Goal: Task Accomplishment & Management: Use online tool/utility

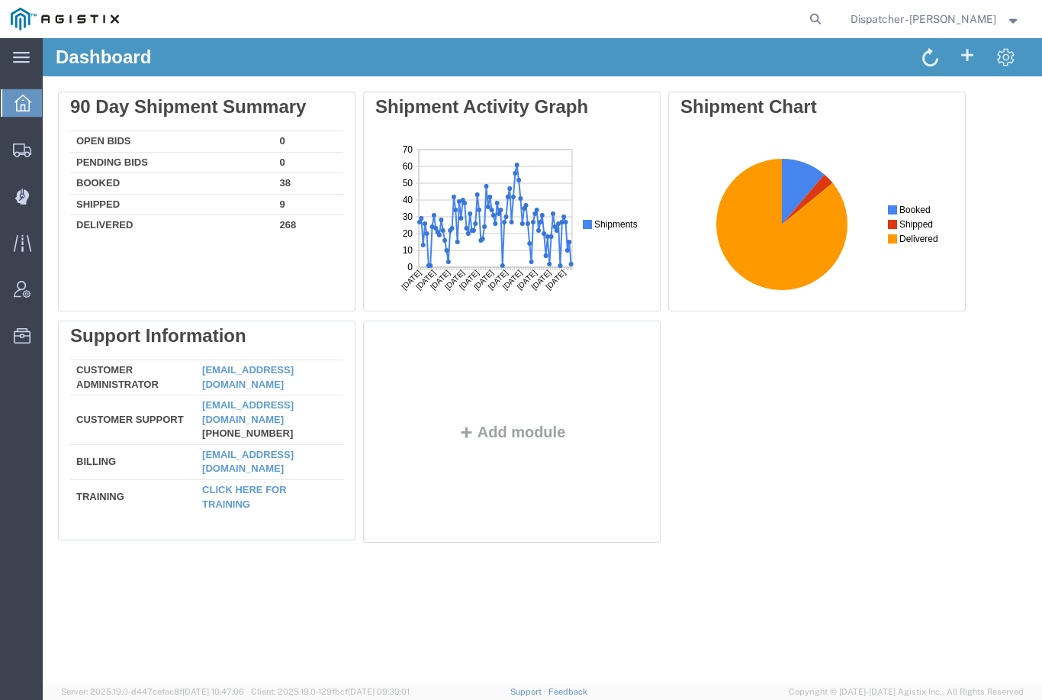
click at [27, 201] on icon at bounding box center [22, 196] width 14 height 16
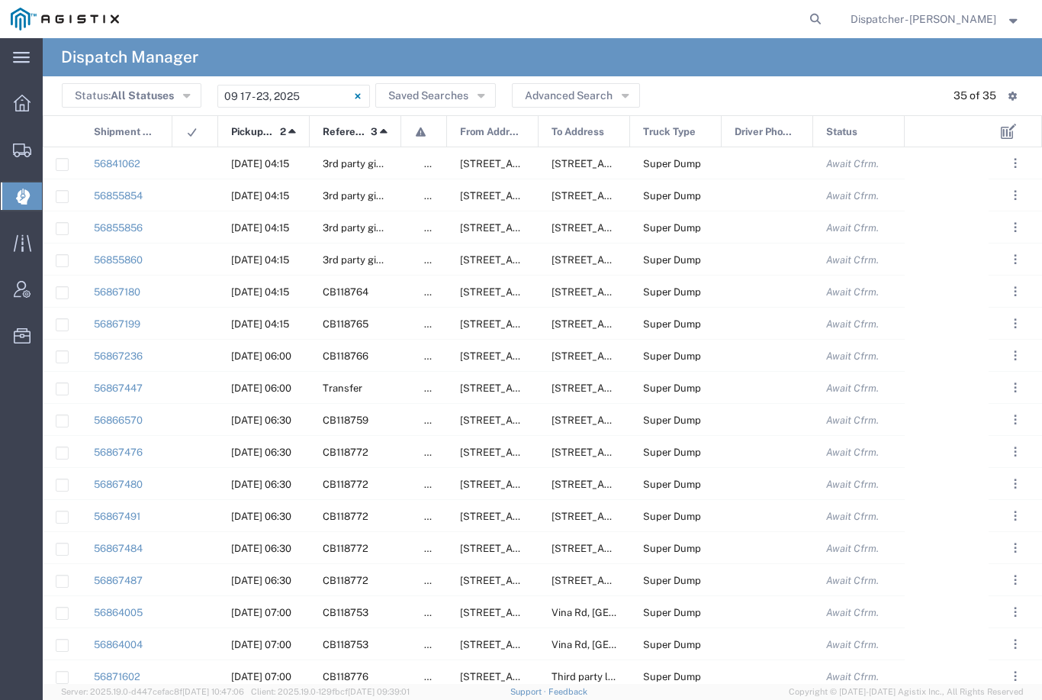
click at [316, 85] on input "[DATE] - [DATE]" at bounding box center [293, 96] width 153 height 23
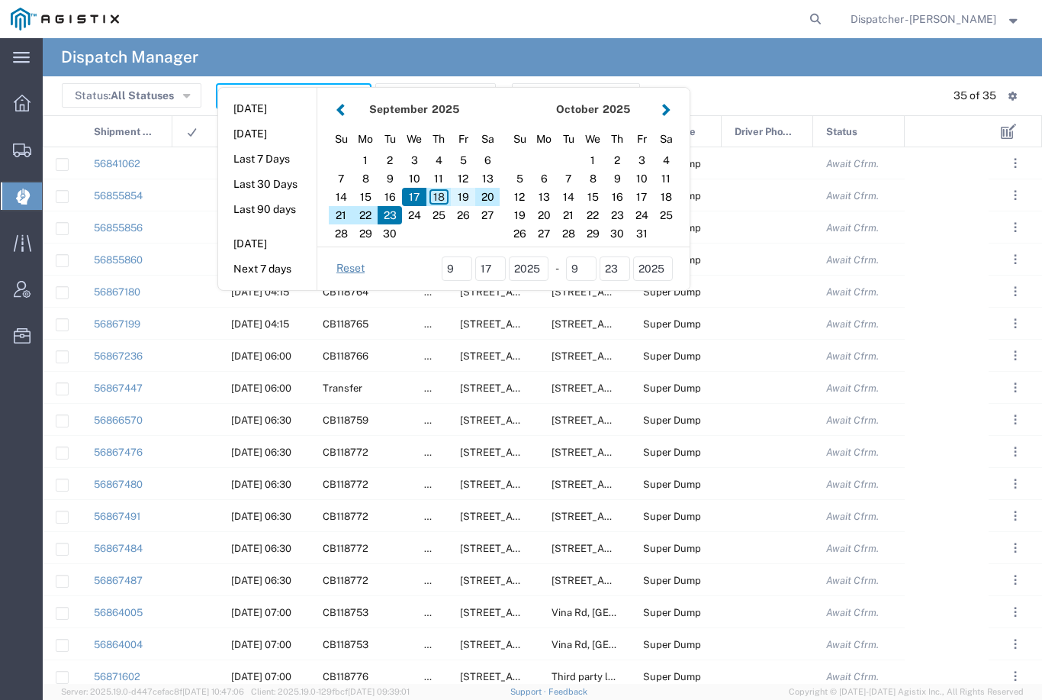
click at [462, 199] on div "19" at bounding box center [463, 197] width 24 height 18
click at [462, 188] on div "19" at bounding box center [463, 197] width 24 height 18
type input "[DATE]"
type input "[DATE] - [DATE]"
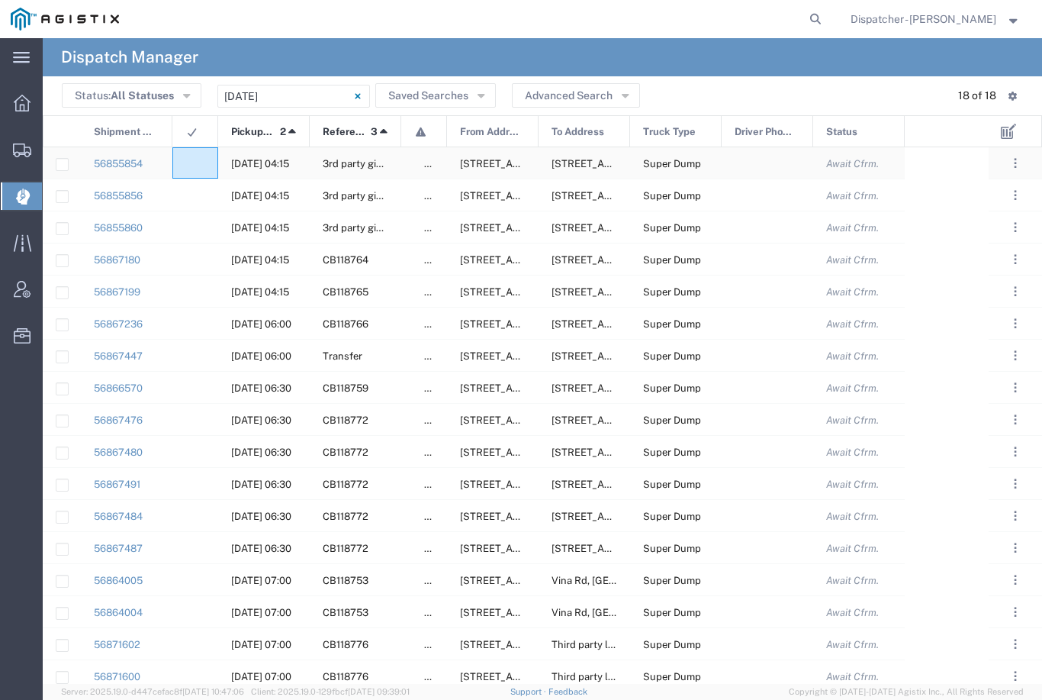
click at [189, 160] on agx-ag-table-icon-cell at bounding box center [190, 163] width 10 height 11
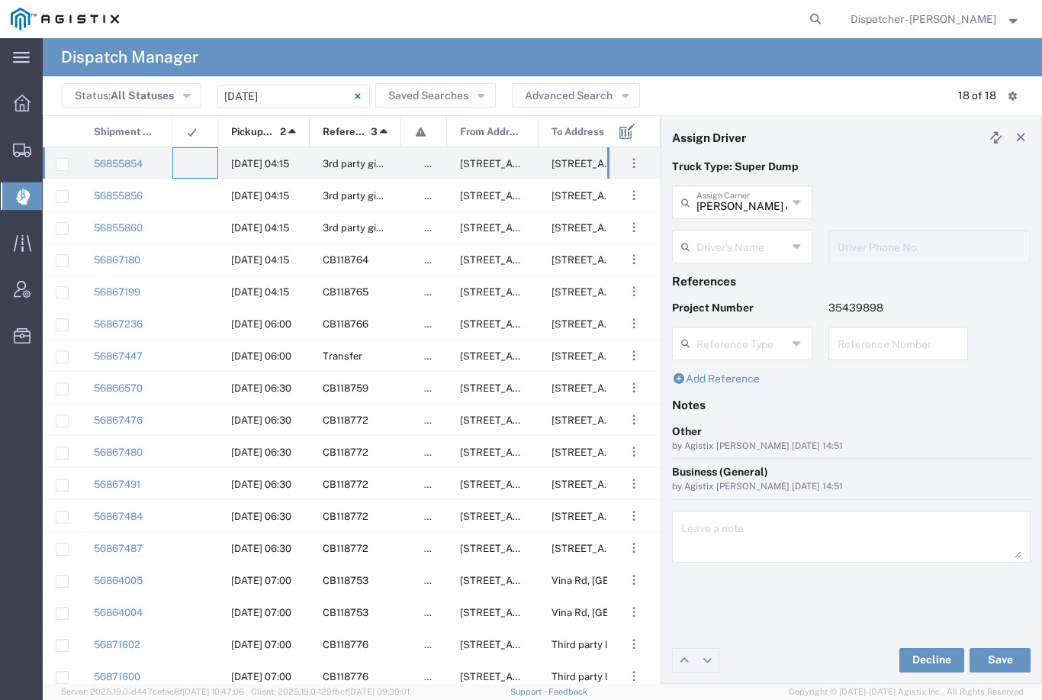
click at [744, 203] on input "[PERSON_NAME] & Sons Trucking, Inc" at bounding box center [742, 201] width 91 height 27
click at [724, 272] on span "E.P.A. Trucking" at bounding box center [742, 284] width 137 height 24
type input "E.P.A. Trucking"
click at [727, 247] on input "text" at bounding box center [742, 245] width 91 height 27
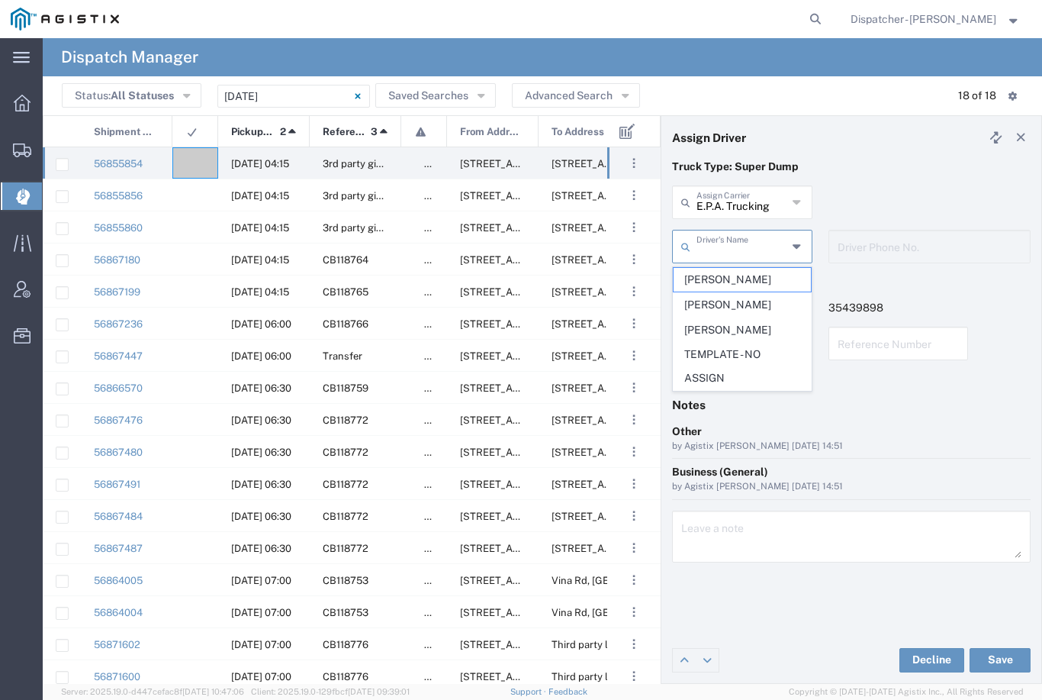
click at [719, 275] on span "[PERSON_NAME]" at bounding box center [742, 280] width 137 height 24
type input "[PERSON_NAME]"
type input "6504689024"
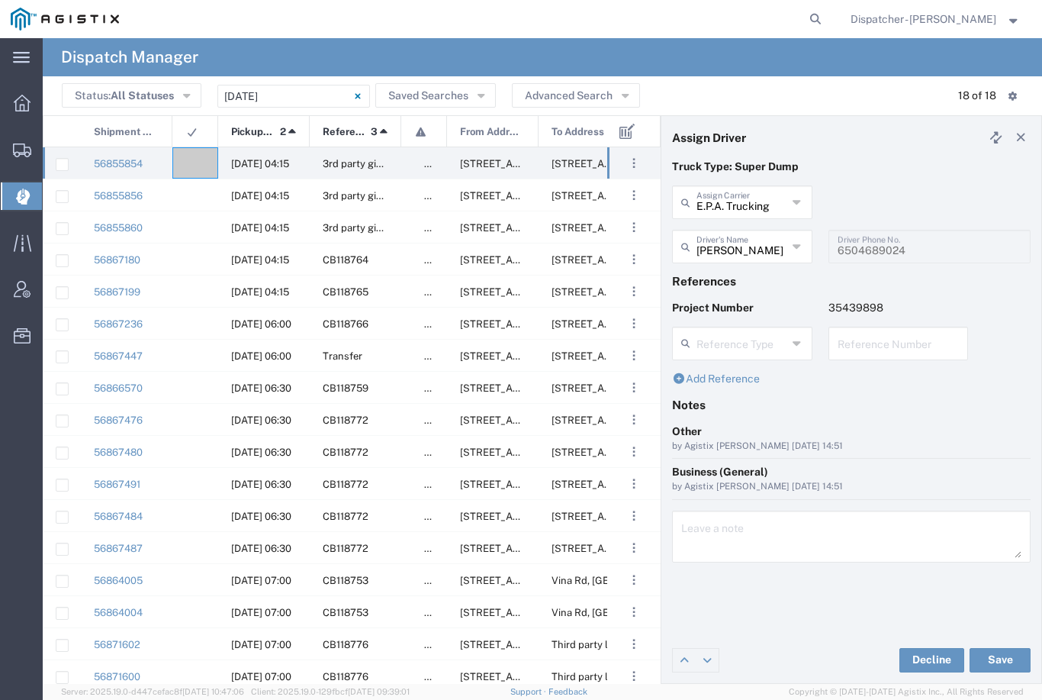
click at [1009, 661] on button "Save" at bounding box center [1000, 660] width 61 height 24
type input "[PERSON_NAME]"
type input "E.P.A. Trucking"
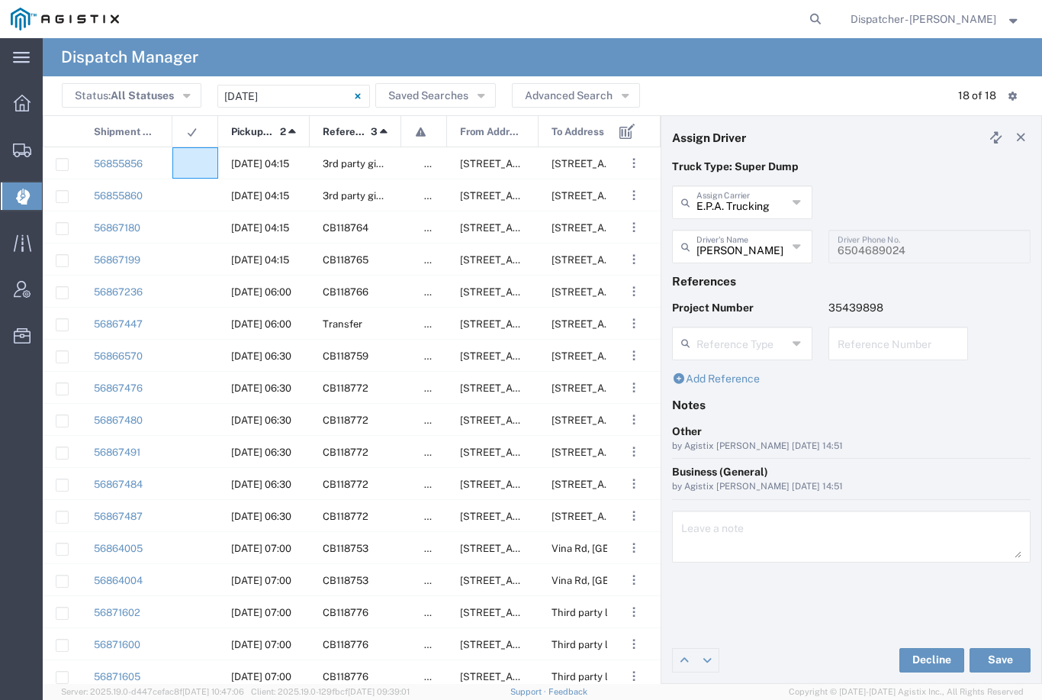
click at [192, 166] on agx-ag-table-icon-cell at bounding box center [190, 163] width 10 height 11
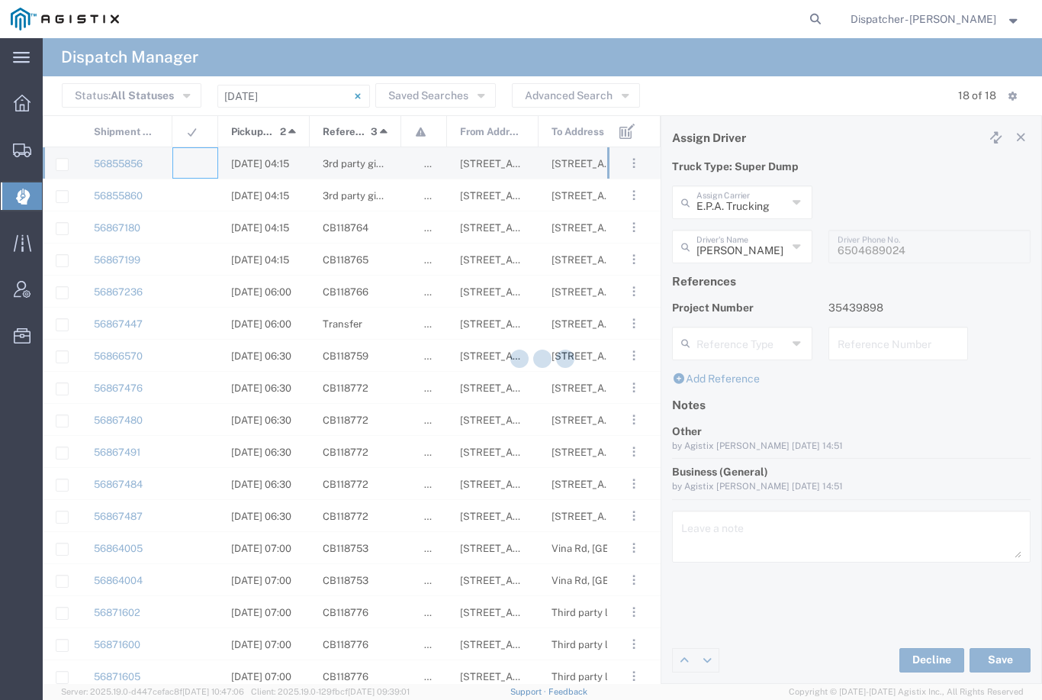
type input "[PERSON_NAME] & Sons Trucking, Inc"
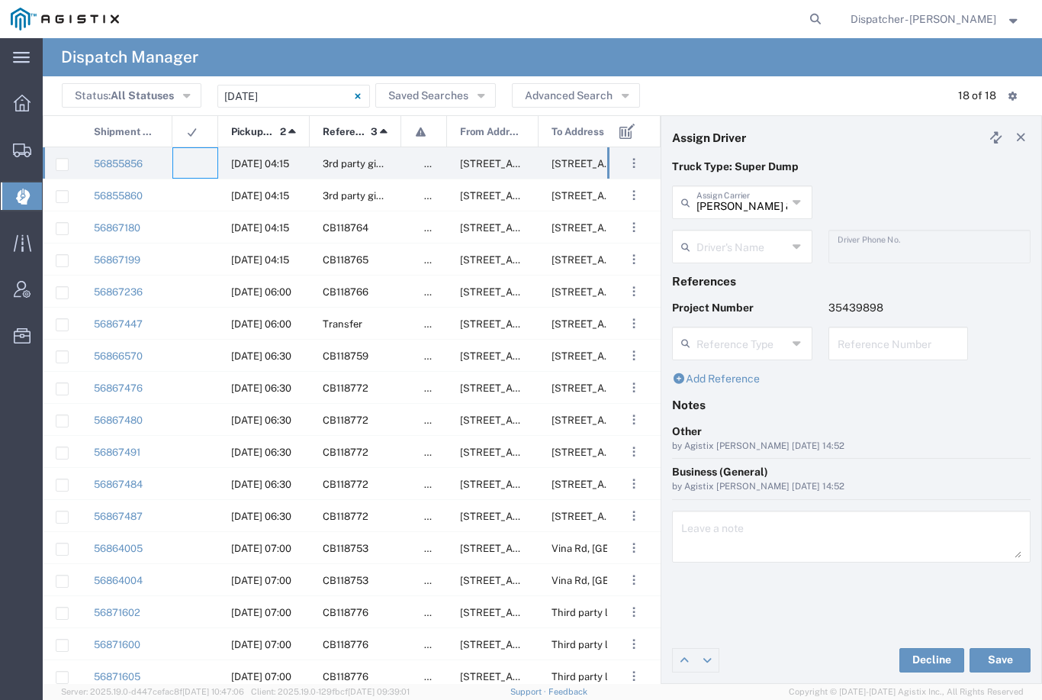
click at [753, 202] on input "[PERSON_NAME] & Sons Trucking, Inc" at bounding box center [742, 201] width 91 height 27
click at [731, 272] on span "E.P.A. Trucking" at bounding box center [742, 284] width 137 height 24
type input "E.P.A. Trucking"
click at [735, 250] on input "text" at bounding box center [742, 245] width 91 height 27
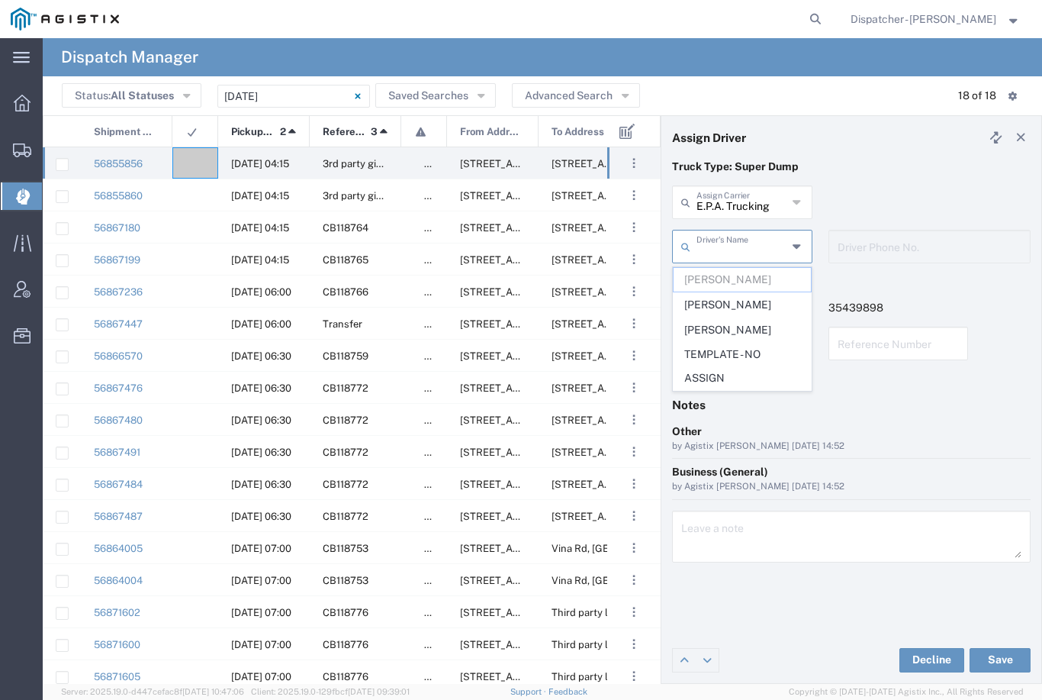
click at [730, 306] on span "[PERSON_NAME]" at bounding box center [742, 305] width 137 height 24
type input "[PERSON_NAME]"
type input "[PHONE_NUMBER]"
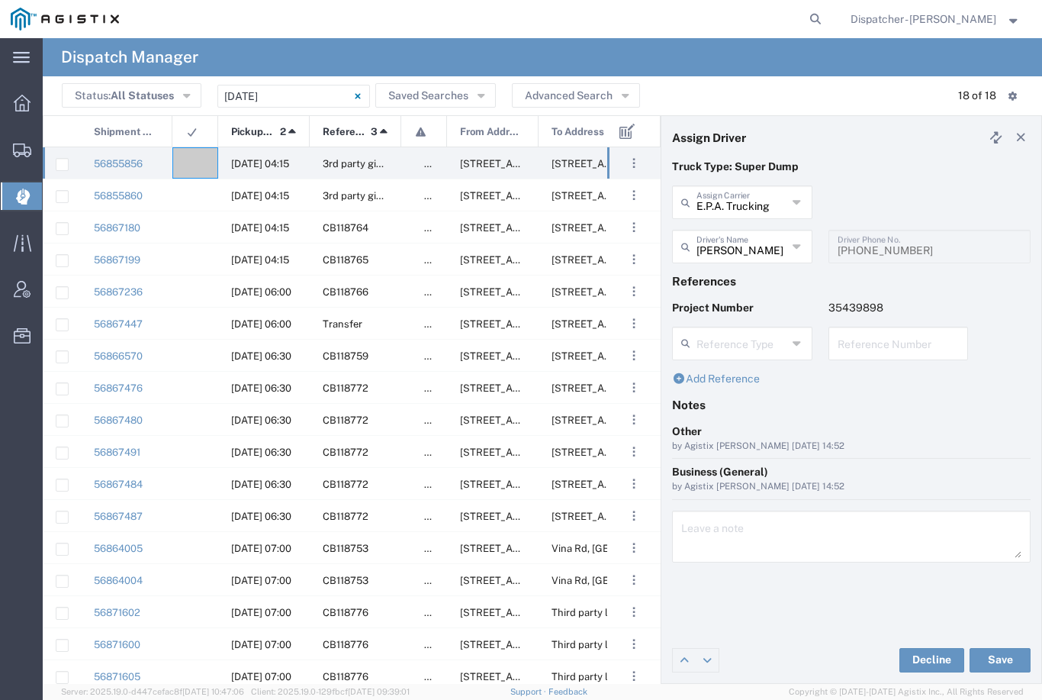
click at [1000, 652] on button "Save" at bounding box center [1000, 660] width 61 height 24
type input "[PERSON_NAME]"
type input "E.P.A. Trucking"
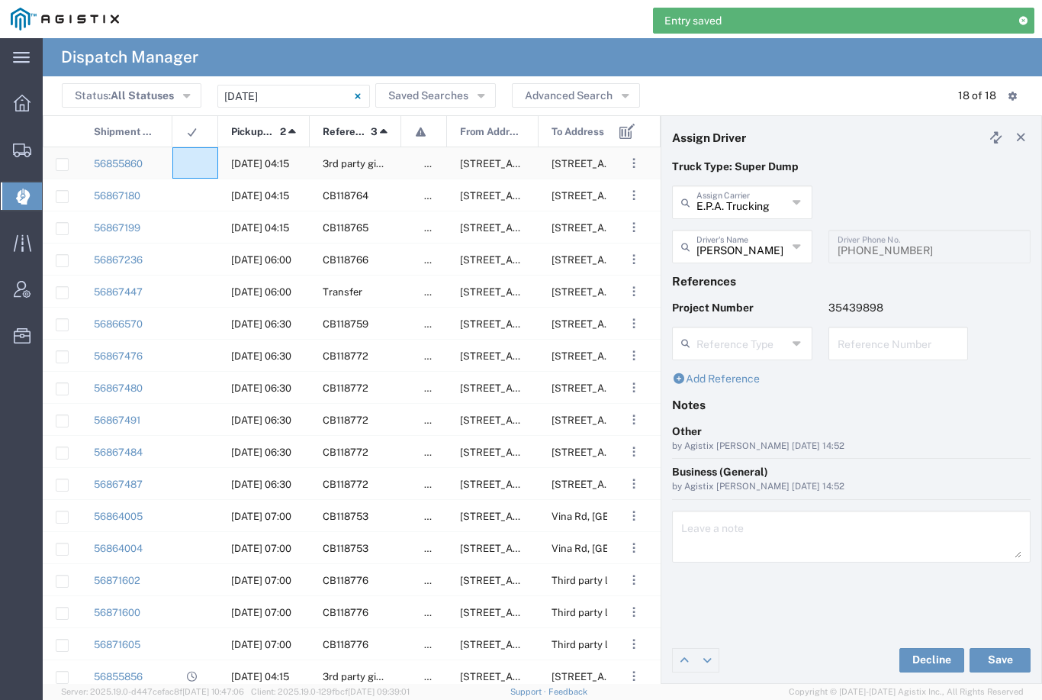
click at [190, 162] on agx-ag-table-icon-cell at bounding box center [190, 163] width 10 height 11
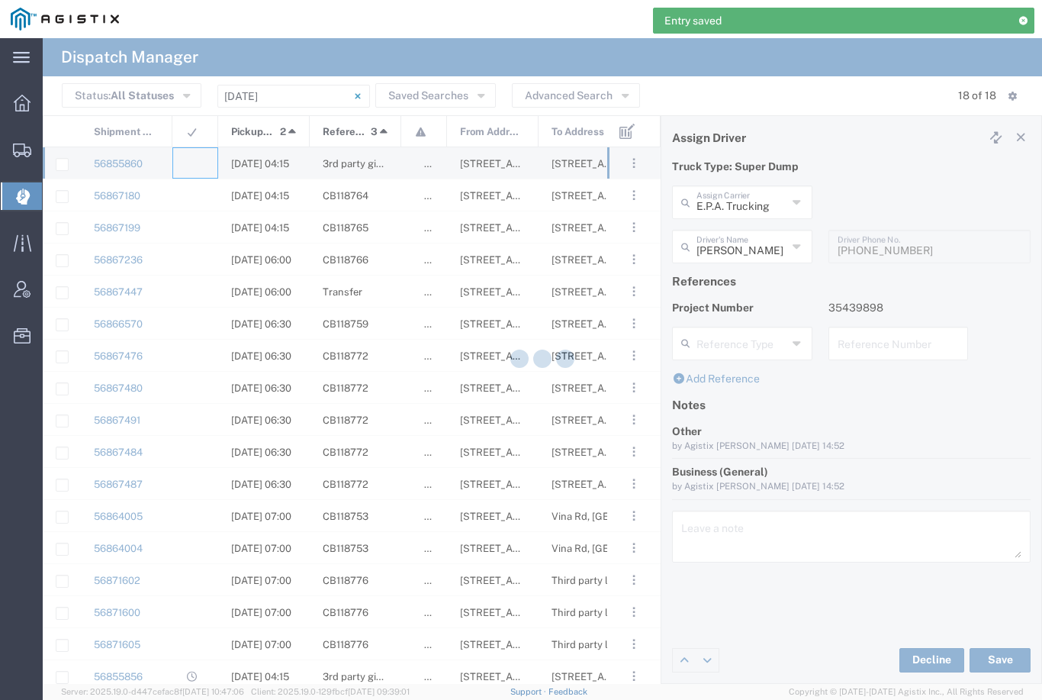
type input "[PERSON_NAME] & Sons Trucking, Inc"
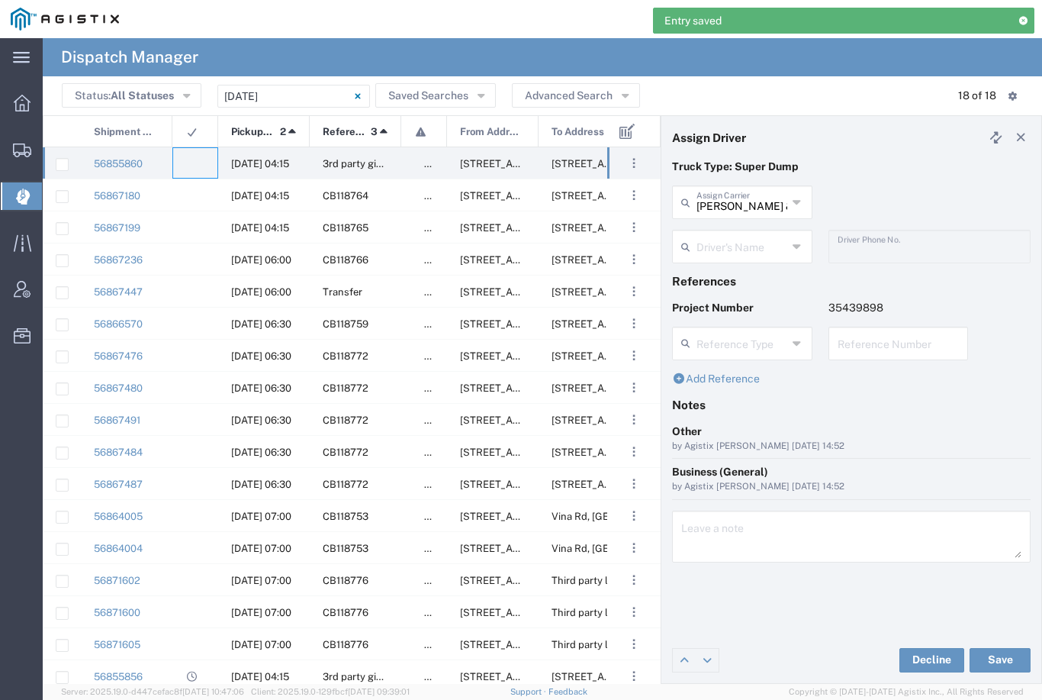
click at [756, 195] on input "[PERSON_NAME] & Sons Trucking, Inc" at bounding box center [742, 201] width 91 height 27
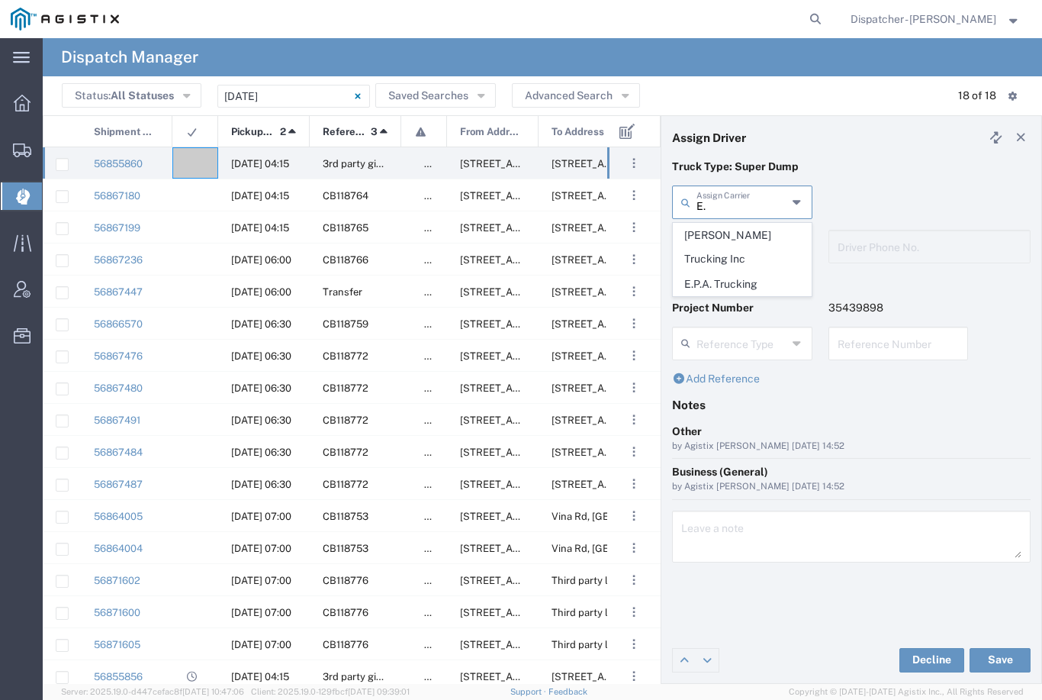
click at [732, 272] on span "E.P.A. Trucking" at bounding box center [742, 284] width 137 height 24
type input "E.P.A. Trucking"
click at [744, 250] on input "text" at bounding box center [742, 245] width 91 height 27
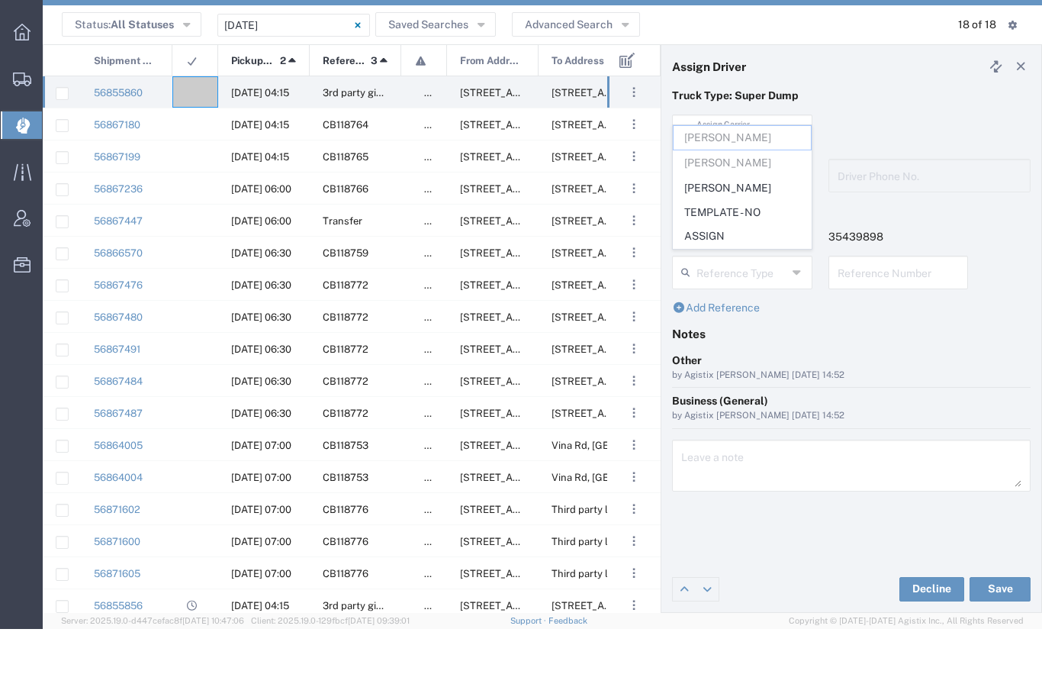
click at [720, 247] on span "[PERSON_NAME]" at bounding box center [742, 259] width 137 height 24
type input "[PERSON_NAME]"
type input "6505371145"
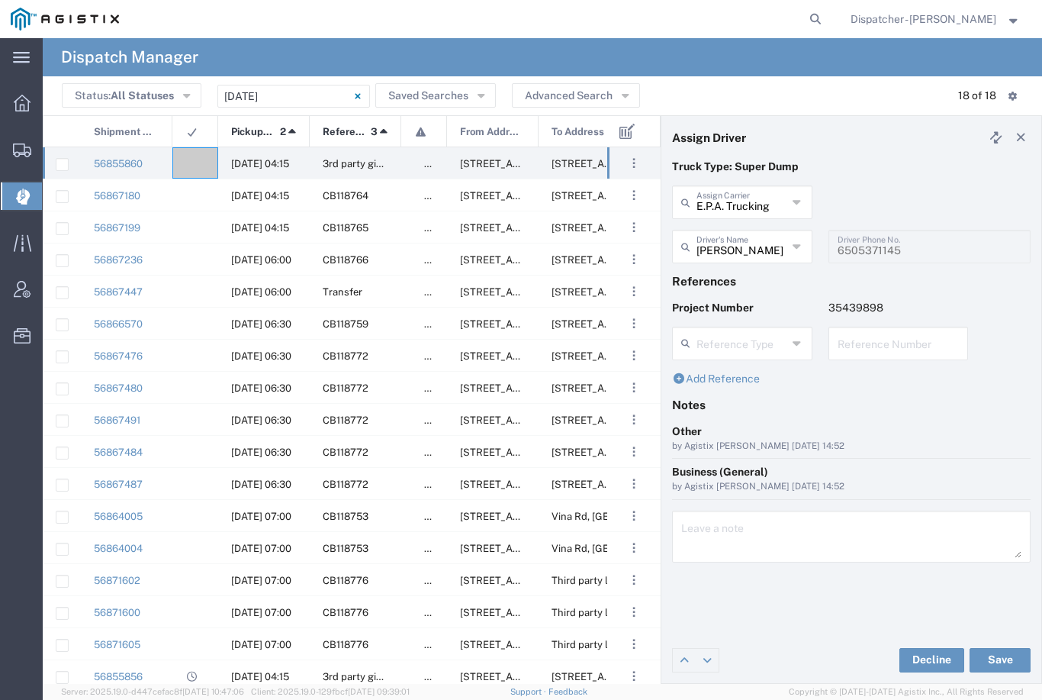
click at [1000, 659] on button "Save" at bounding box center [1000, 660] width 61 height 24
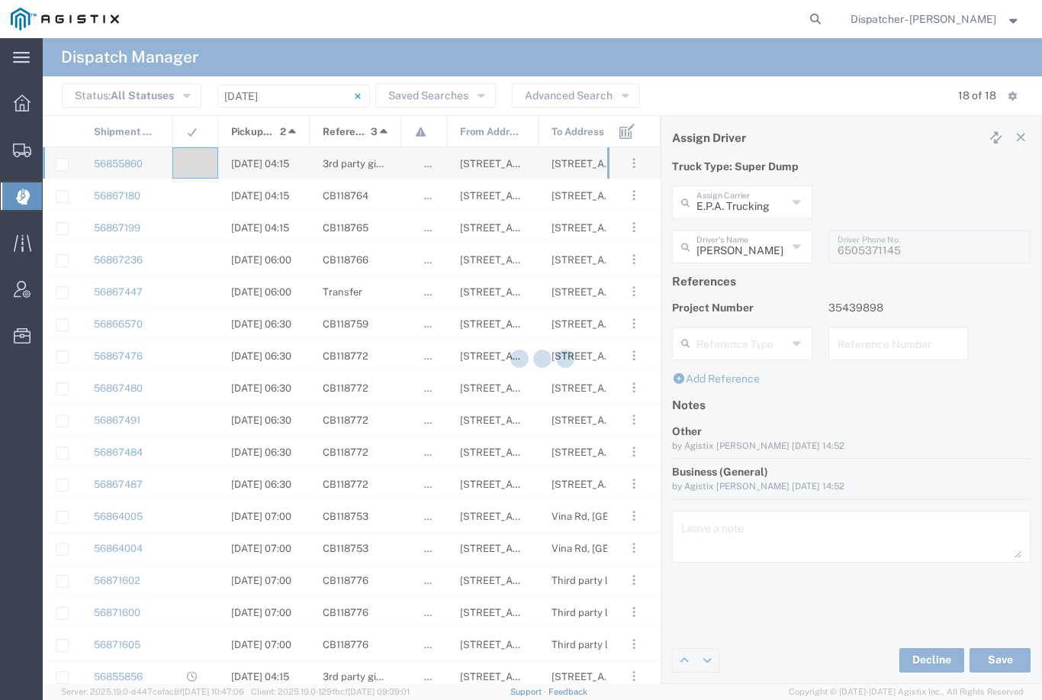
type input "[PERSON_NAME]"
type input "E.P.A. Trucking"
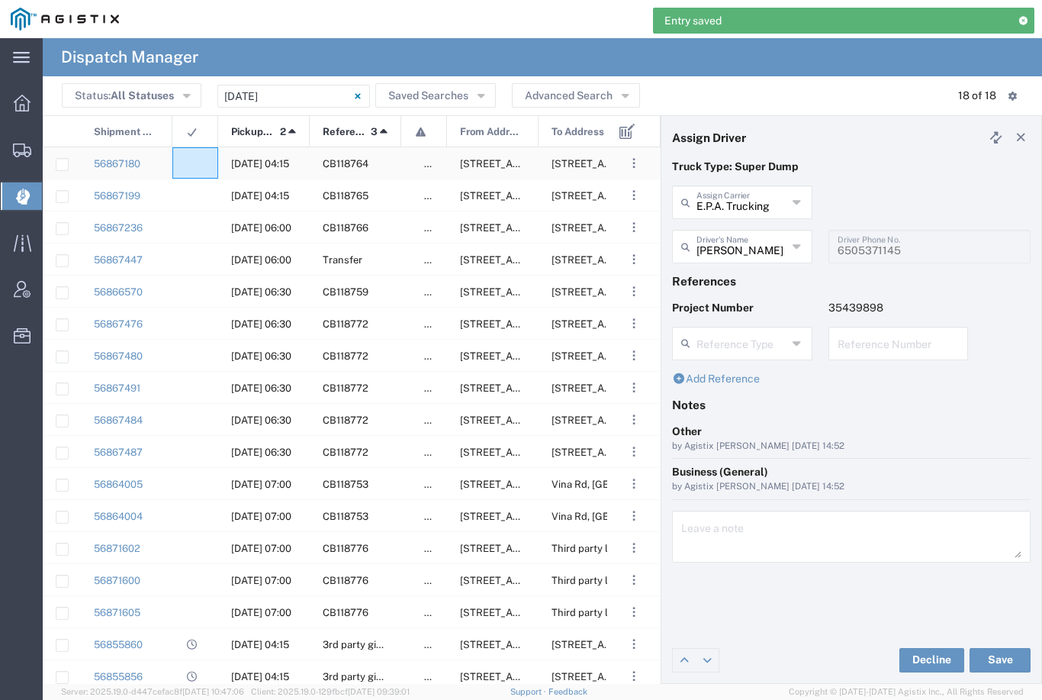
click at [188, 166] on agx-ag-table-icon-cell at bounding box center [190, 163] width 10 height 11
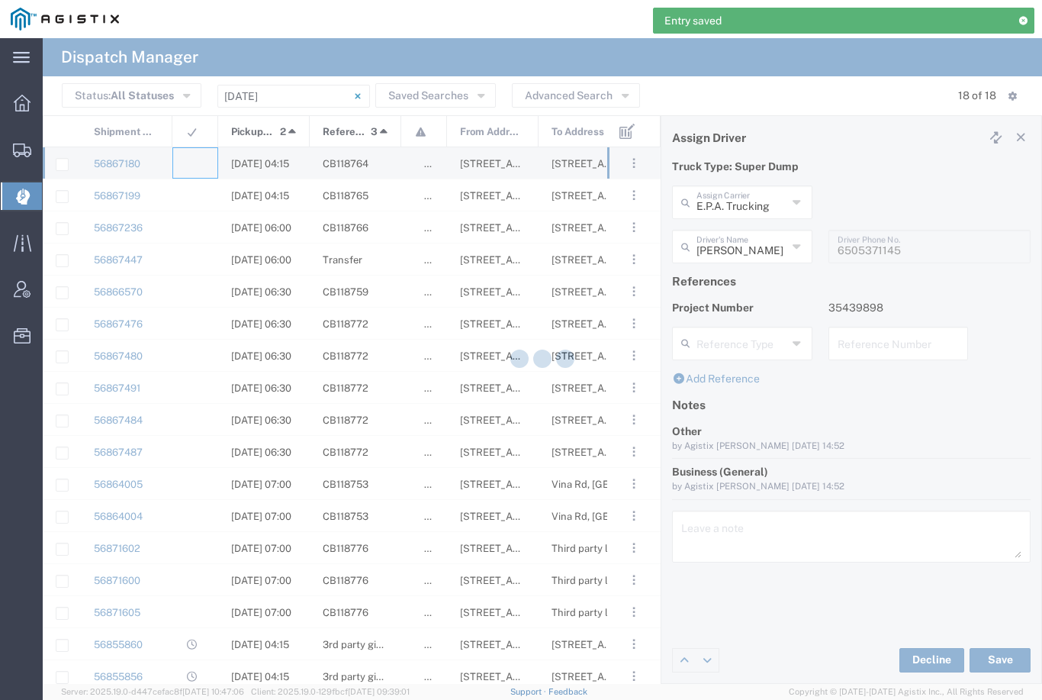
type input "[PERSON_NAME] & Sons Trucking, Inc"
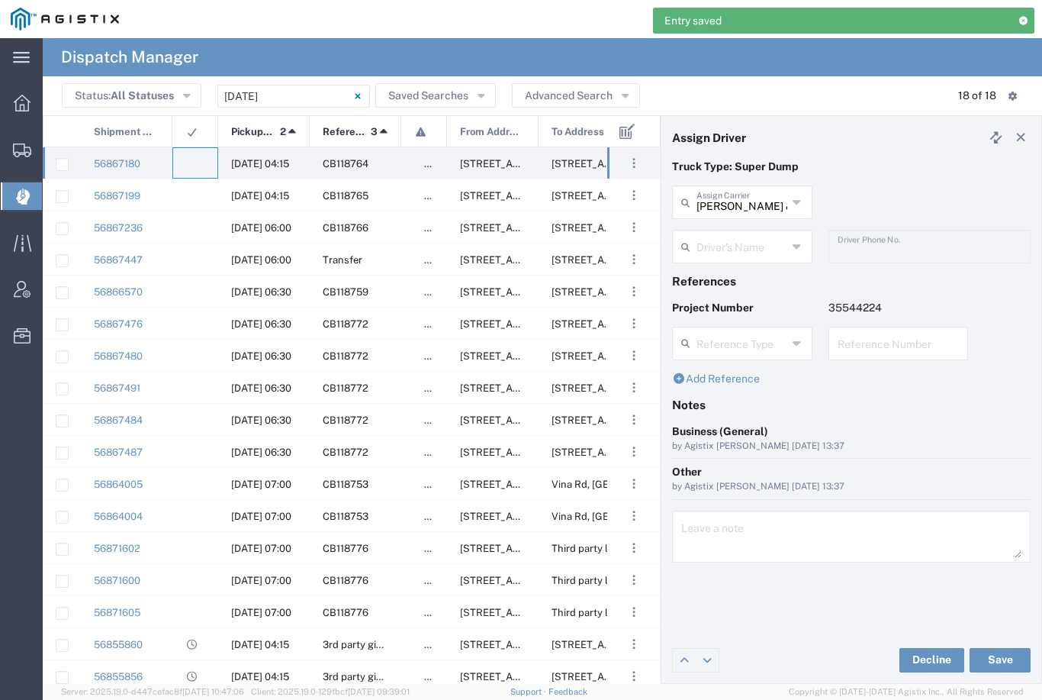
click at [736, 253] on agx-dropdown-input "Driver's Name [PERSON_NAME] [PERSON_NAME] [PERSON_NAME] [PERSON_NAME] [PERSON_N…" at bounding box center [742, 247] width 140 height 34
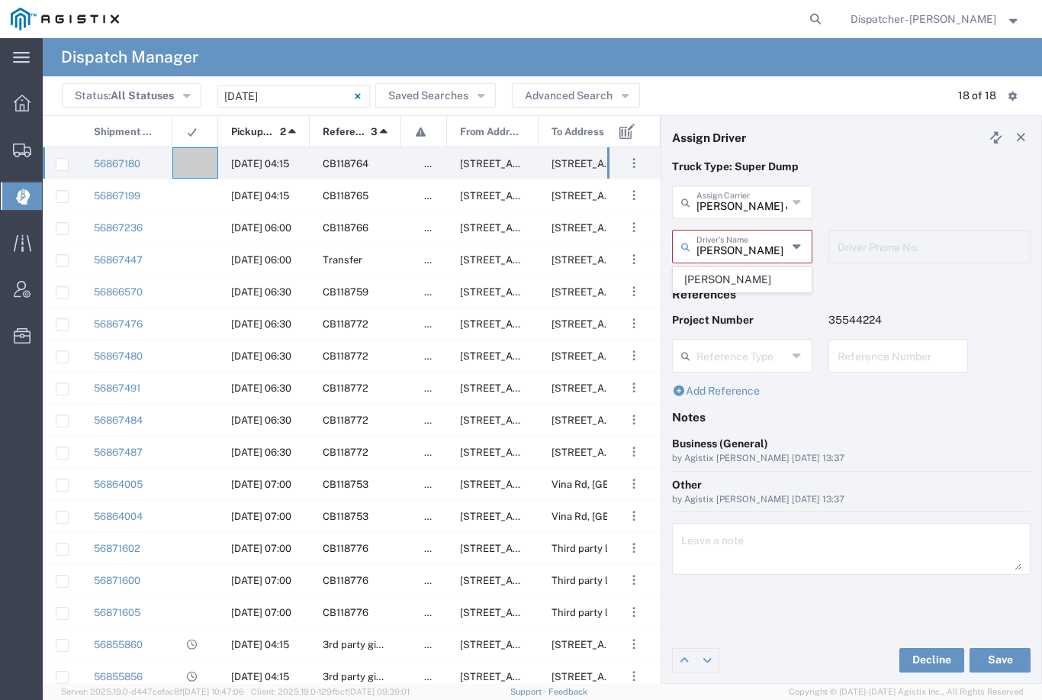
click at [738, 279] on span "[PERSON_NAME]" at bounding box center [742, 280] width 137 height 24
type input "[PERSON_NAME]"
type input "2096295517"
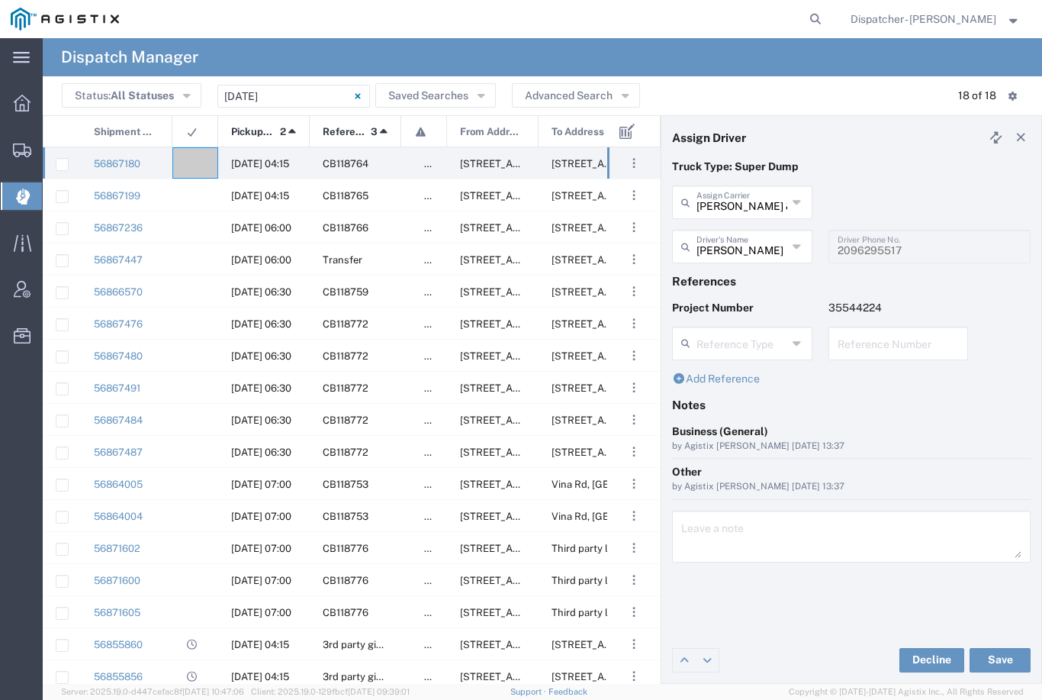
click at [1013, 655] on button "Save" at bounding box center [1000, 660] width 61 height 24
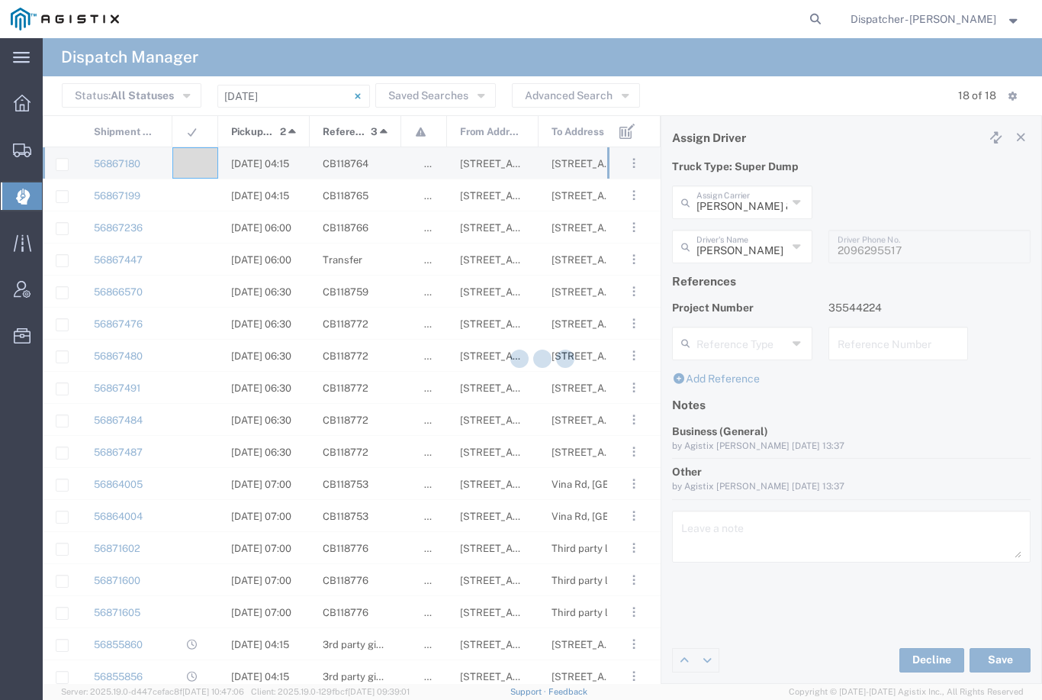
type input "[PERSON_NAME]"
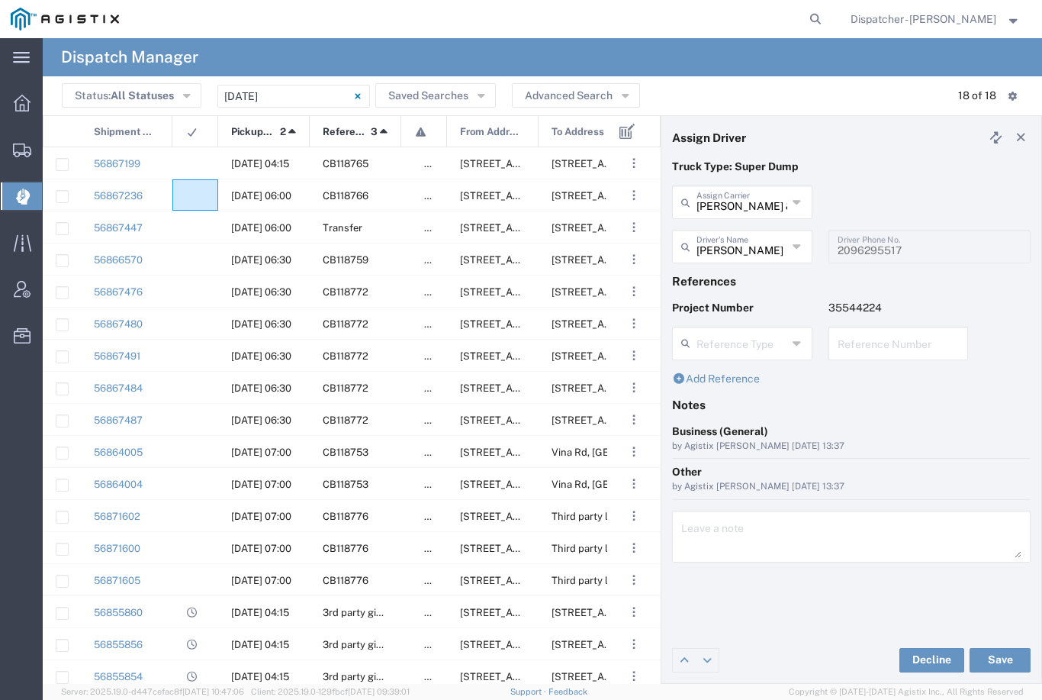
click at [188, 190] on agx-ag-table-icon-cell at bounding box center [190, 195] width 10 height 11
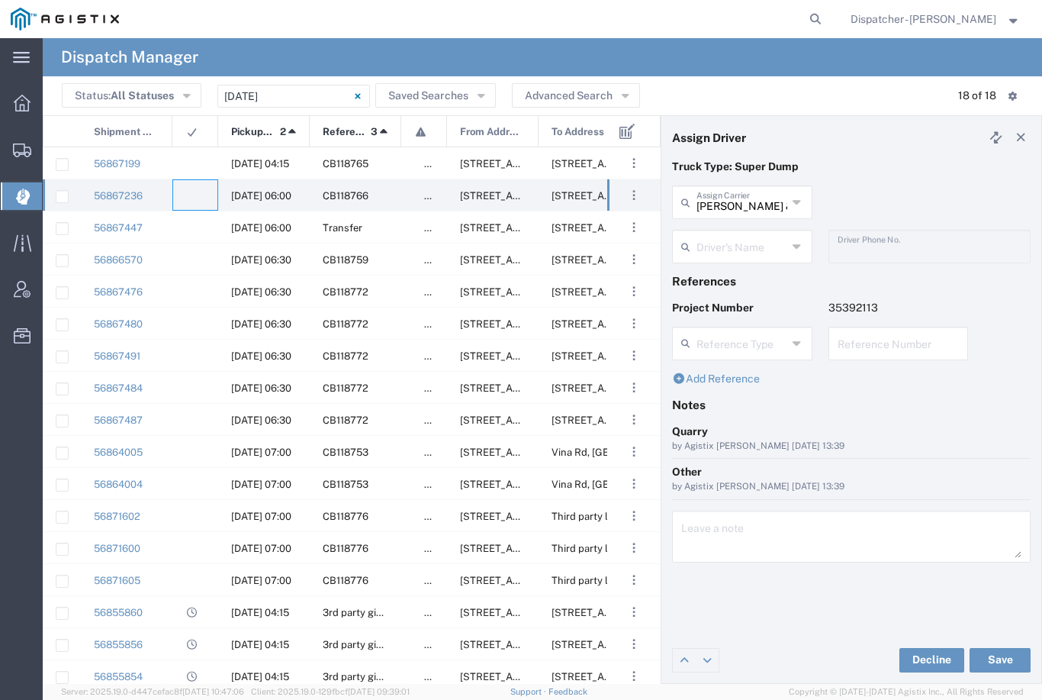
click at [743, 243] on input "text" at bounding box center [742, 245] width 91 height 27
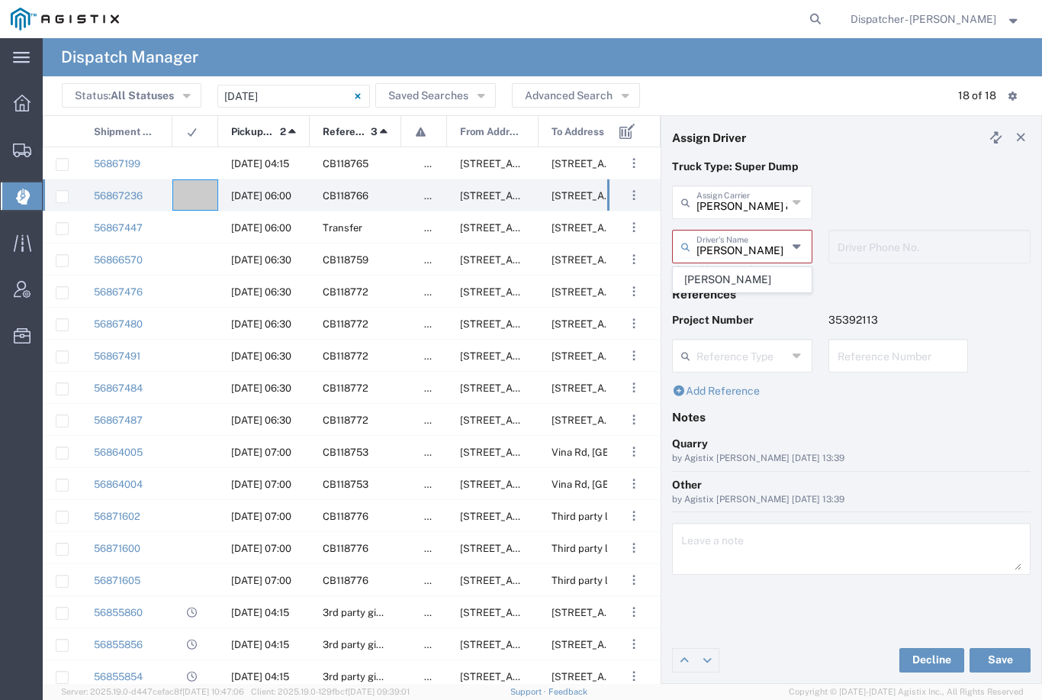
click at [730, 279] on span "[PERSON_NAME]" at bounding box center [742, 280] width 137 height 24
type input "[PERSON_NAME]"
type input "9253660399"
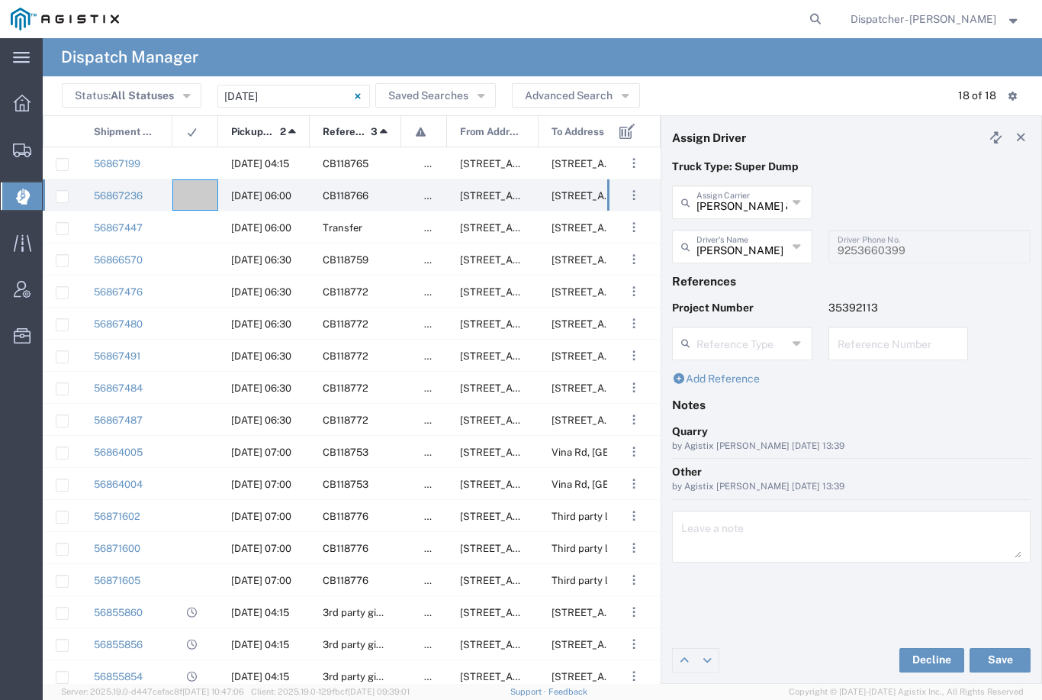
click at [997, 656] on button "Save" at bounding box center [1000, 660] width 61 height 24
type input "[PERSON_NAME]"
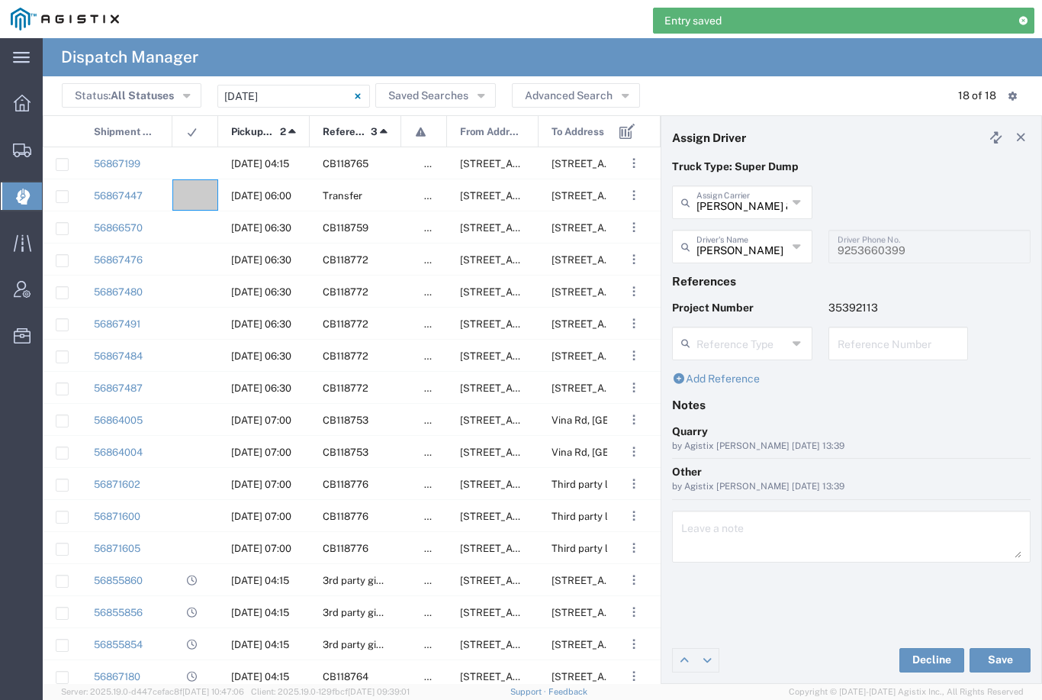
click at [195, 153] on div at bounding box center [195, 162] width 46 height 31
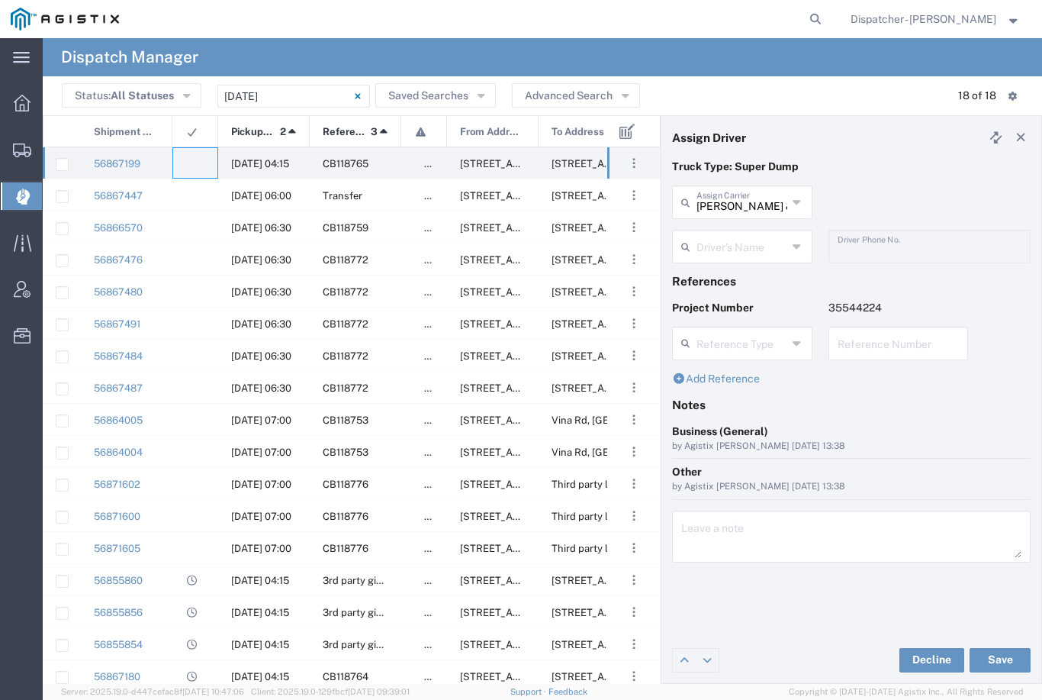
click at [758, 201] on input "[PERSON_NAME] & Sons Trucking, Inc" at bounding box center [742, 201] width 91 height 27
click at [725, 230] on span "MX Trucking" at bounding box center [742, 236] width 137 height 24
type input "MX Trucking"
click at [742, 247] on input "text" at bounding box center [742, 245] width 91 height 27
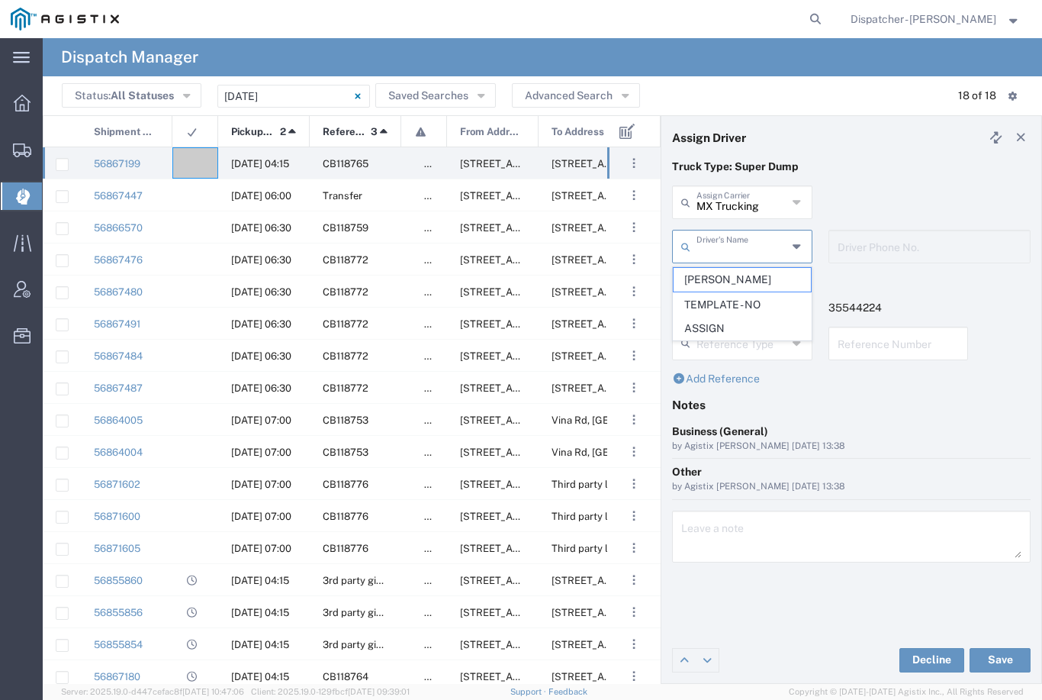
click at [733, 274] on span "[PERSON_NAME]" at bounding box center [742, 280] width 137 height 24
type input "[PERSON_NAME]"
type input "[PHONE_NUMBER]"
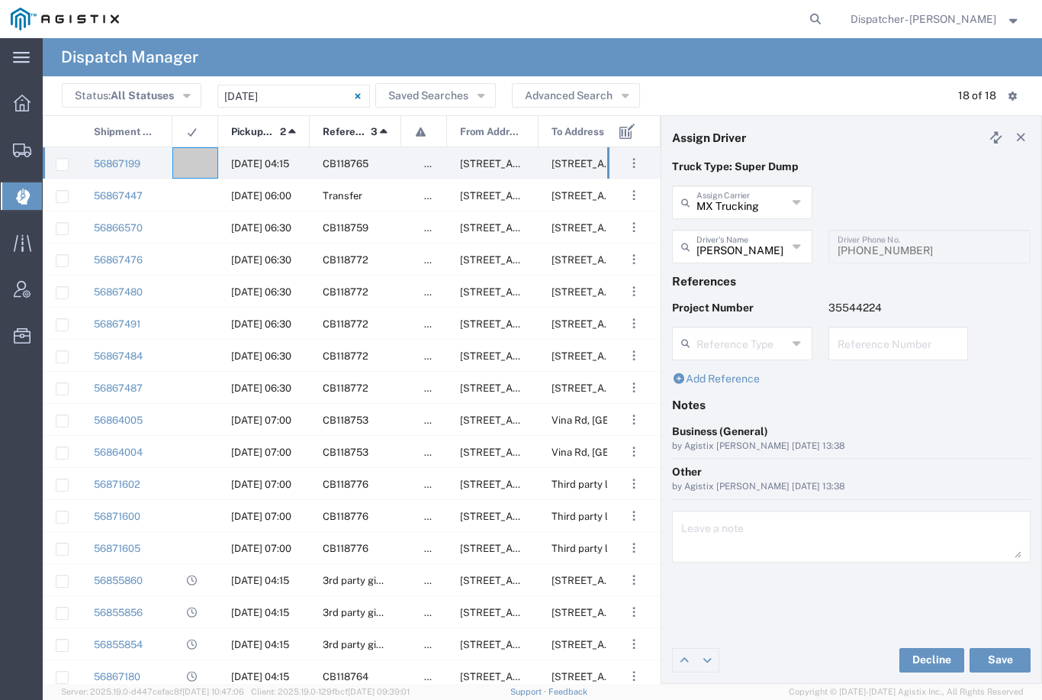
click at [1001, 659] on button "Save" at bounding box center [1000, 660] width 61 height 24
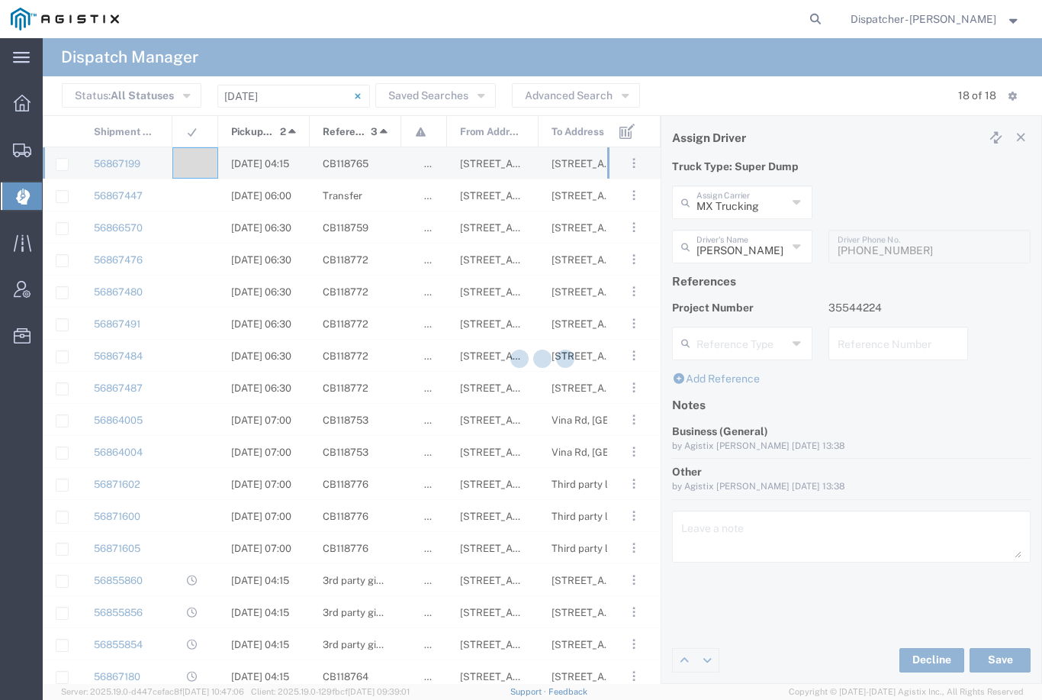
type input "[PERSON_NAME]"
type input "MX Trucking"
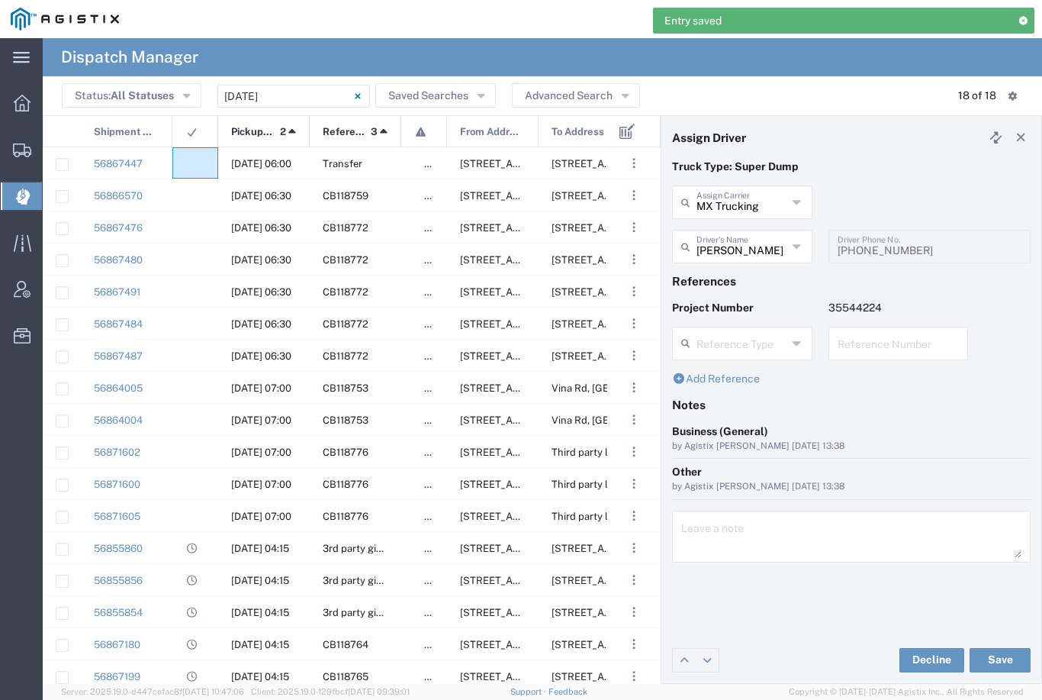
click at [192, 151] on div at bounding box center [195, 162] width 46 height 31
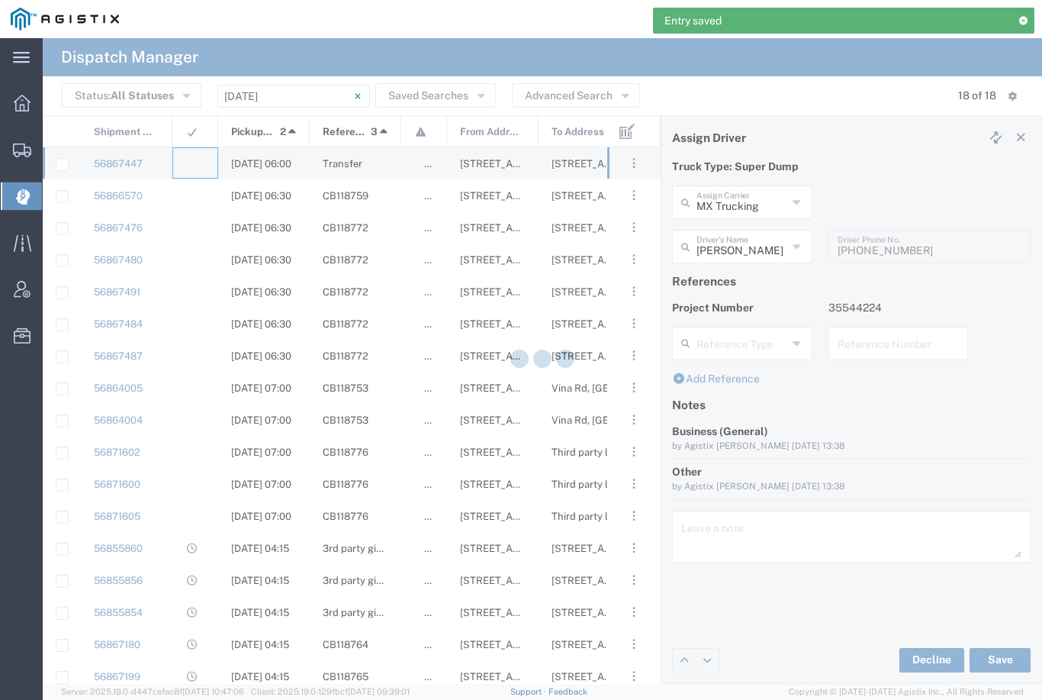
type input "[PERSON_NAME] & Sons Trucking, Inc"
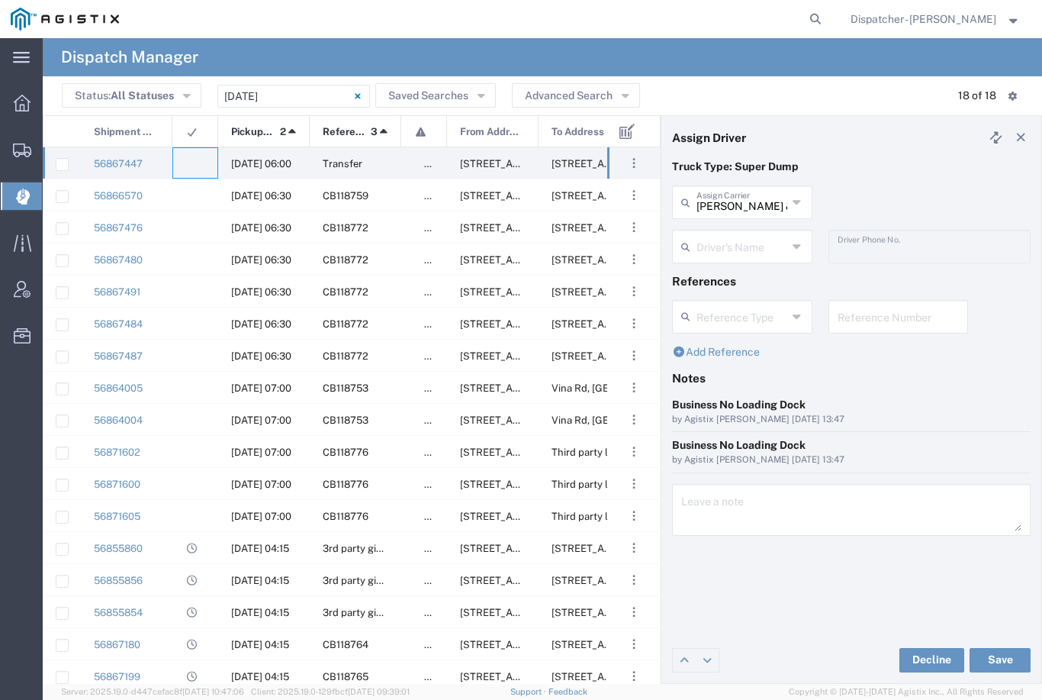
click at [185, 391] on agx-ag-table-icon-cell at bounding box center [190, 387] width 10 height 11
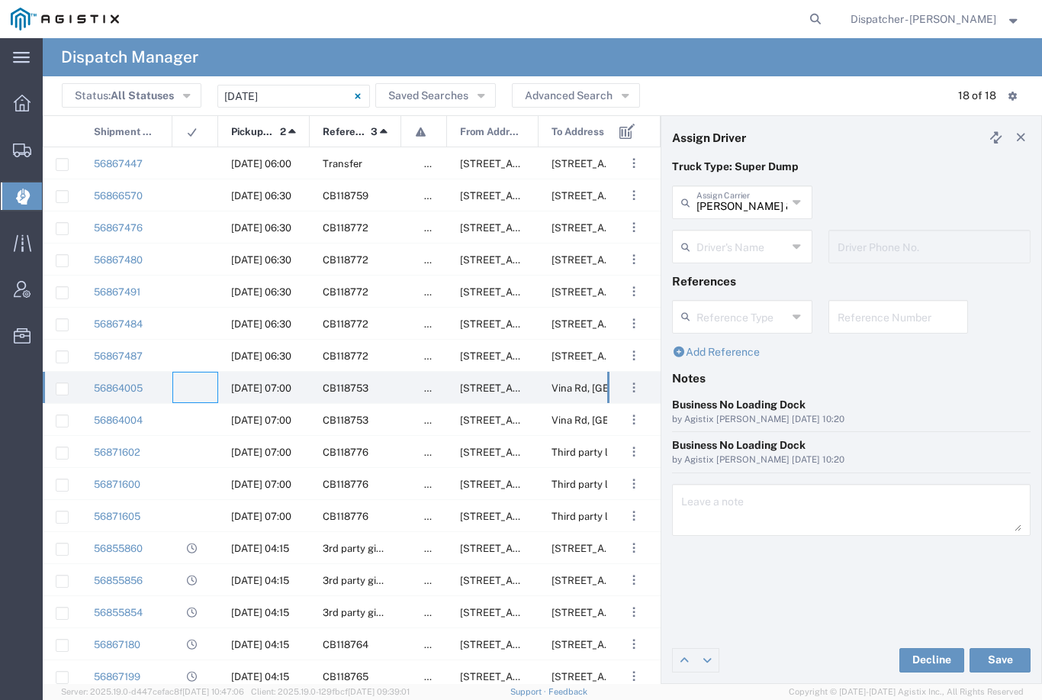
click at [740, 193] on input "[PERSON_NAME] & Sons Trucking, Inc" at bounding box center [742, 201] width 91 height 27
click at [707, 227] on span "[PERSON_NAME] Trucking" at bounding box center [742, 247] width 137 height 47
type input "[PERSON_NAME] Trucking"
click at [702, 234] on input "text" at bounding box center [745, 245] width 96 height 27
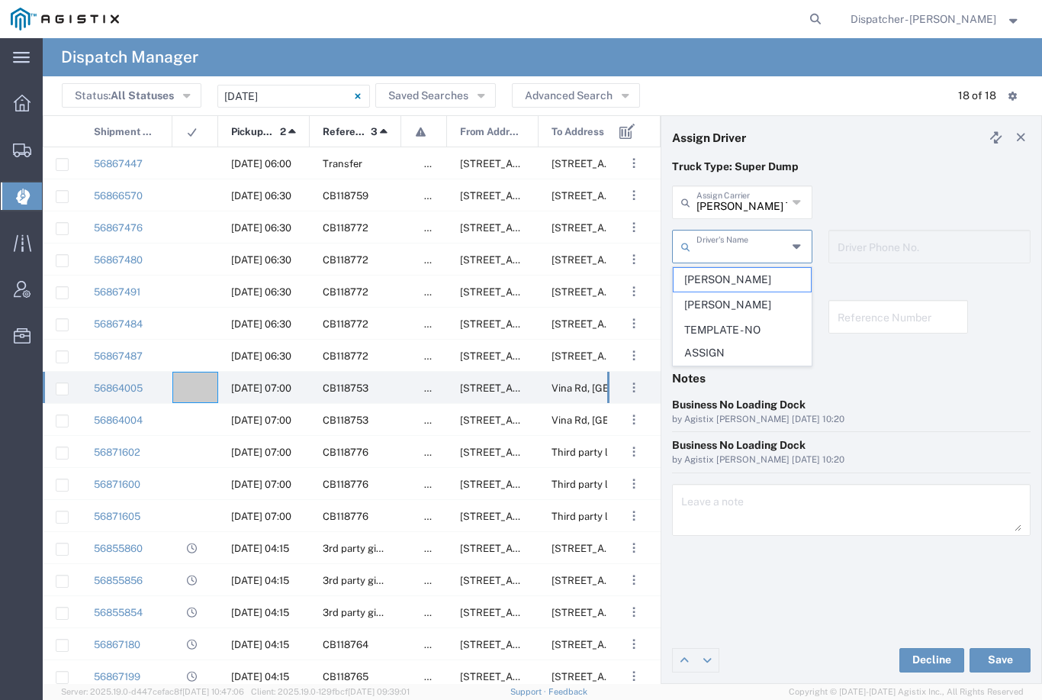
click at [707, 301] on span "[PERSON_NAME]" at bounding box center [742, 305] width 137 height 24
type input "[PERSON_NAME]"
type input "[PHONE_NUMBER]"
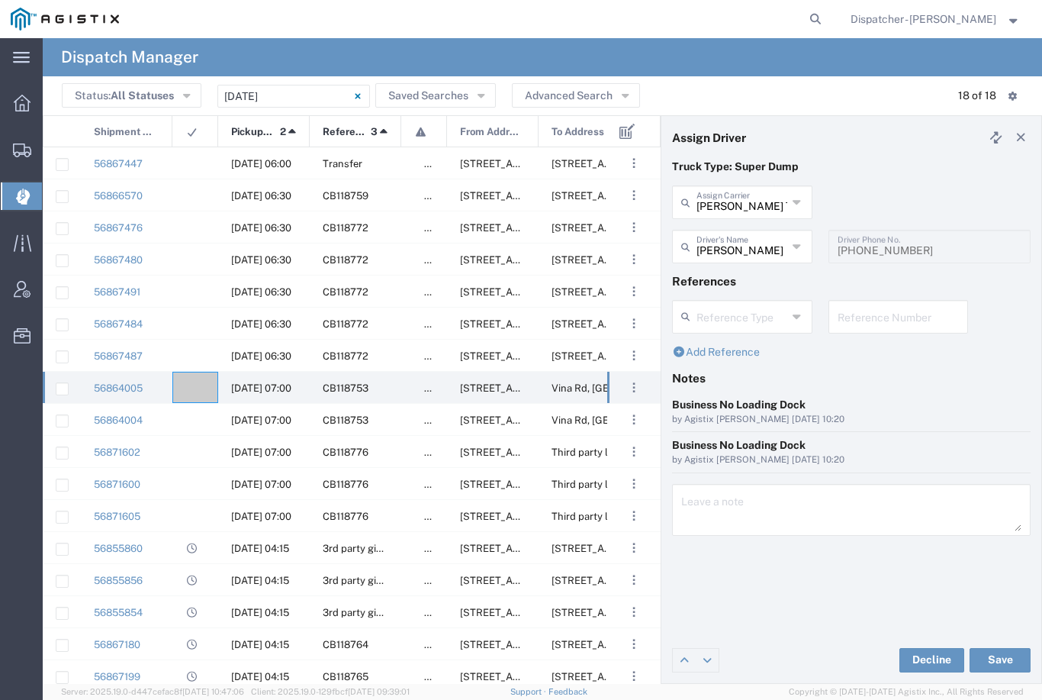
click at [995, 643] on div "Decline Save" at bounding box center [852, 660] width 380 height 46
click at [996, 657] on button "Save" at bounding box center [1000, 660] width 61 height 24
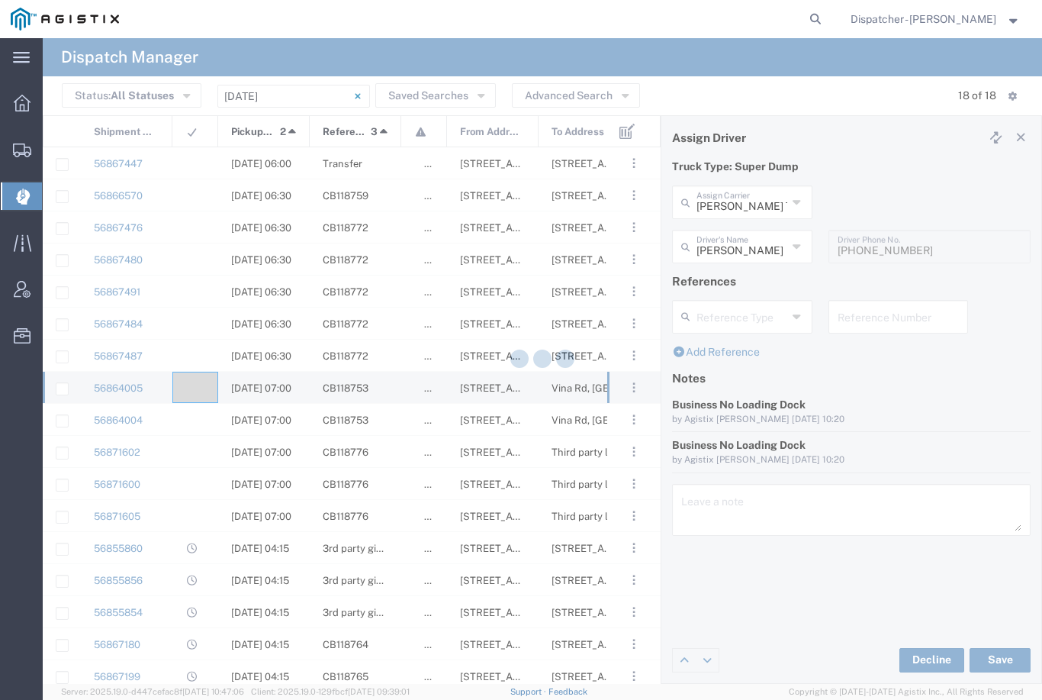
type input "[PERSON_NAME]"
type input "[PERSON_NAME] Trucking"
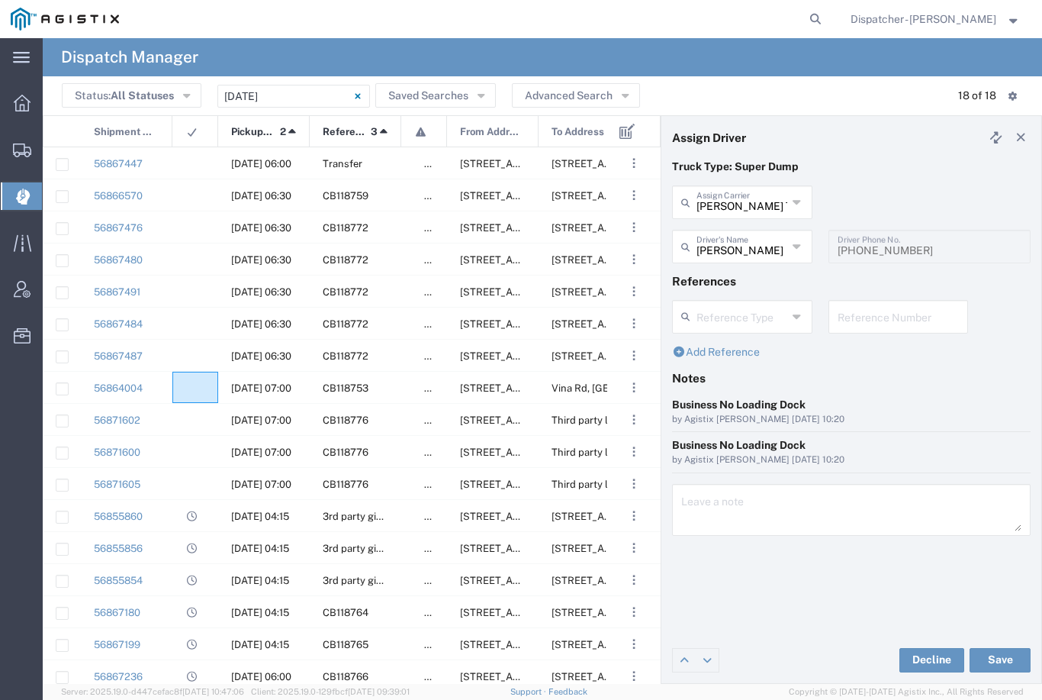
click at [195, 384] on agx-ag-table-icon-cell at bounding box center [190, 387] width 10 height 11
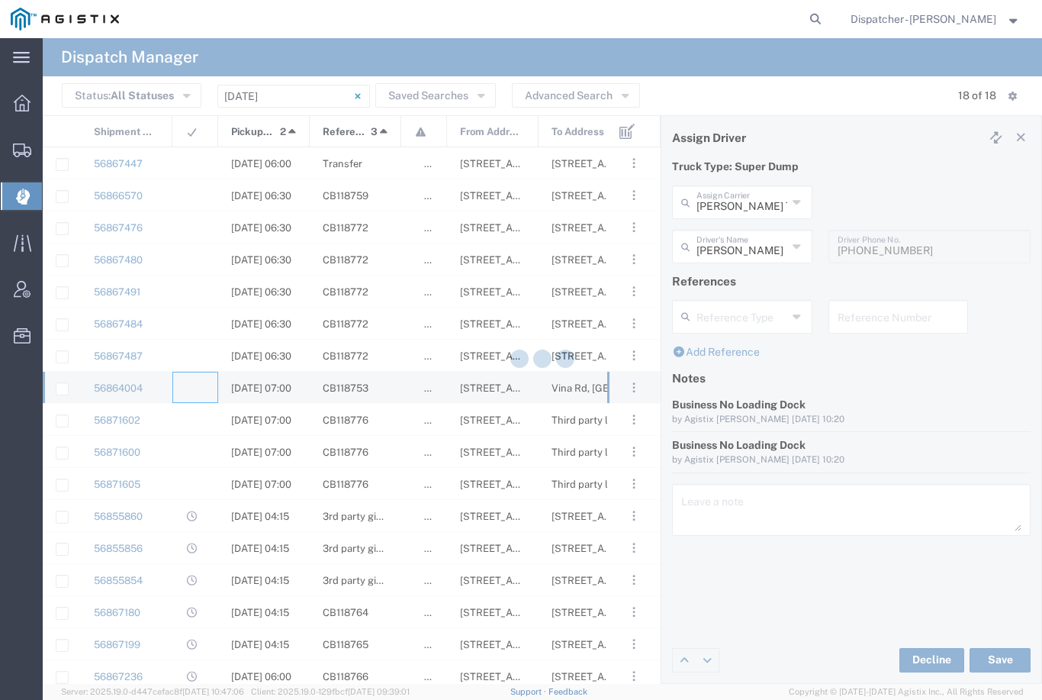
type input "[PERSON_NAME] & Sons Trucking, Inc"
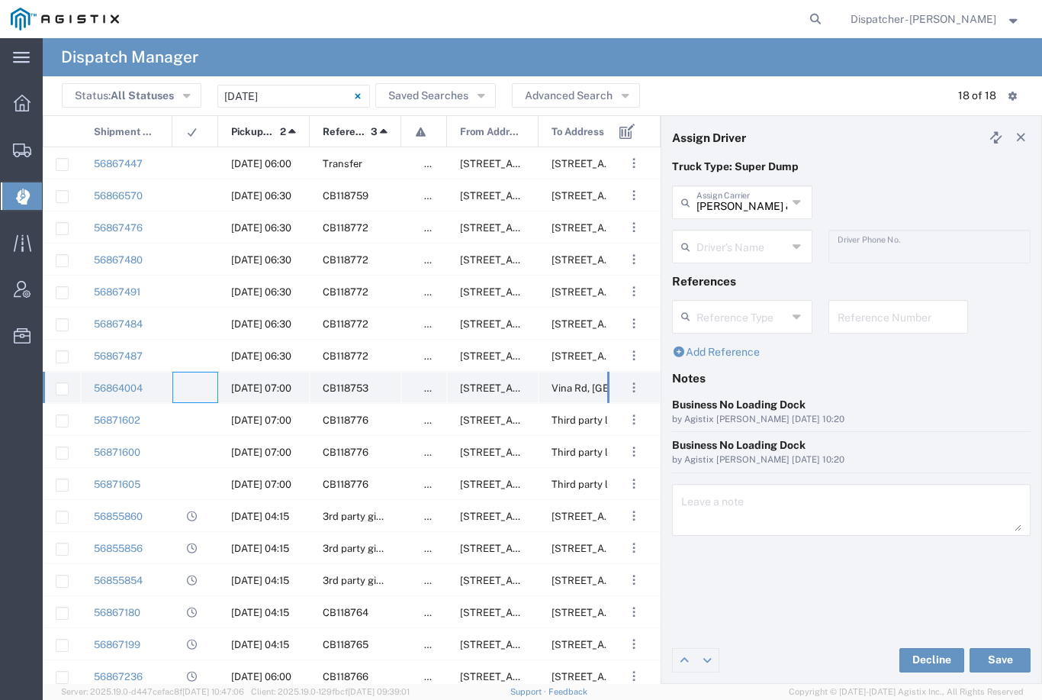
click at [192, 382] on agx-ag-table-icon-cell at bounding box center [190, 387] width 10 height 11
click at [730, 198] on input "[PERSON_NAME] & Sons Trucking, Inc" at bounding box center [742, 201] width 91 height 27
click at [734, 228] on span "Bhatti Bros Inc" at bounding box center [742, 236] width 137 height 24
click at [1010, 658] on button "Save" at bounding box center [1000, 660] width 61 height 24
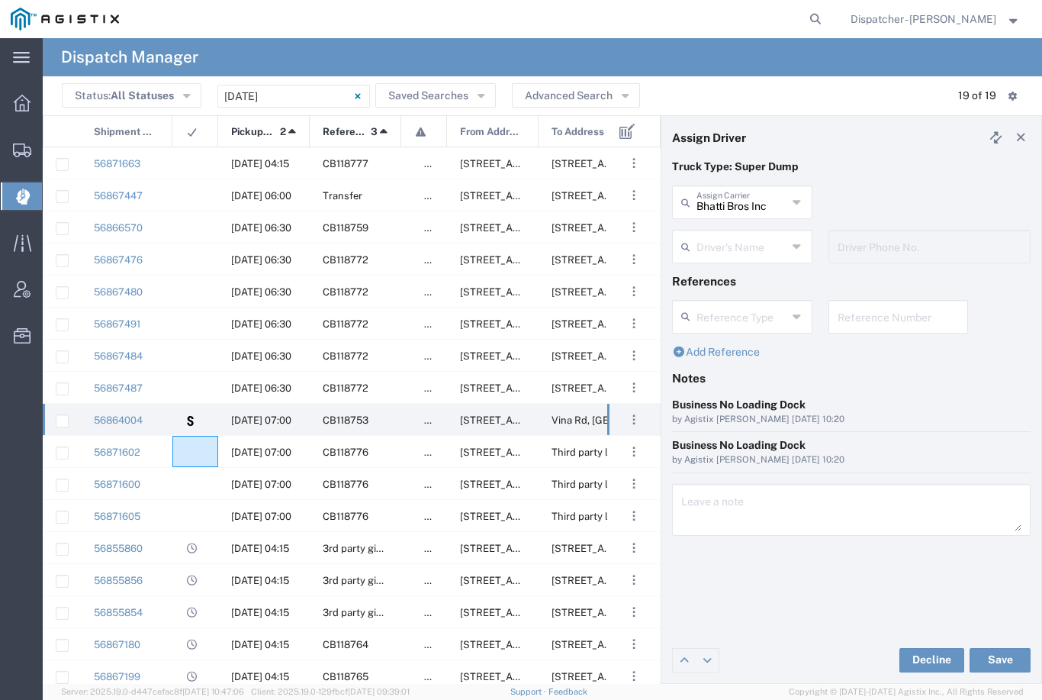
click at [195, 454] on agx-ag-table-icon-cell at bounding box center [190, 451] width 10 height 11
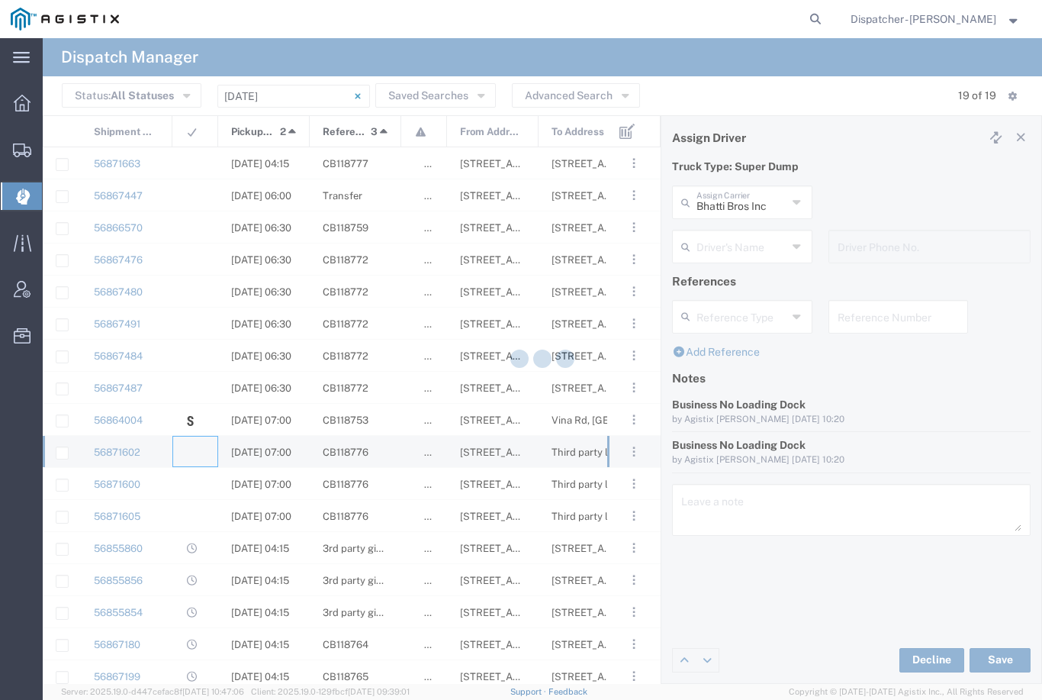
type input "[PERSON_NAME] & Sons Trucking, Inc"
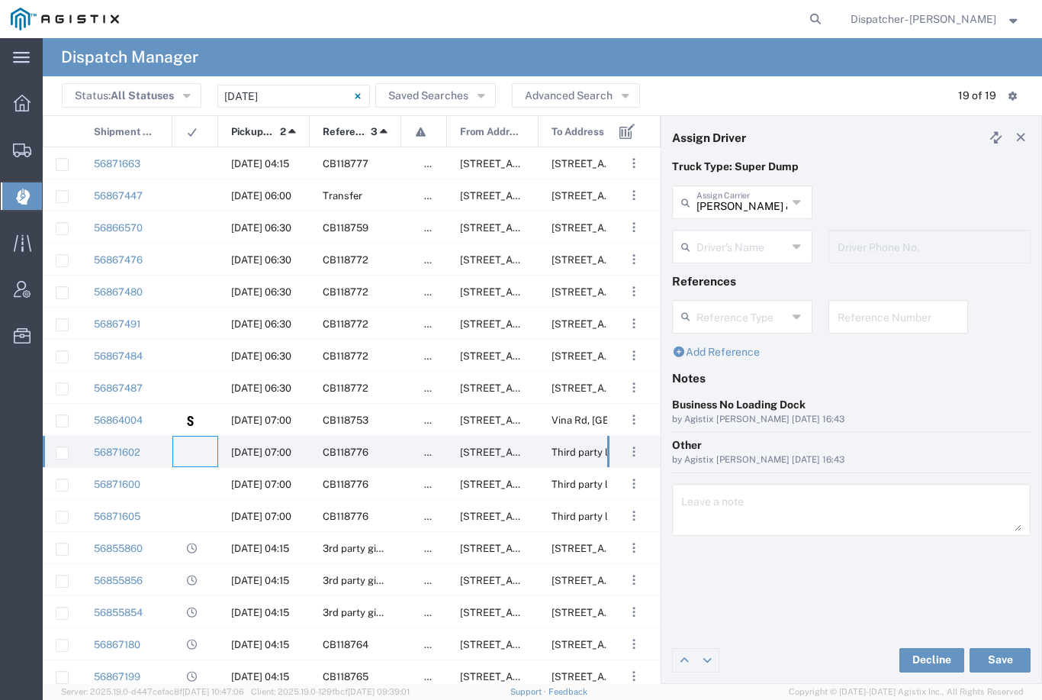
click at [190, 453] on agx-ag-table-icon-cell at bounding box center [190, 451] width 10 height 11
click at [749, 201] on input "[PERSON_NAME] & Sons Trucking, Inc" at bounding box center [742, 201] width 91 height 27
click at [721, 234] on span "Bhatti Bros Inc" at bounding box center [742, 236] width 137 height 24
click at [1007, 653] on button "Save" at bounding box center [1000, 660] width 61 height 24
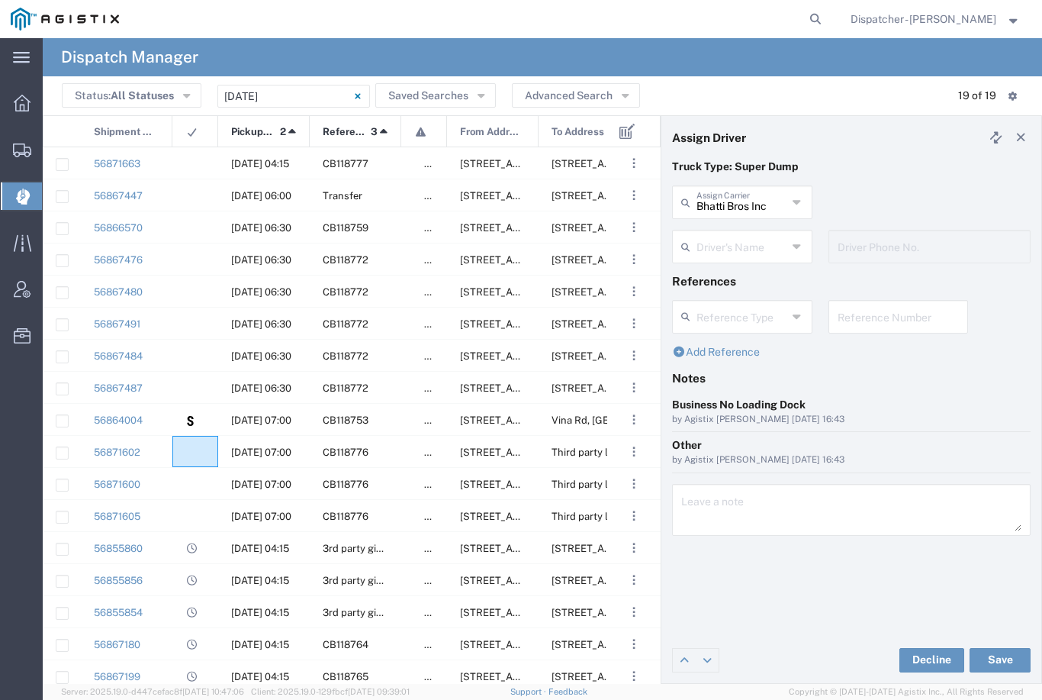
click at [203, 453] on div at bounding box center [195, 451] width 46 height 31
click at [193, 489] on agx-ag-table-icon-cell at bounding box center [190, 483] width 10 height 11
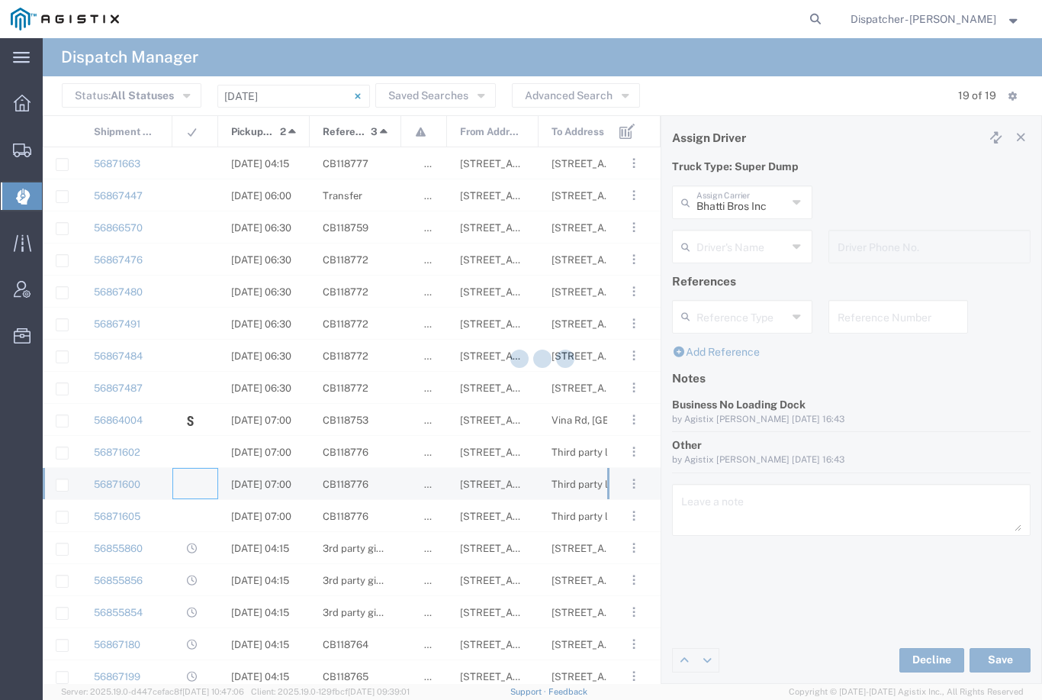
click at [188, 452] on agx-ag-table-icon-cell at bounding box center [190, 451] width 10 height 11
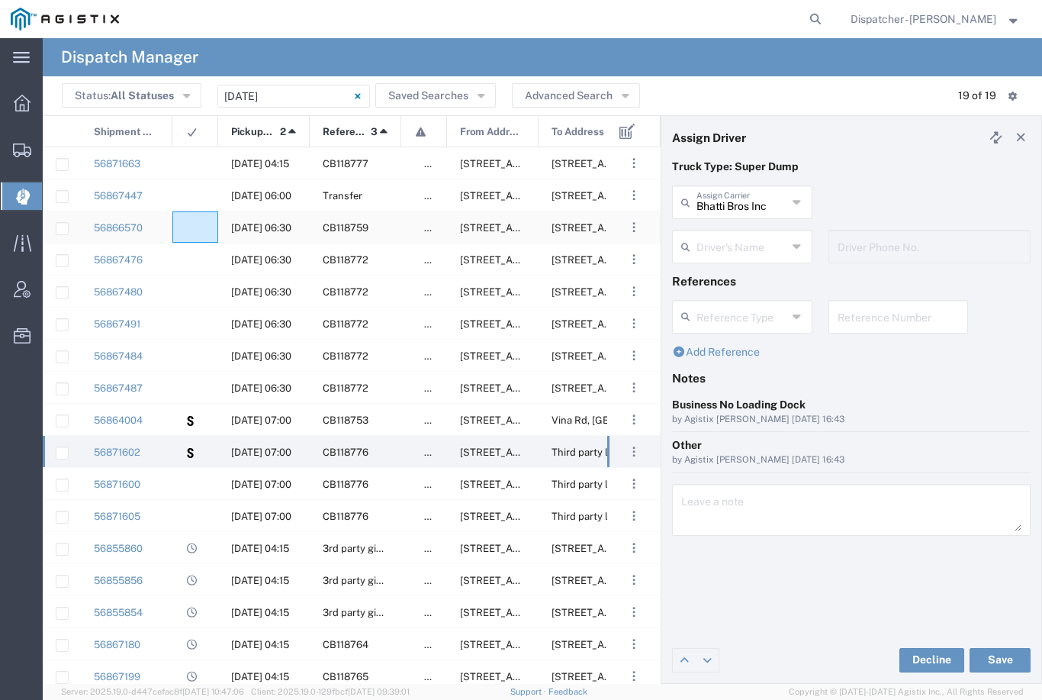
click at [174, 227] on div at bounding box center [195, 226] width 46 height 31
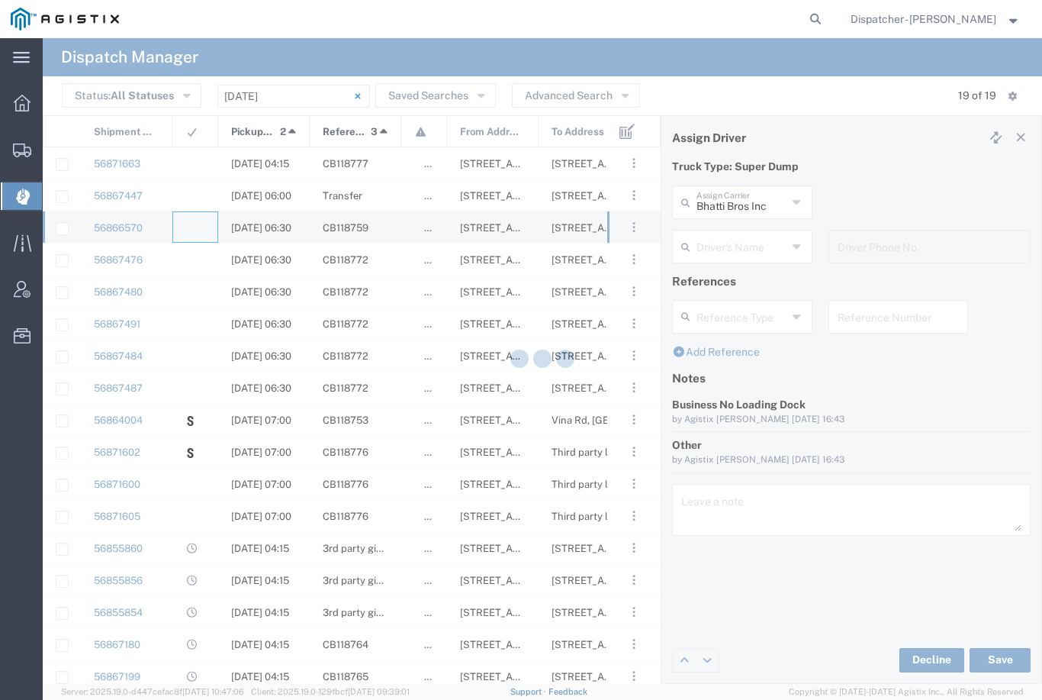
type input "[PERSON_NAME] & Sons Trucking, Inc"
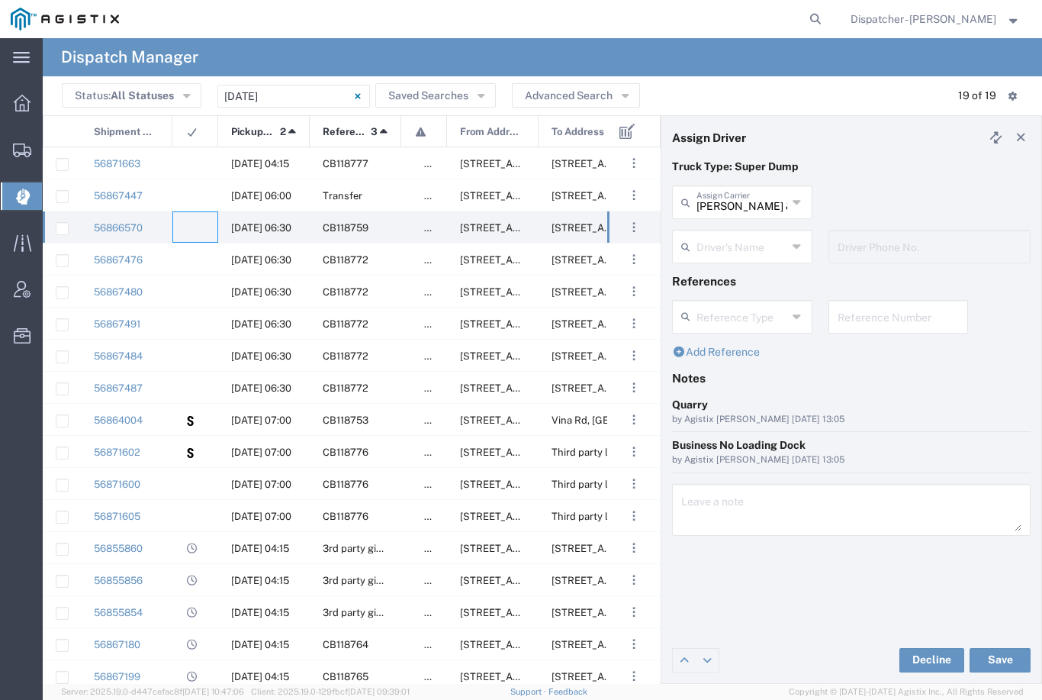
click at [734, 245] on input "text" at bounding box center [742, 245] width 91 height 27
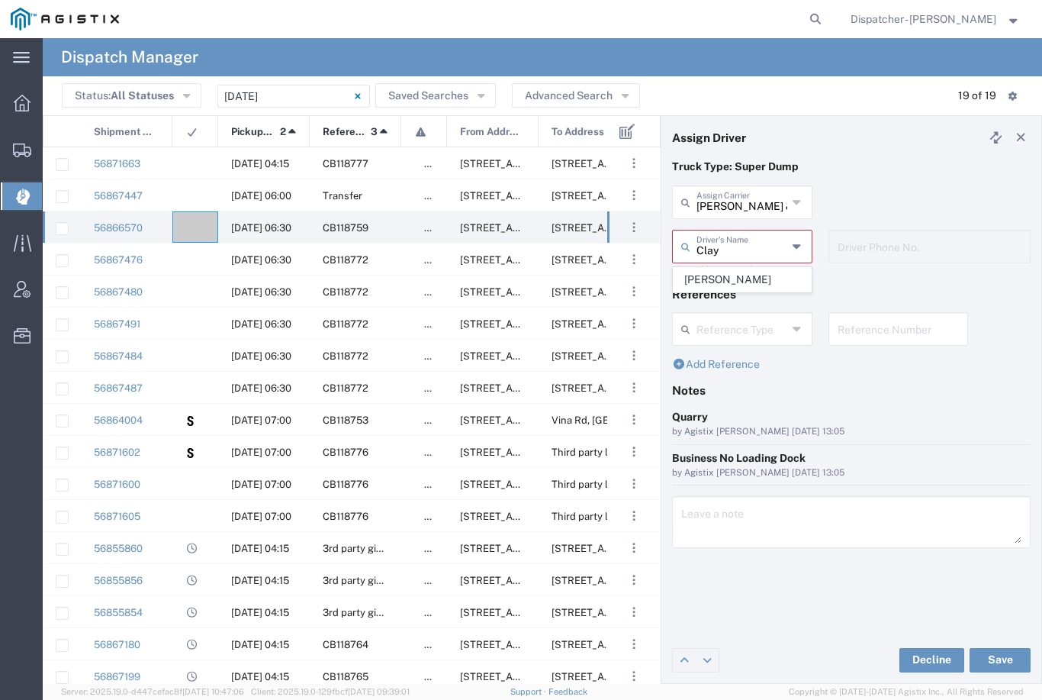
click at [717, 277] on span "[PERSON_NAME]" at bounding box center [742, 280] width 137 height 24
type input "[PERSON_NAME]"
type input "9258126210"
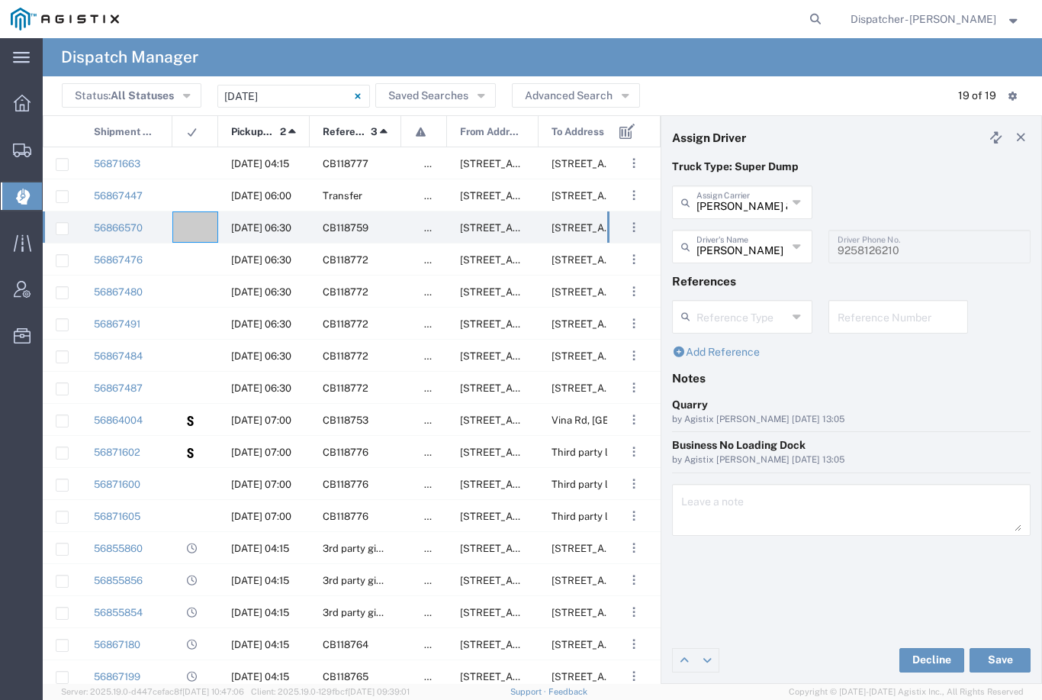
click at [993, 653] on button "Save" at bounding box center [1000, 660] width 61 height 24
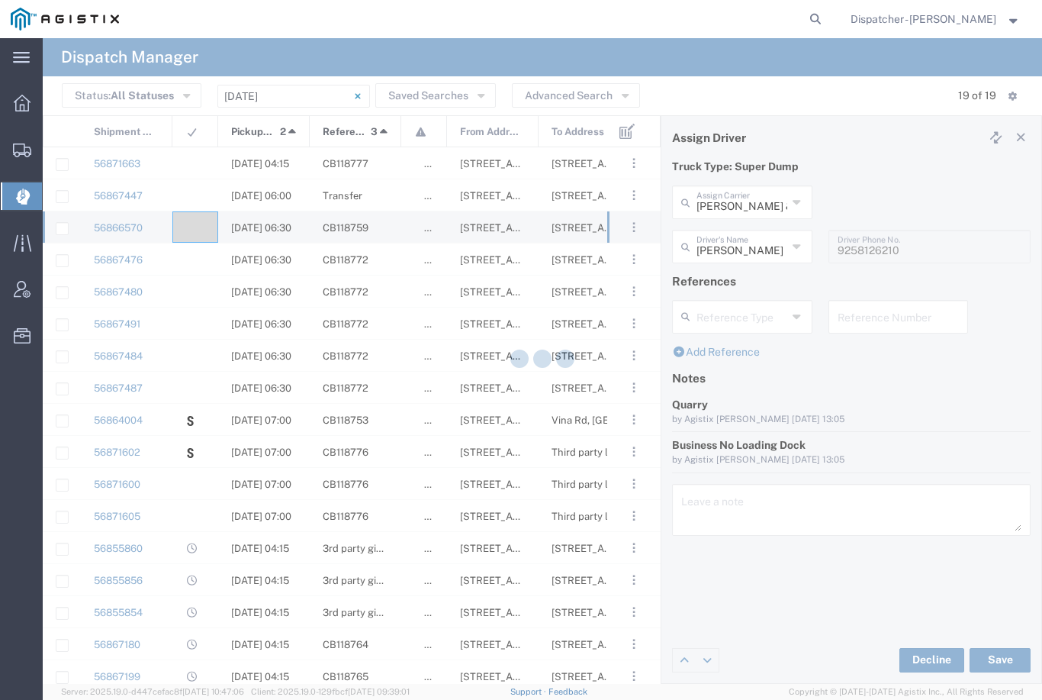
type input "[PERSON_NAME]"
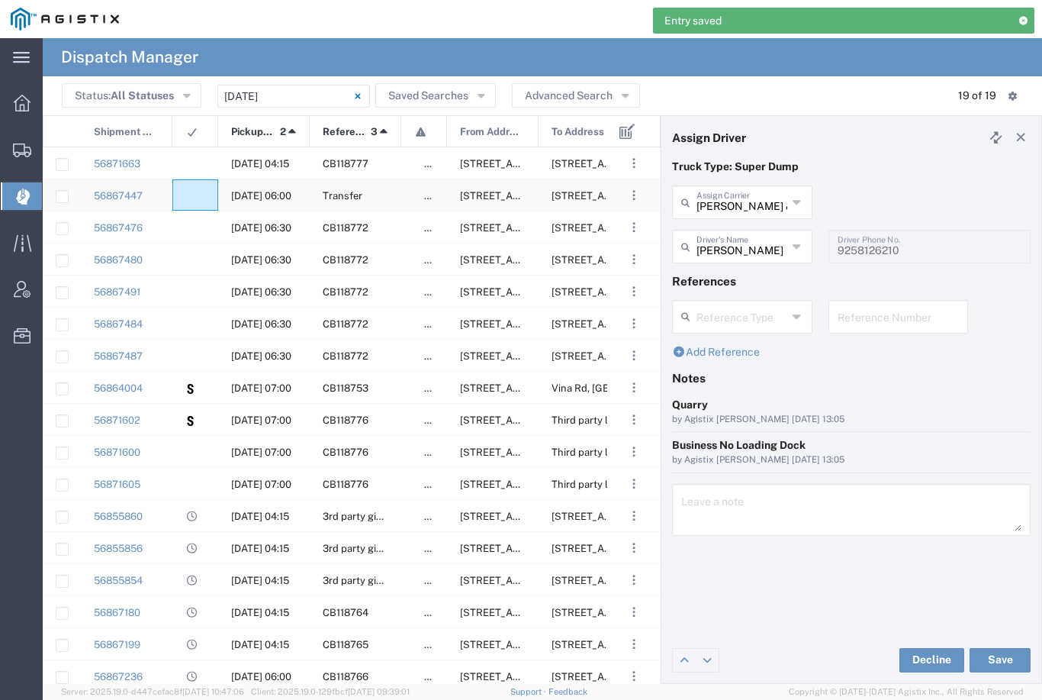
click at [205, 182] on div at bounding box center [195, 194] width 46 height 31
click at [728, 198] on input "[PERSON_NAME] & Sons Trucking, Inc" at bounding box center [742, 201] width 91 height 27
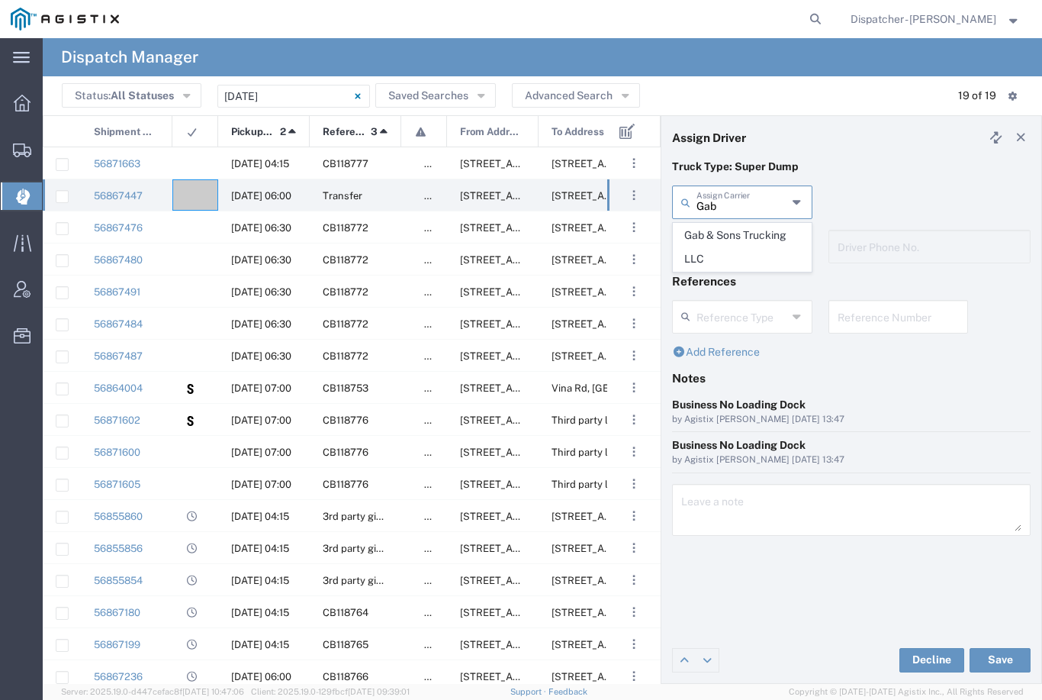
click at [716, 252] on span "Gab & Sons Trucking LLC" at bounding box center [742, 247] width 137 height 47
type input "Gab & Sons Trucking LLC"
click at [701, 242] on input "text" at bounding box center [745, 245] width 96 height 27
click at [697, 273] on span "[PERSON_NAME]" at bounding box center [742, 280] width 137 height 24
type input "[PERSON_NAME]"
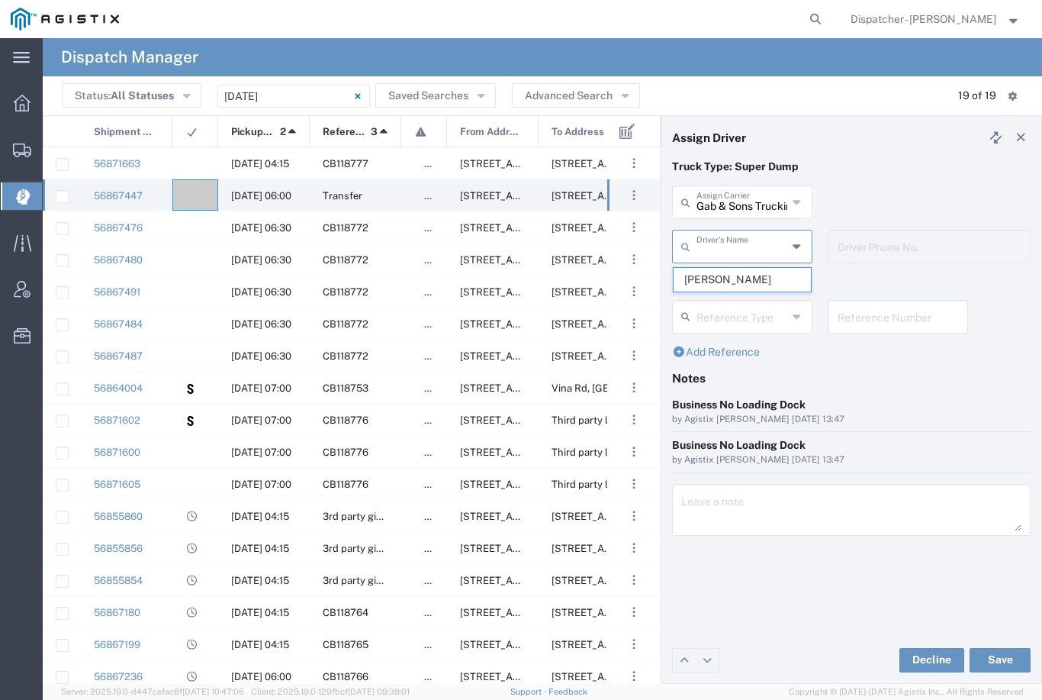
type input "[PHONE_NUMBER]"
click at [1002, 652] on button "Save" at bounding box center [1000, 660] width 61 height 24
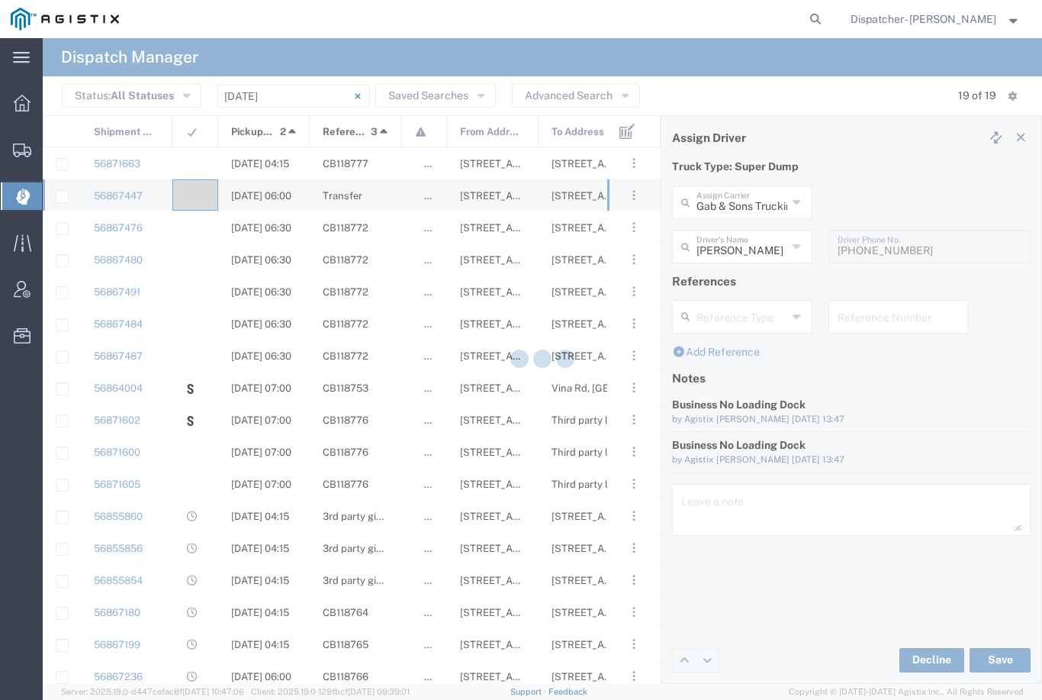
type input "[PERSON_NAME]"
type input "Gab & Sons Trucking LLC"
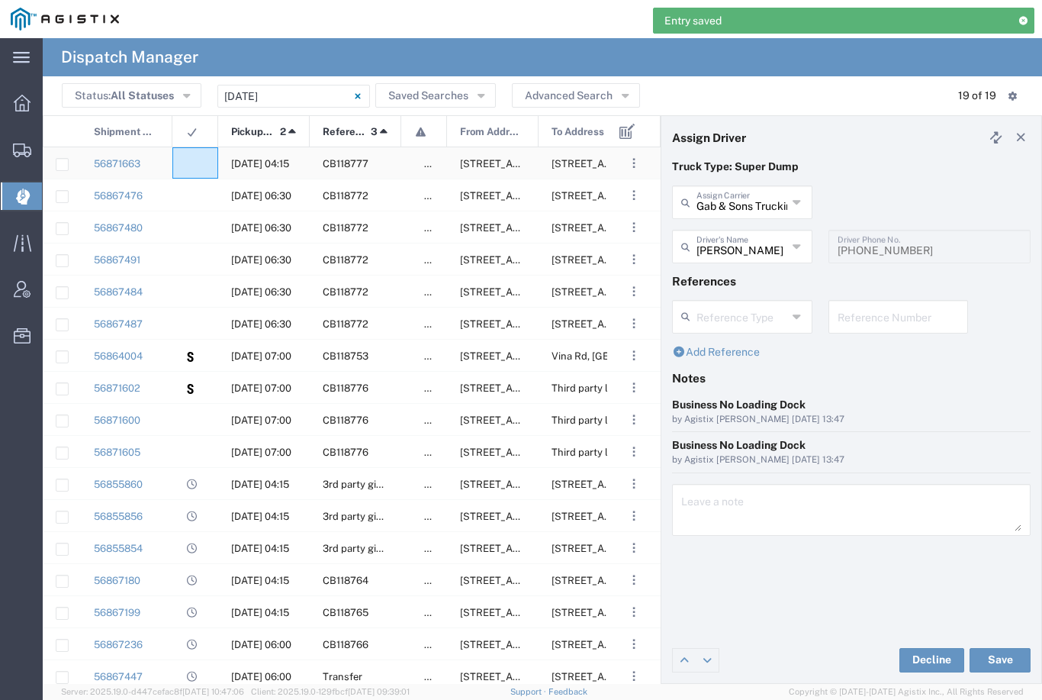
click at [196, 156] on div at bounding box center [195, 162] width 46 height 31
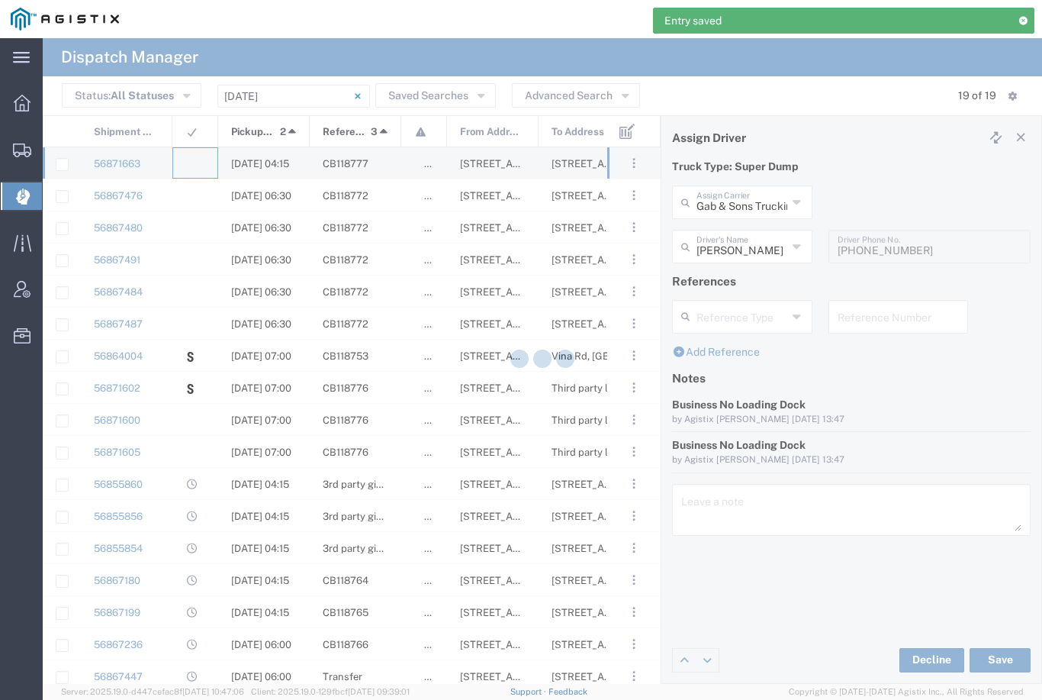
type input "[PERSON_NAME] & Sons Trucking, Inc"
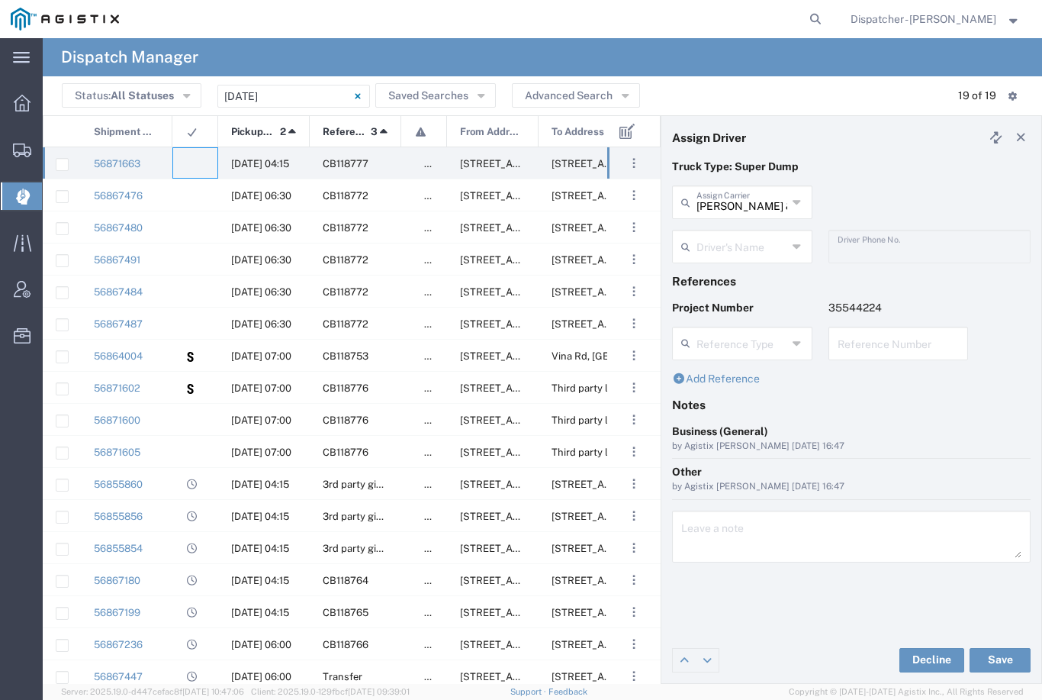
click at [726, 200] on input "[PERSON_NAME] & Sons Trucking, Inc" at bounding box center [742, 201] width 91 height 27
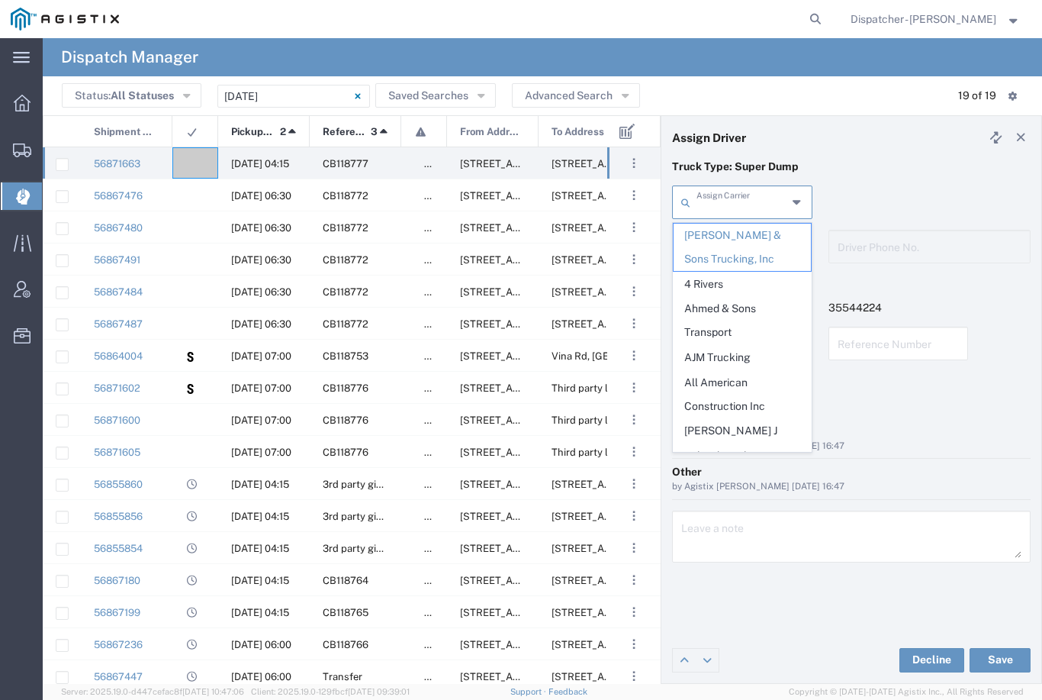
type input "W"
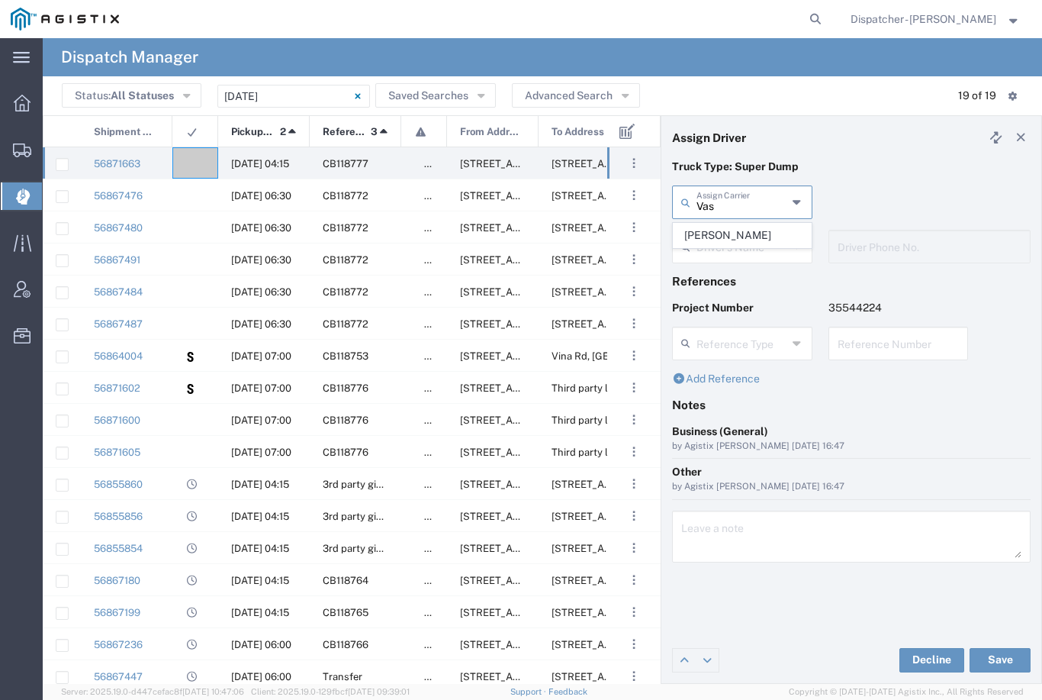
click at [716, 234] on span "[PERSON_NAME]" at bounding box center [742, 236] width 137 height 24
type input "[PERSON_NAME]"
click at [696, 249] on icon at bounding box center [688, 246] width 15 height 24
click at [688, 278] on span "[PERSON_NAME]" at bounding box center [742, 280] width 137 height 24
click at [991, 655] on button "Save" at bounding box center [1000, 660] width 61 height 24
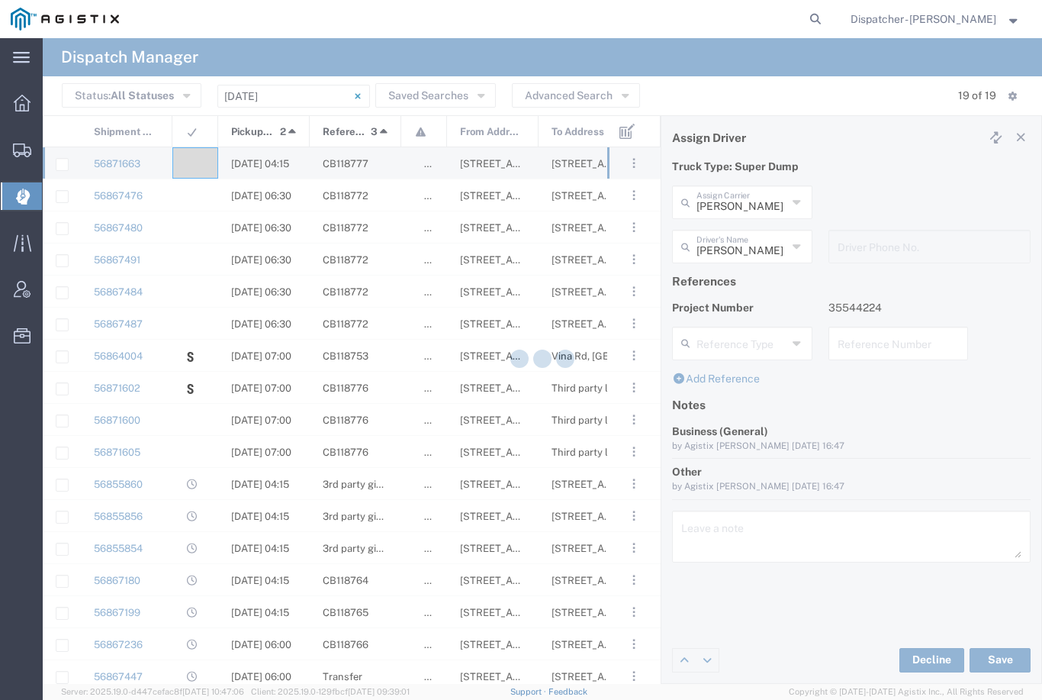
type input "[PERSON_NAME]"
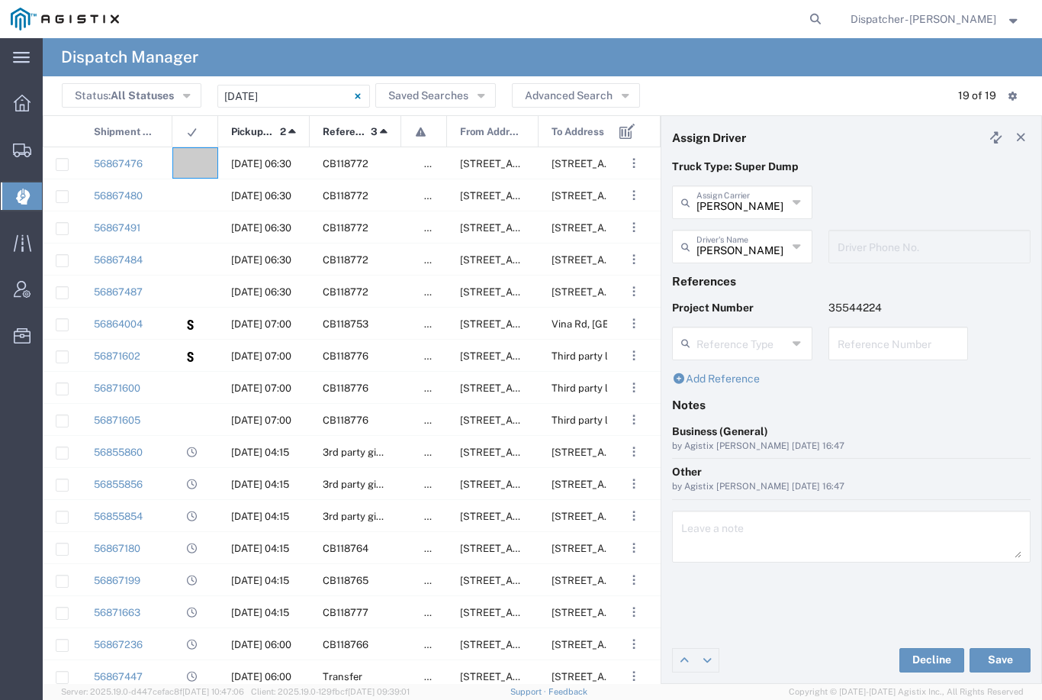
click at [192, 383] on agx-ag-table-icon-cell at bounding box center [190, 387] width 10 height 11
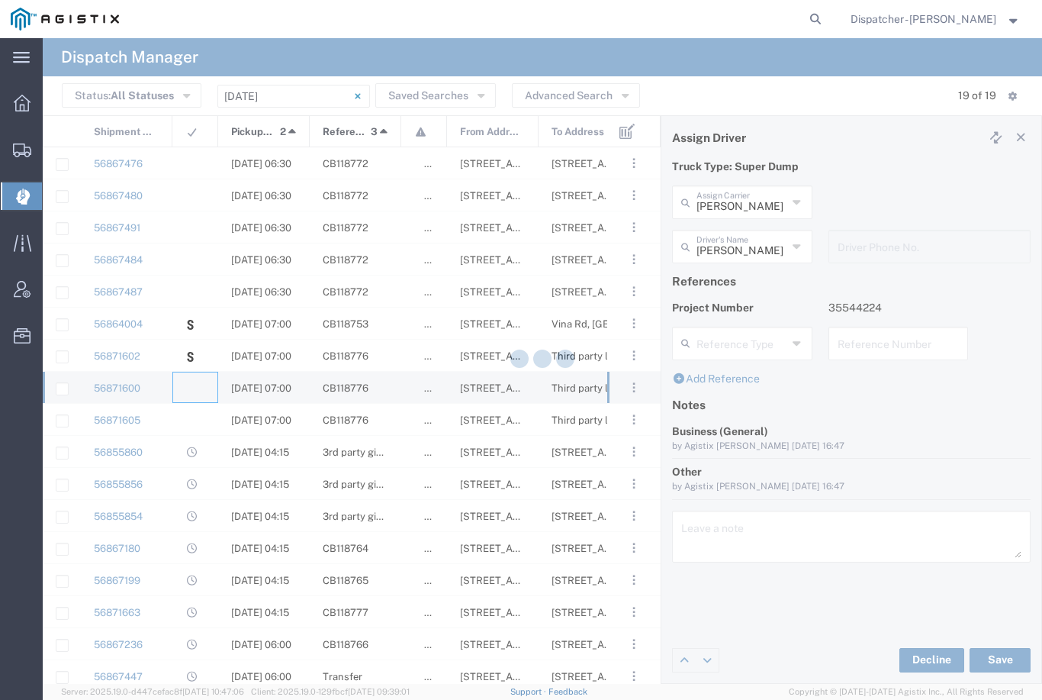
type input "[PERSON_NAME] & Sons Trucking, Inc"
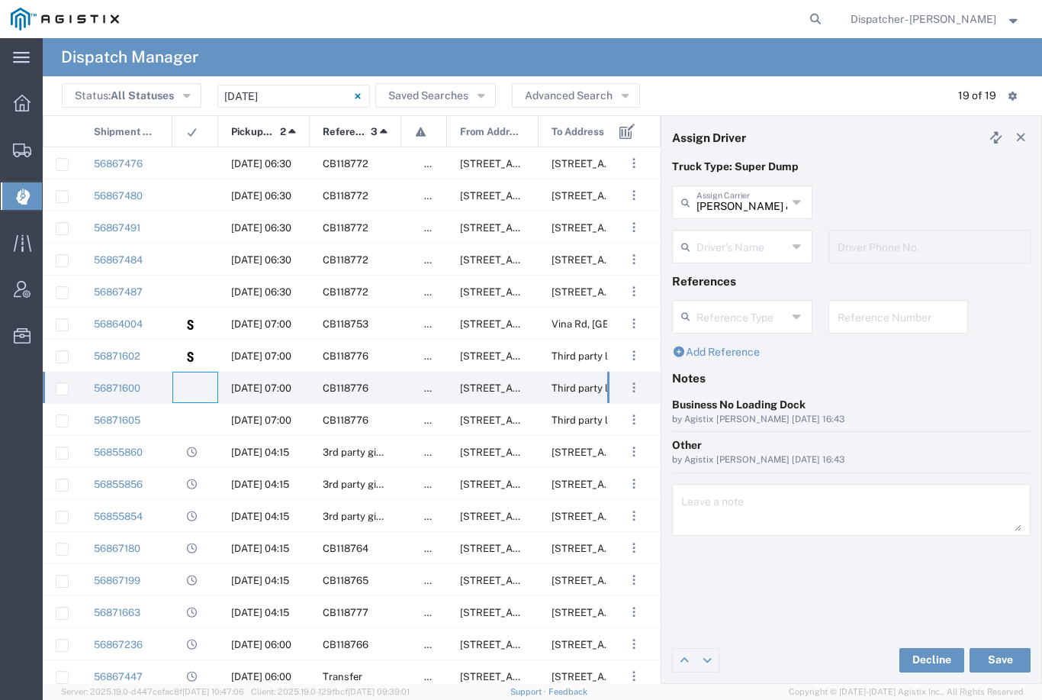
click at [711, 253] on input "text" at bounding box center [742, 245] width 91 height 27
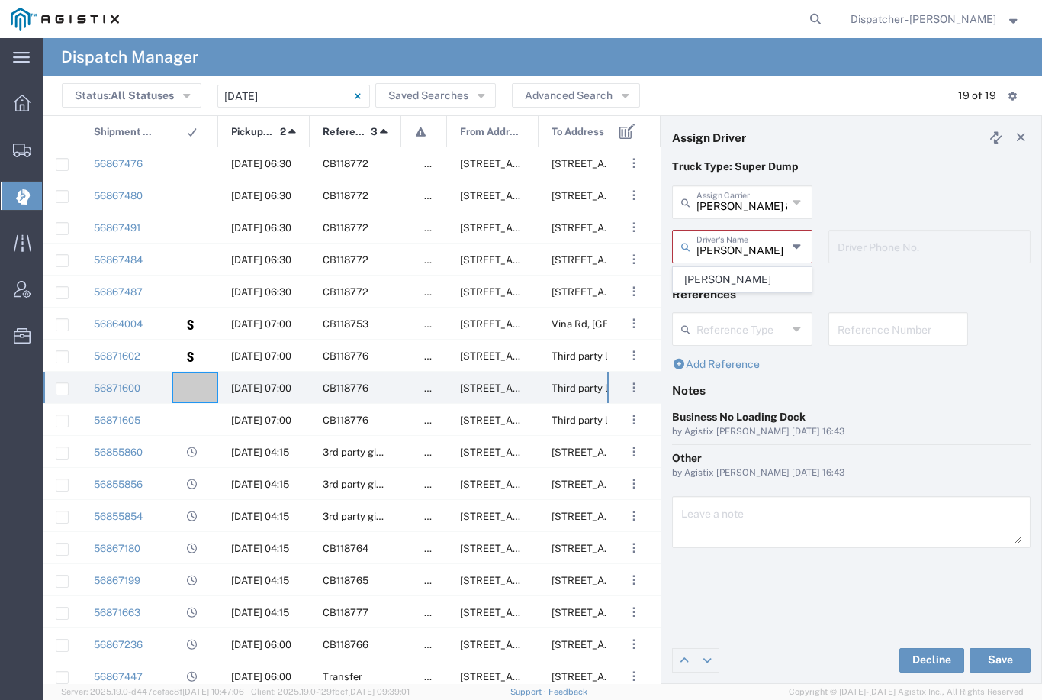
click at [720, 278] on span "[PERSON_NAME]" at bounding box center [742, 280] width 137 height 24
type input "[PERSON_NAME]"
type input "[PHONE_NUMBER]"
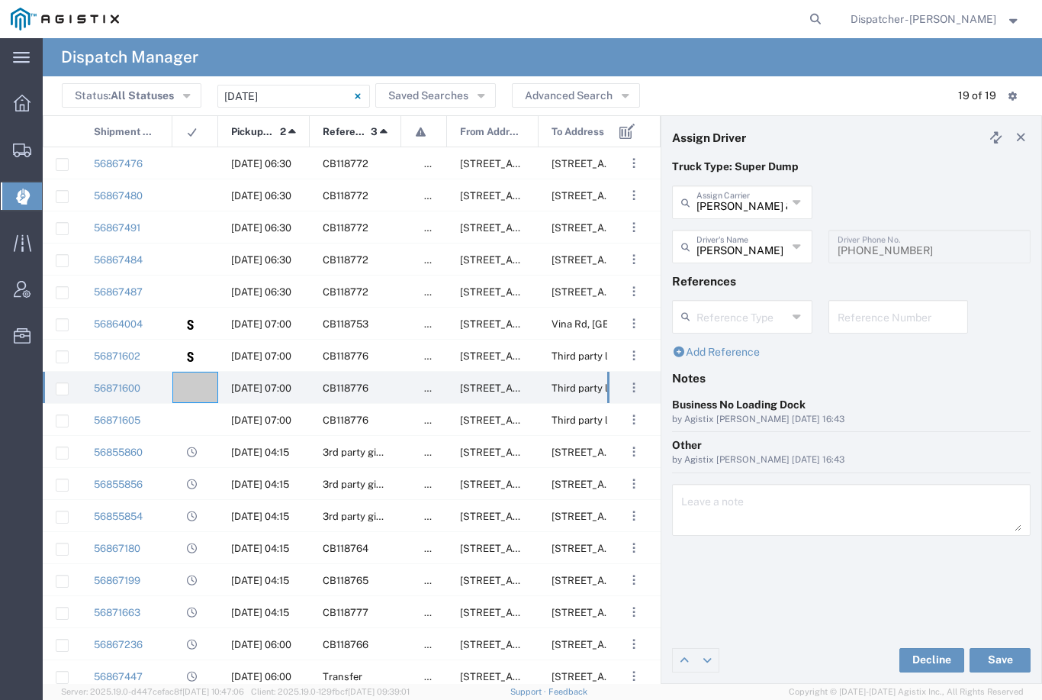
click at [999, 654] on button "Save" at bounding box center [1000, 660] width 61 height 24
type input "[PERSON_NAME]"
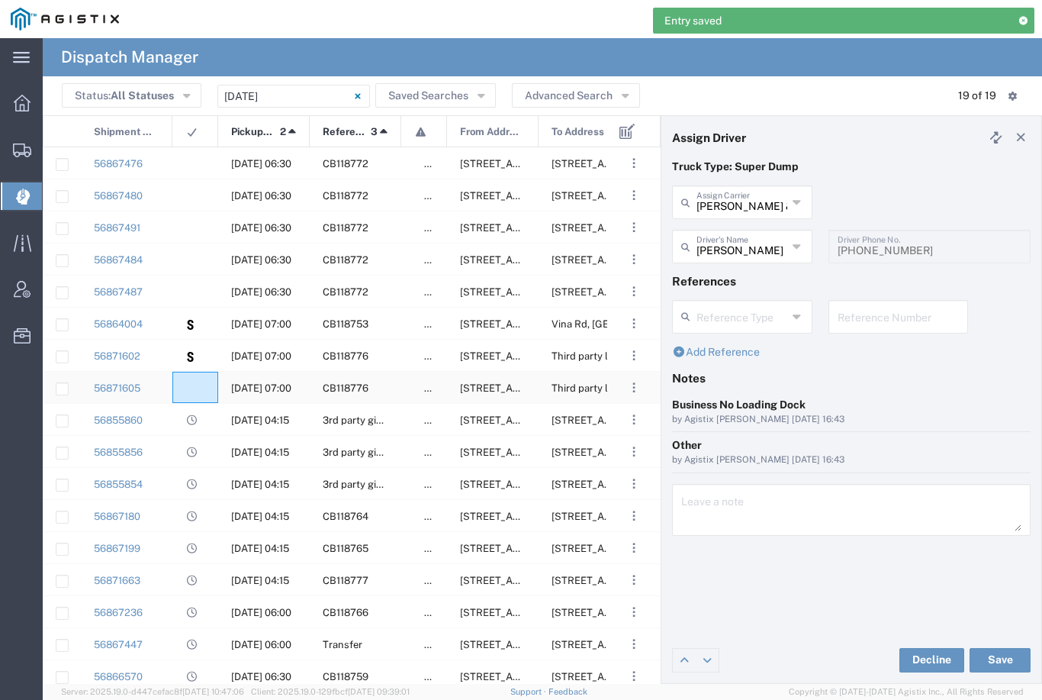
click at [195, 385] on agx-ag-table-icon-cell at bounding box center [190, 387] width 10 height 11
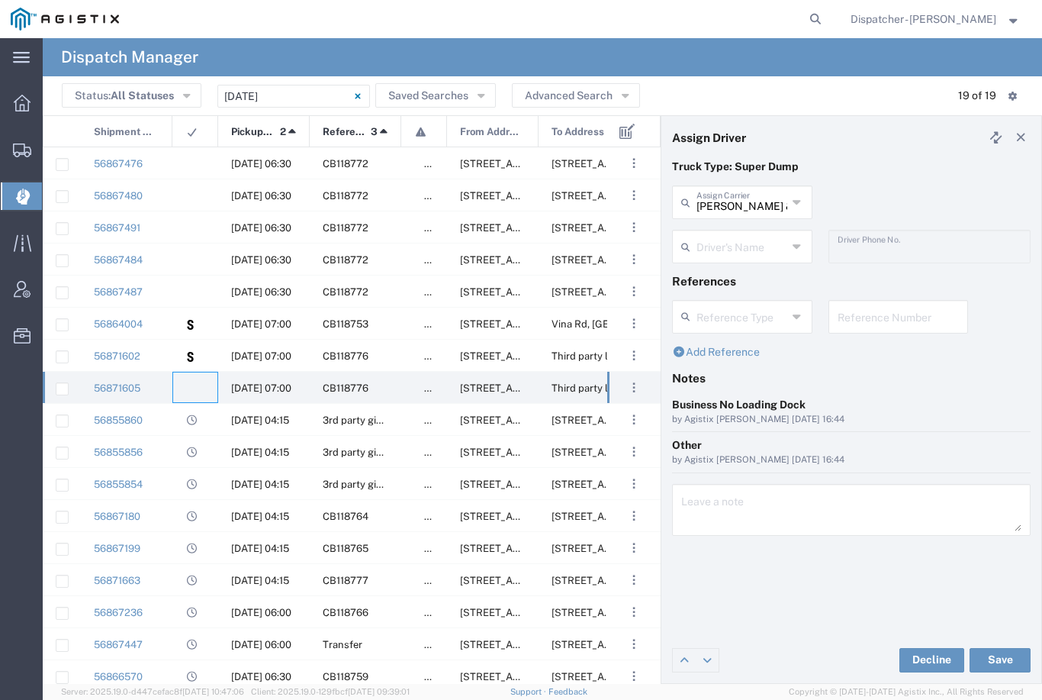
click at [729, 239] on input "text" at bounding box center [742, 245] width 91 height 27
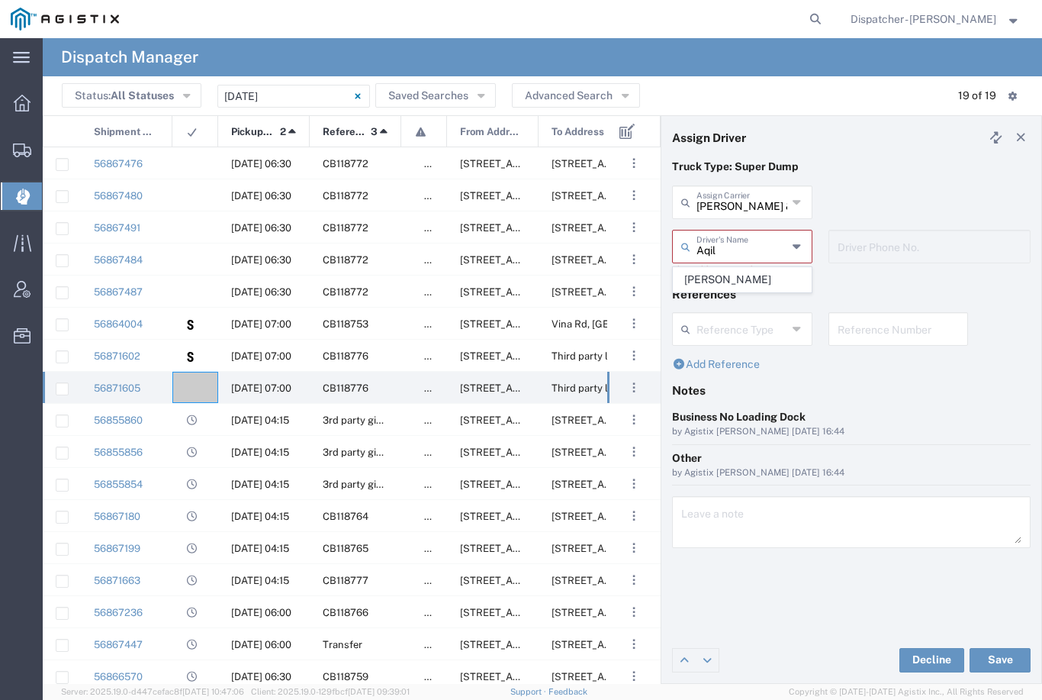
click at [717, 279] on span "[PERSON_NAME]" at bounding box center [742, 280] width 137 height 24
type input "[PERSON_NAME]"
type input "5106059971"
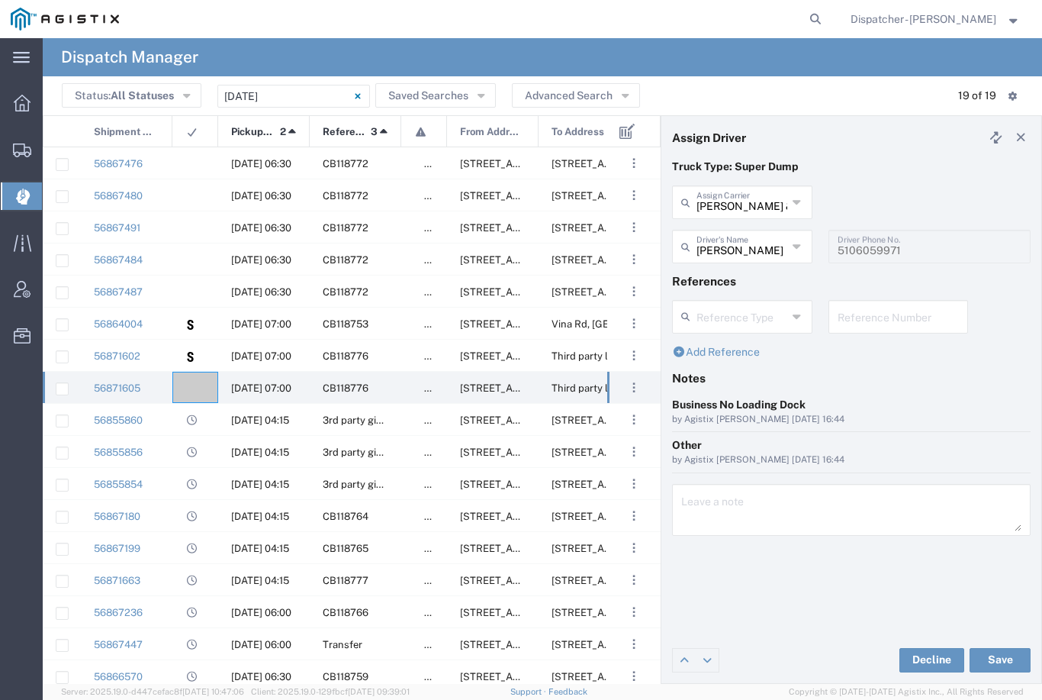
click at [996, 651] on button "Save" at bounding box center [1000, 660] width 61 height 24
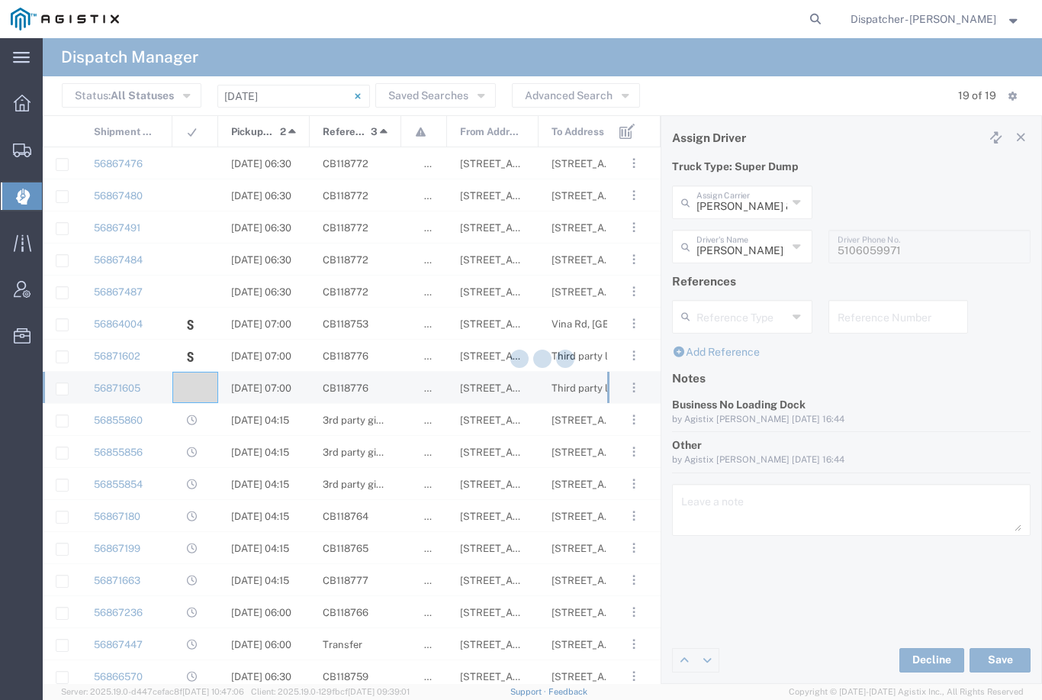
type input "[PERSON_NAME]"
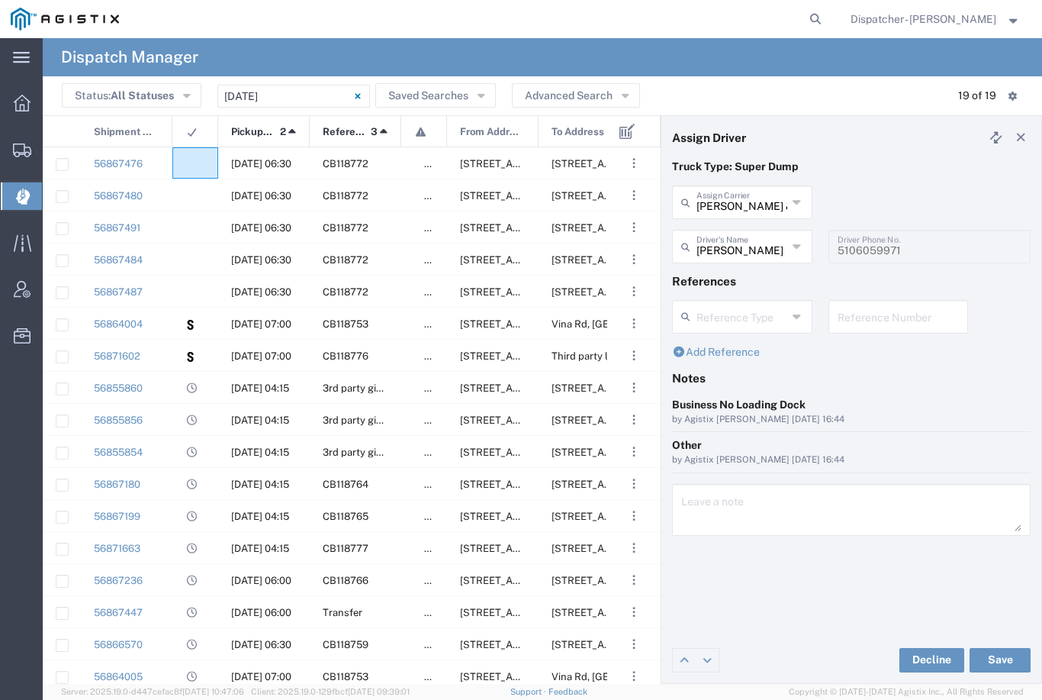
click at [205, 167] on div at bounding box center [195, 162] width 46 height 31
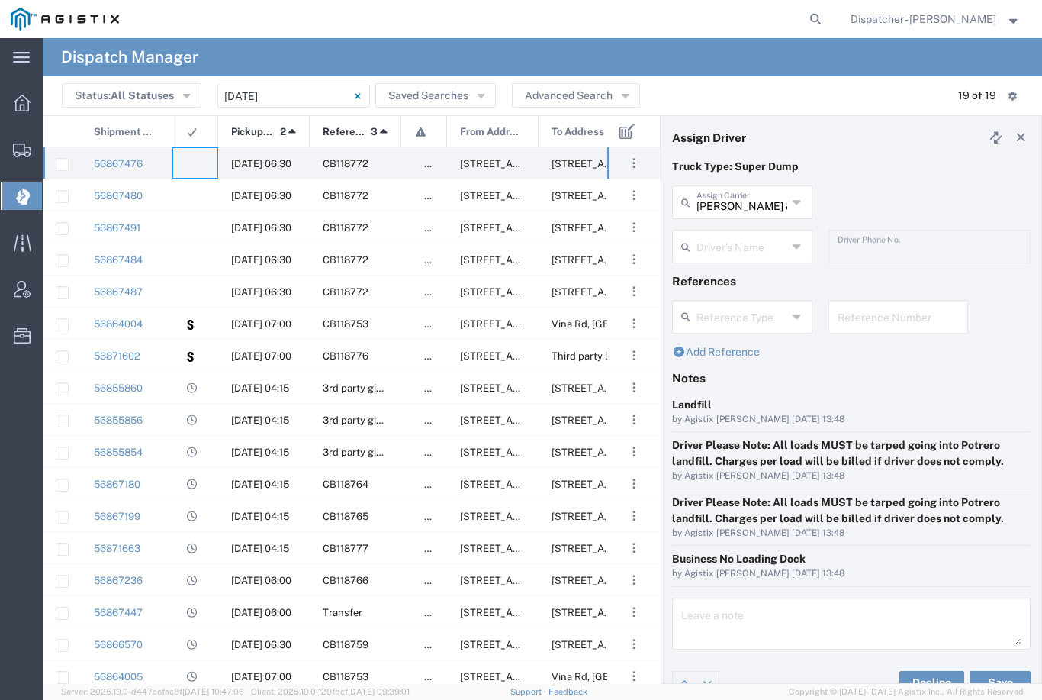
click at [738, 255] on input "text" at bounding box center [742, 245] width 91 height 27
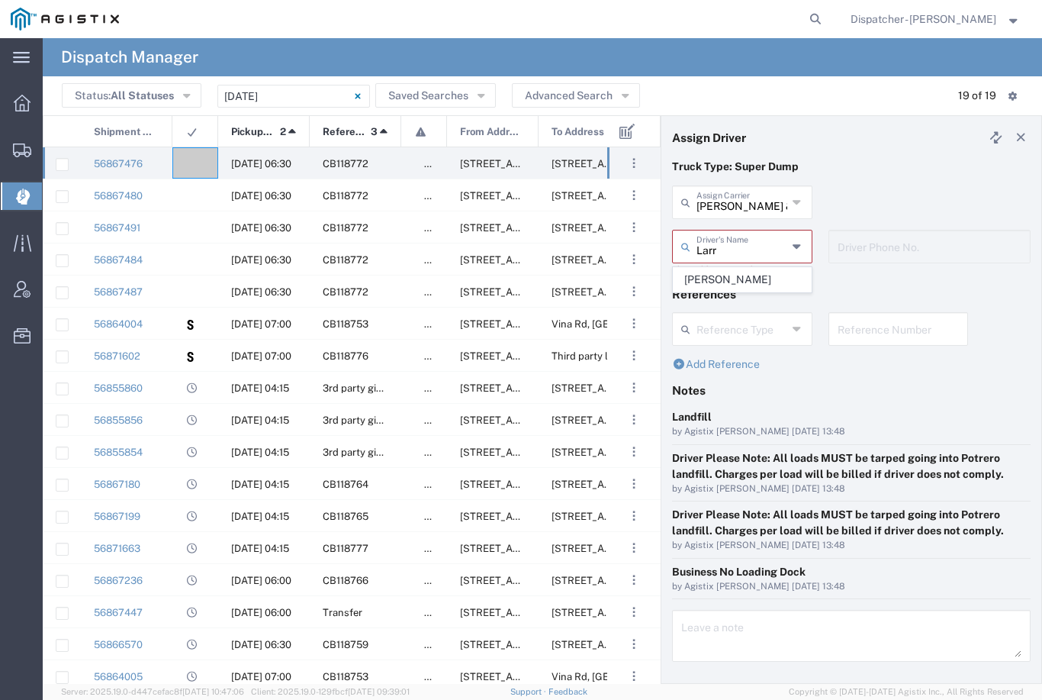
click at [709, 273] on span "[PERSON_NAME]" at bounding box center [742, 280] width 137 height 24
type input "[PERSON_NAME]"
type input "[PHONE_NUMBER]"
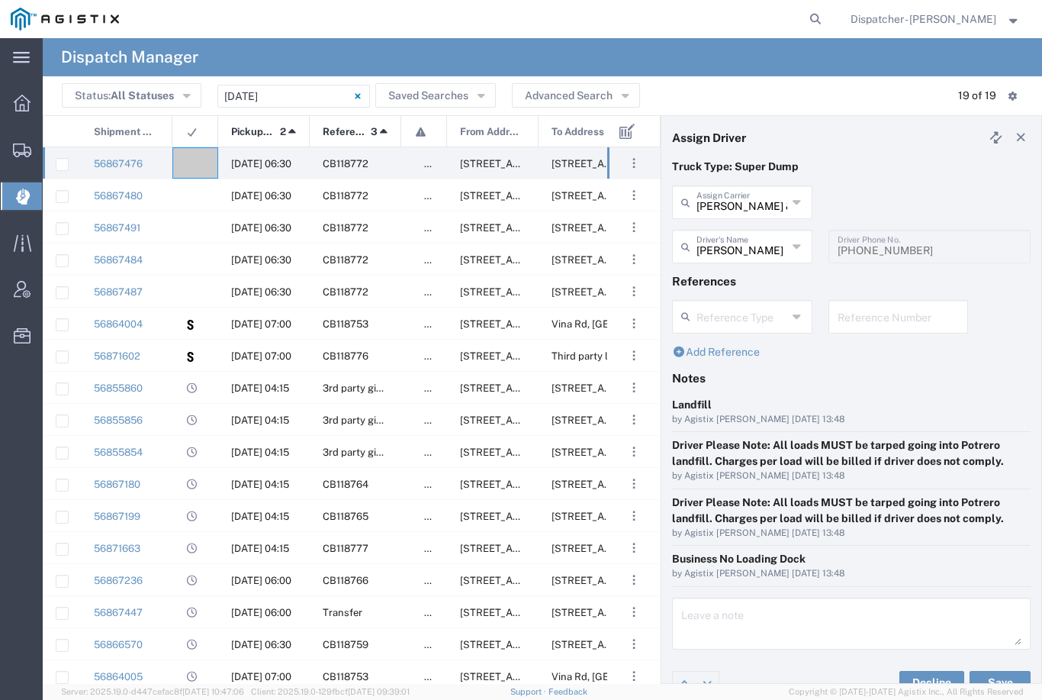
click at [991, 672] on button "Save" at bounding box center [1000, 683] width 61 height 24
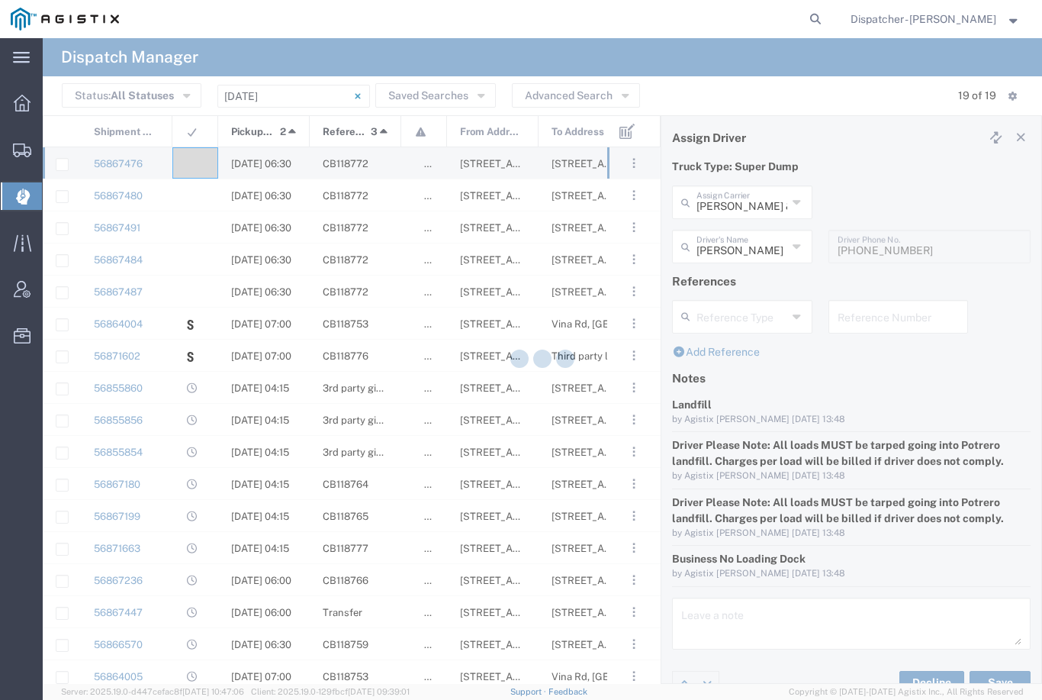
type input "[PERSON_NAME]"
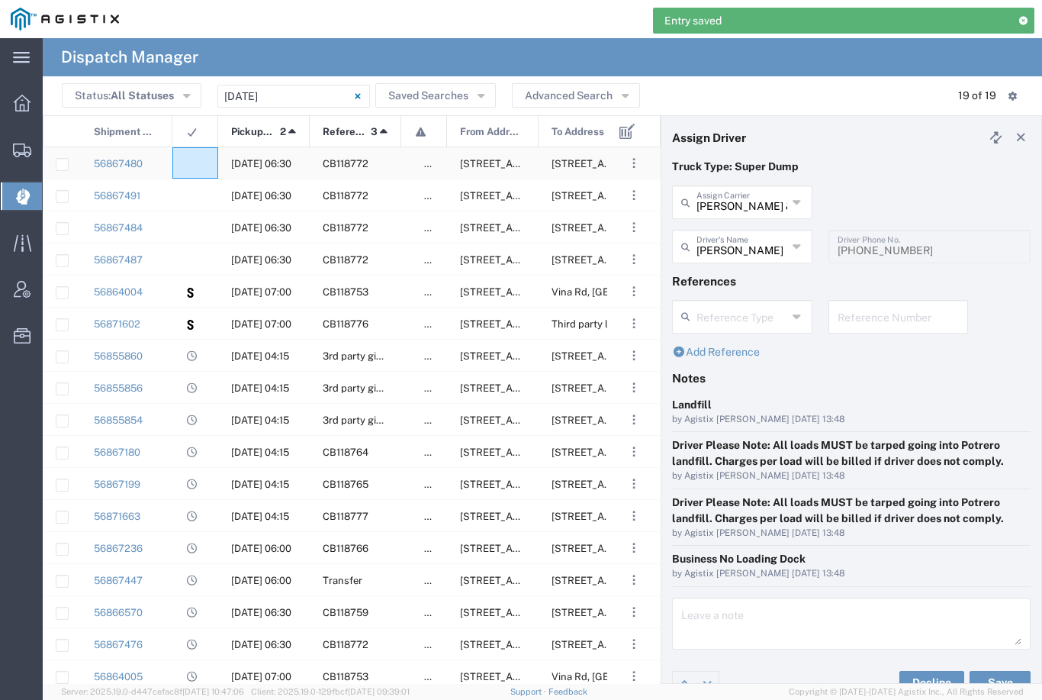
click at [205, 157] on div at bounding box center [195, 162] width 46 height 31
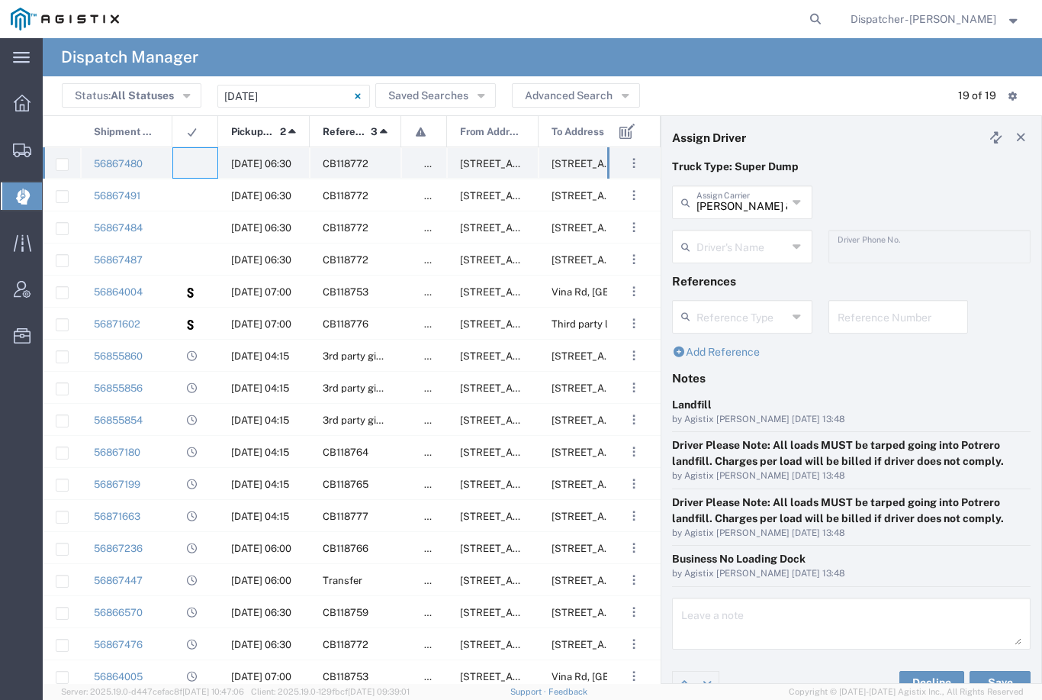
click at [191, 154] on div at bounding box center [195, 162] width 46 height 31
click at [198, 156] on div at bounding box center [195, 162] width 46 height 31
click at [195, 156] on div at bounding box center [195, 162] width 46 height 31
click at [730, 249] on input "text" at bounding box center [742, 245] width 91 height 27
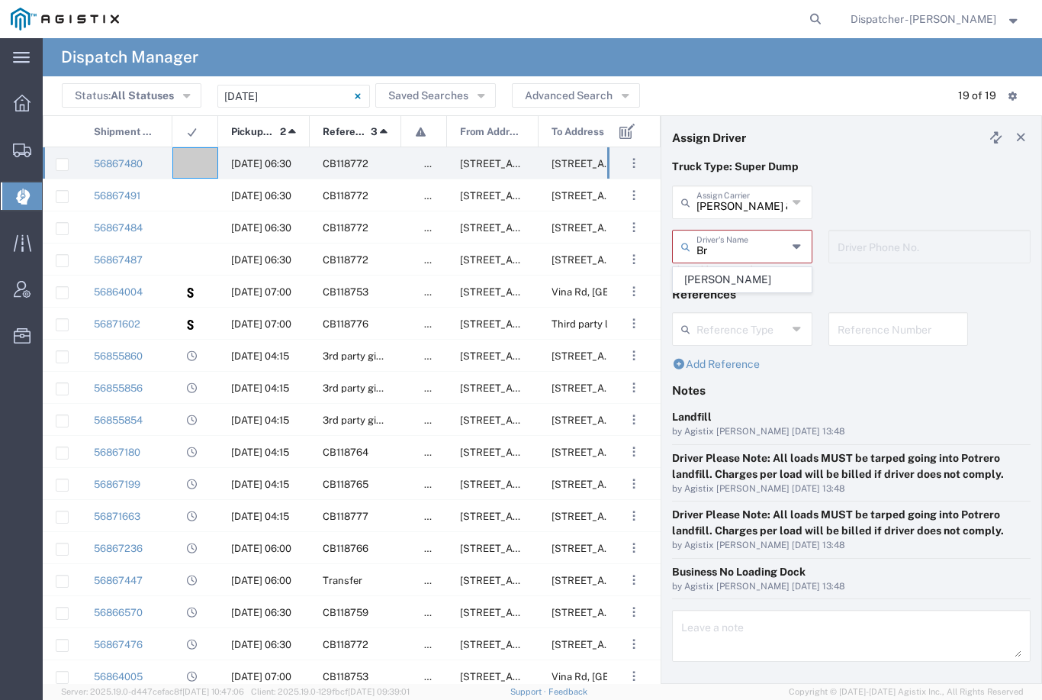
click at [716, 277] on span "[PERSON_NAME]" at bounding box center [742, 280] width 137 height 24
type input "[PERSON_NAME]"
type input "[PHONE_NUMBER]"
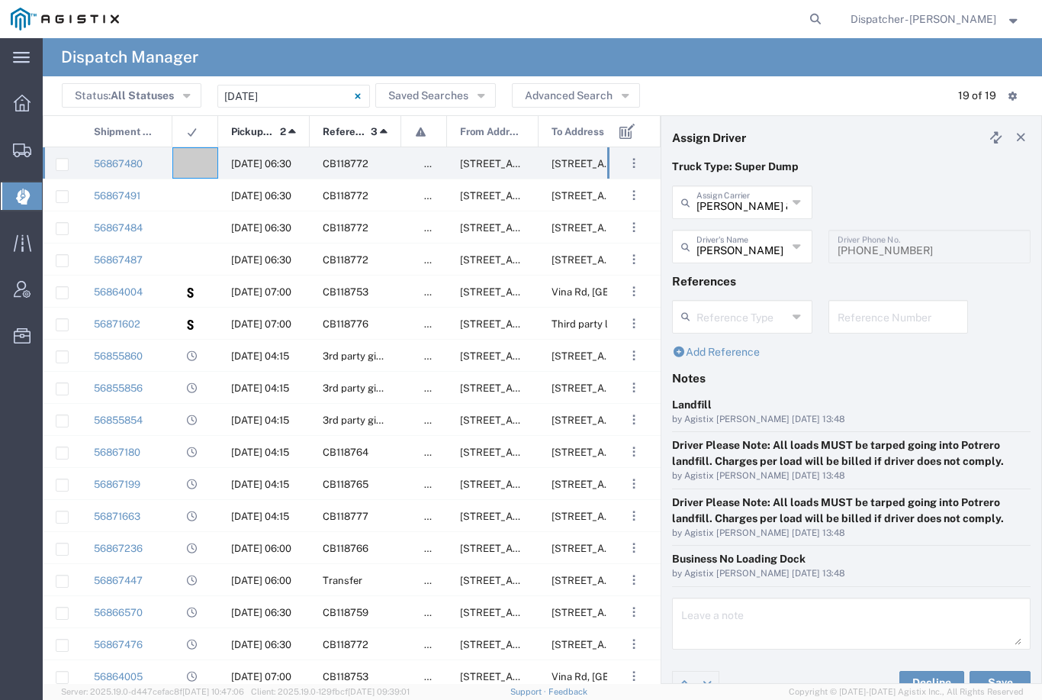
click at [991, 671] on button "Save" at bounding box center [1000, 683] width 61 height 24
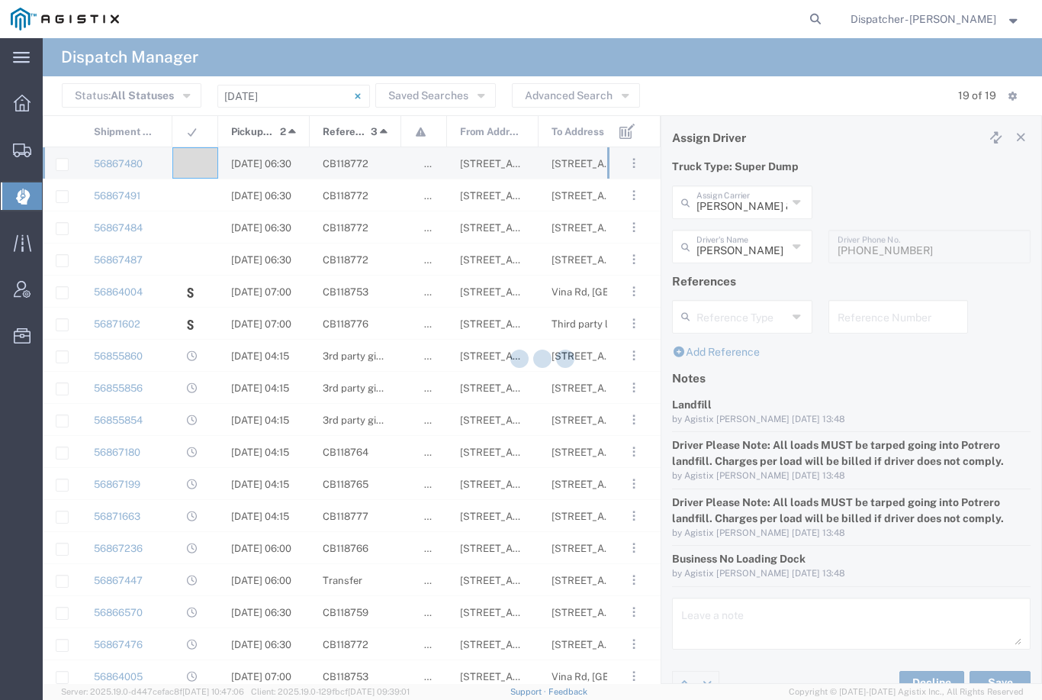
type input "[PERSON_NAME]"
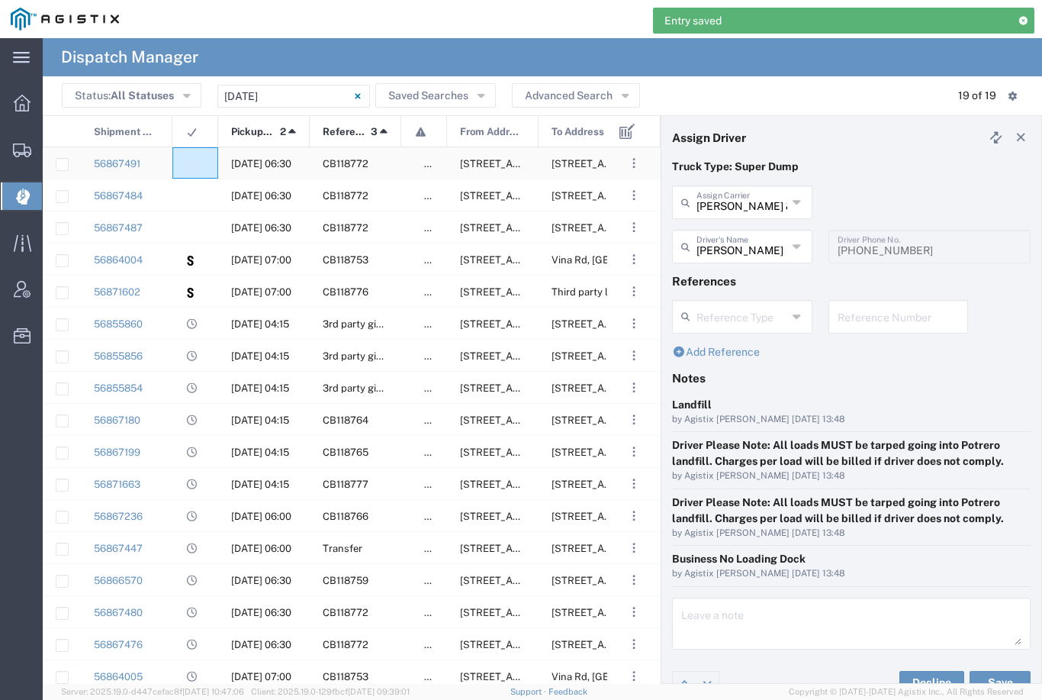
click at [195, 155] on div at bounding box center [195, 162] width 46 height 31
click at [756, 195] on input "[PERSON_NAME] & Sons Trucking, Inc" at bounding box center [742, 201] width 91 height 27
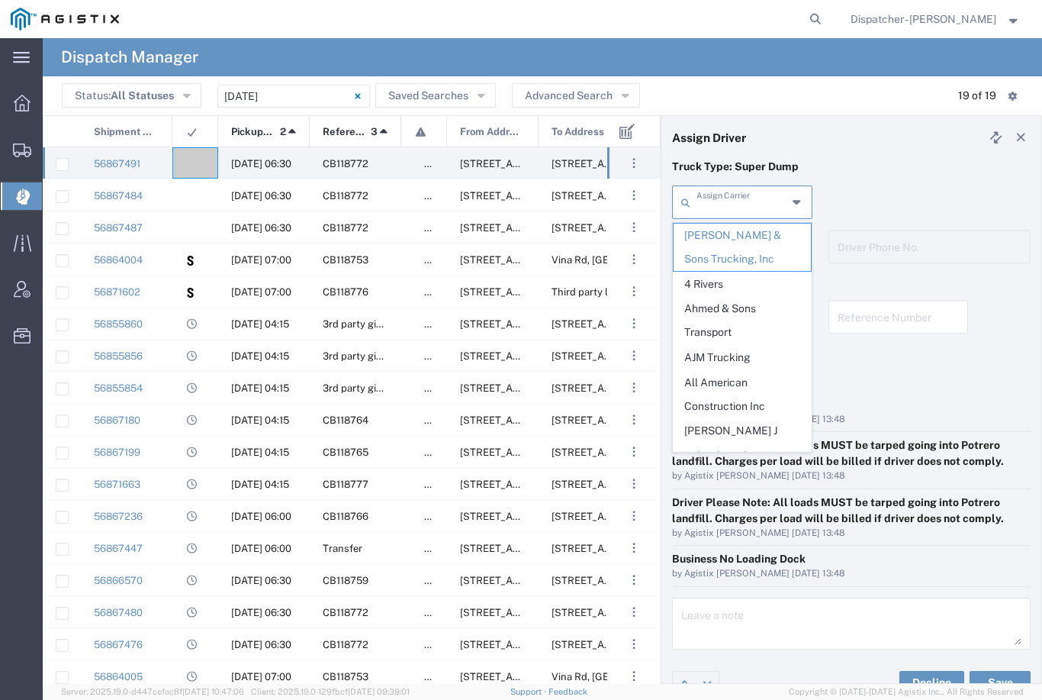
click at [926, 168] on p "Truck Type: Super Dump" at bounding box center [851, 167] width 359 height 16
type input "[PERSON_NAME] & Sons Trucking, Inc"
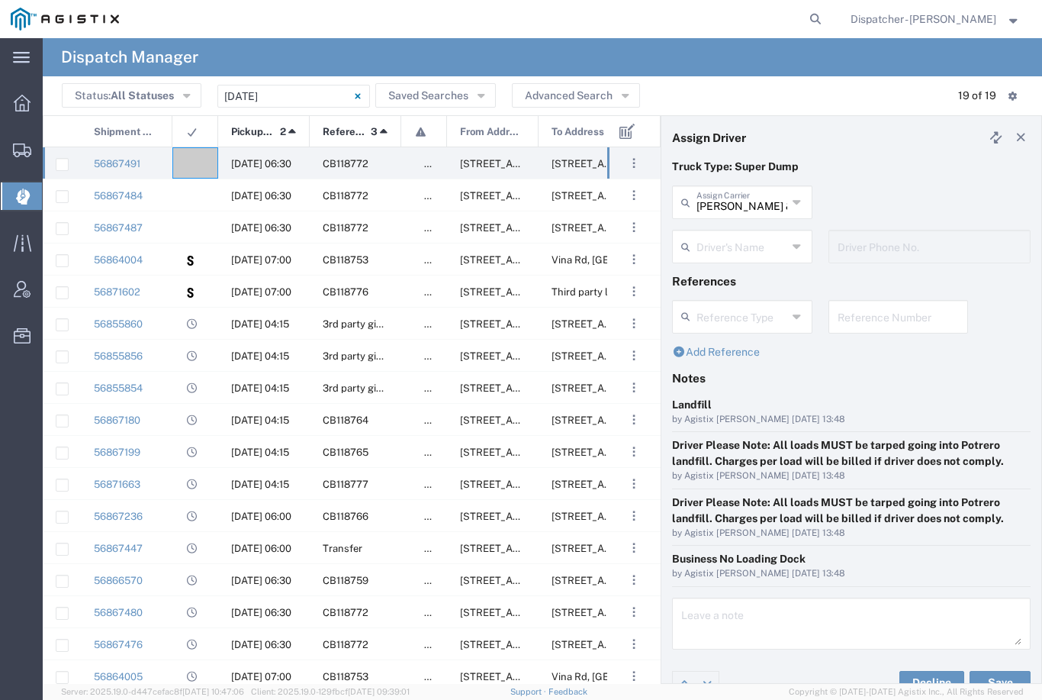
click at [752, 246] on input "text" at bounding box center [742, 245] width 91 height 27
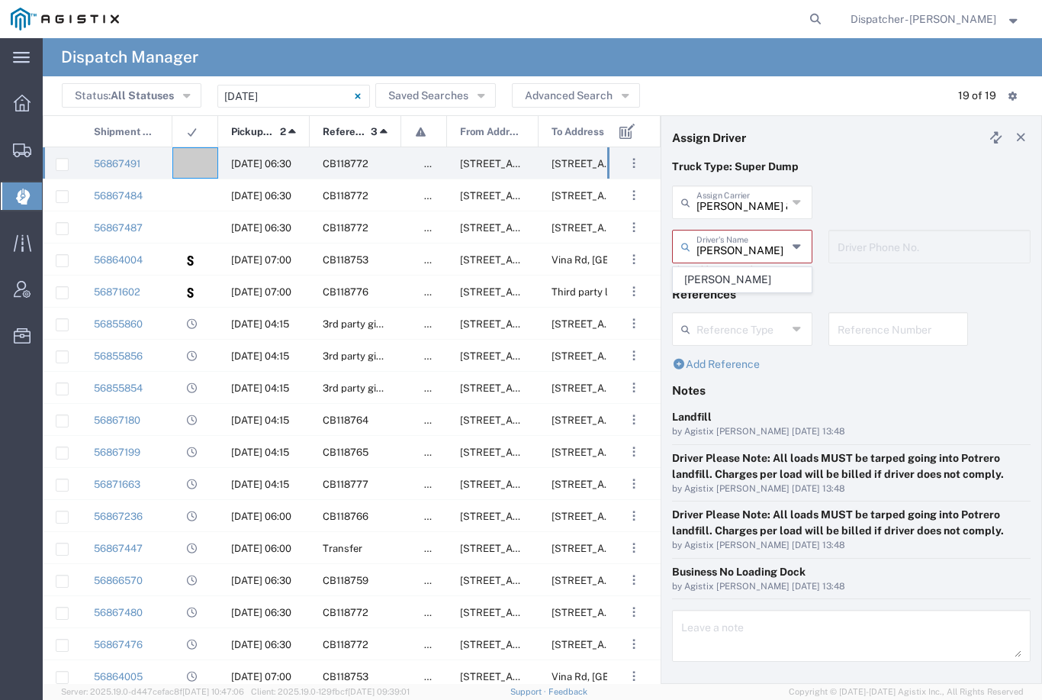
click at [760, 279] on span "[PERSON_NAME]" at bounding box center [742, 280] width 137 height 24
type input "[PERSON_NAME]"
type input "[PHONE_NUMBER]"
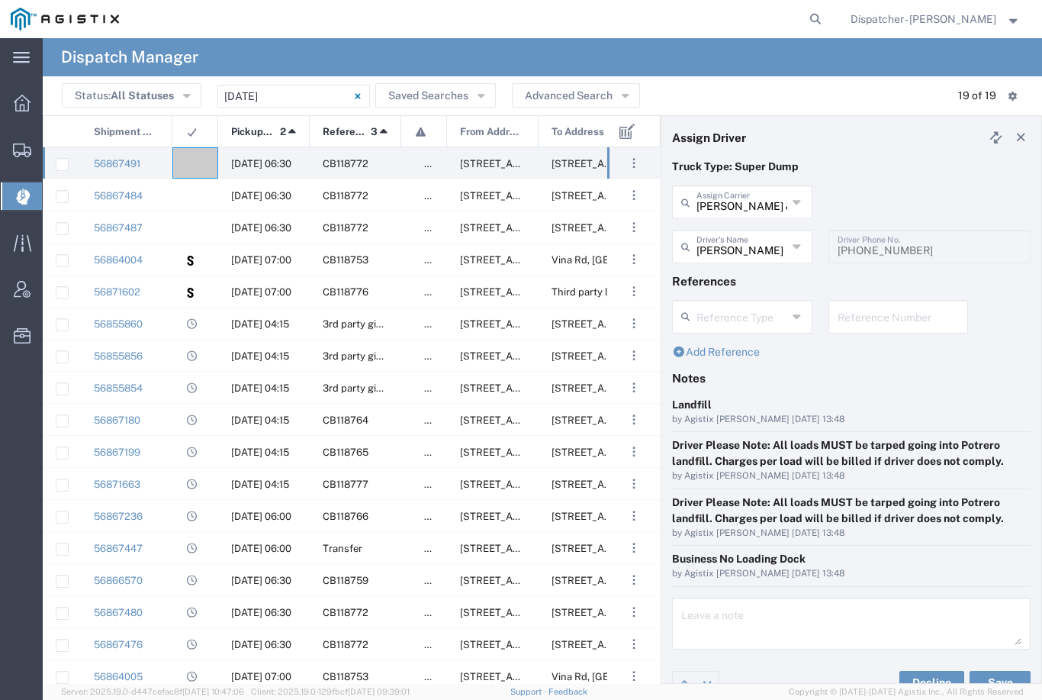
click at [1004, 674] on button "Save" at bounding box center [1000, 683] width 61 height 24
type input "[PERSON_NAME]"
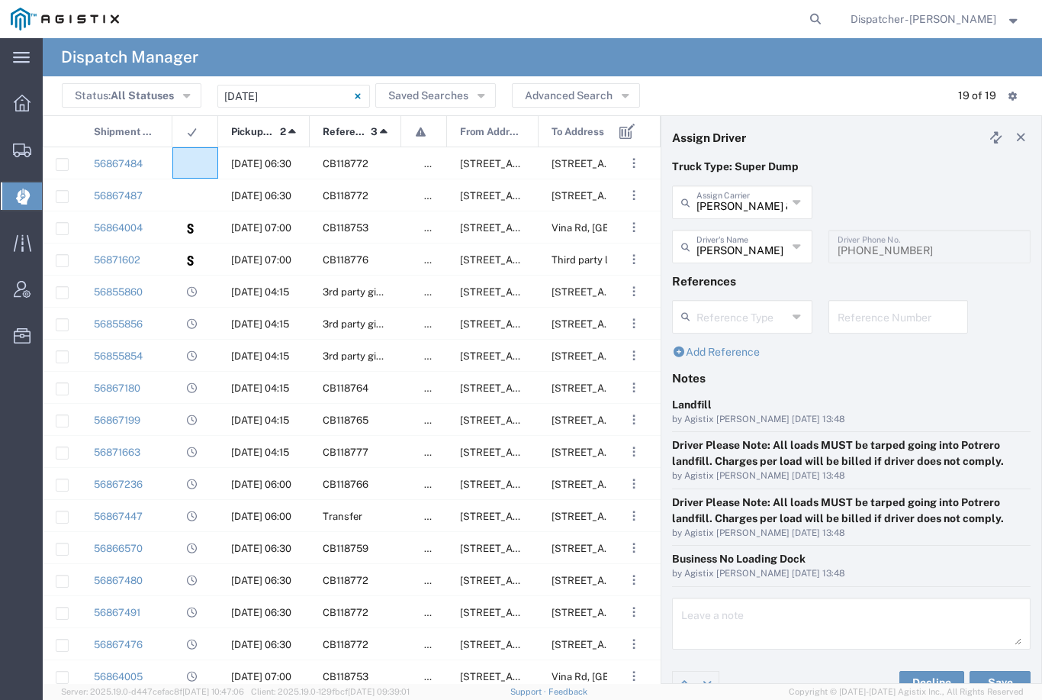
click at [199, 153] on div at bounding box center [195, 162] width 46 height 31
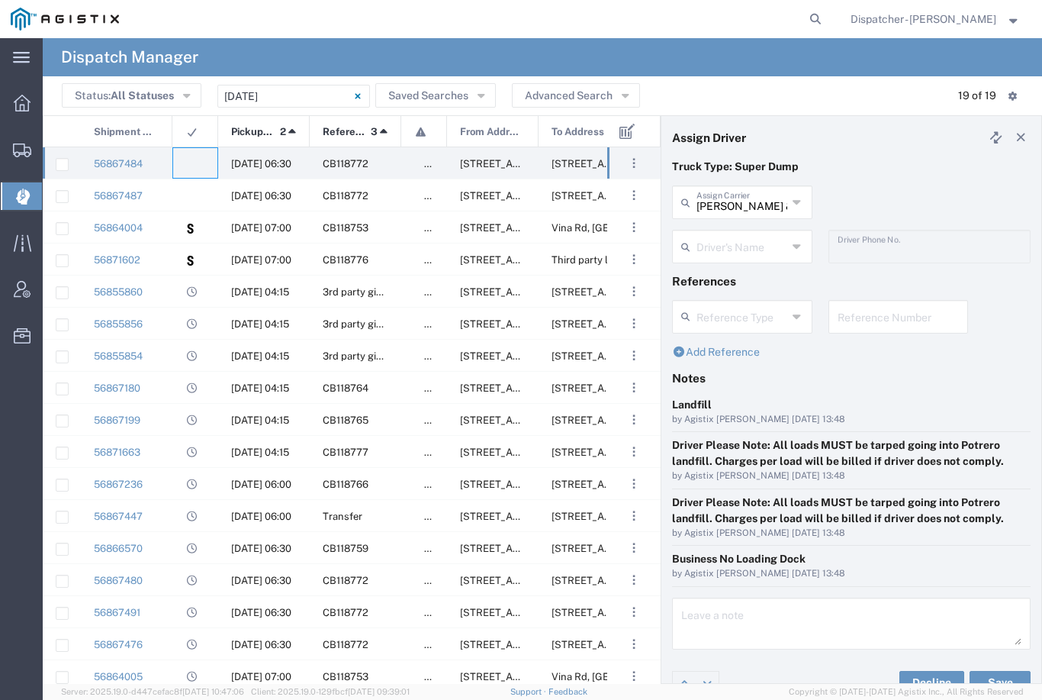
click at [716, 205] on input "[PERSON_NAME] & Sons Trucking, Inc" at bounding box center [742, 201] width 91 height 27
click at [702, 244] on span "[PERSON_NAME]" at bounding box center [742, 236] width 137 height 24
type input "[PERSON_NAME]"
click at [699, 234] on input "text" at bounding box center [742, 245] width 91 height 27
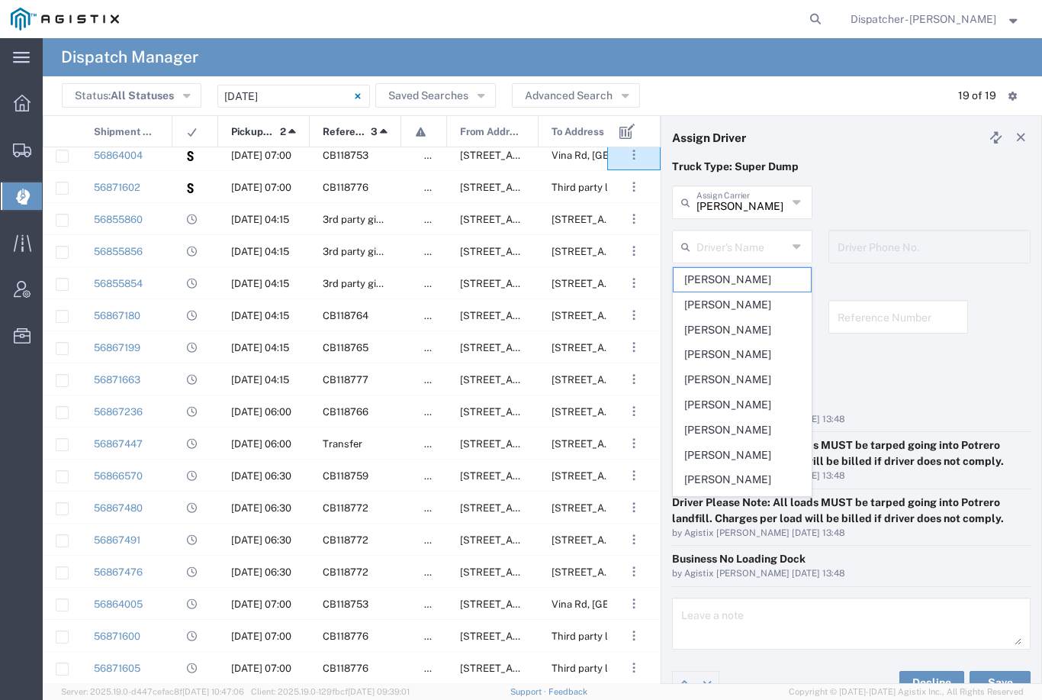
scroll to position [72, 0]
click at [707, 408] on span "[PERSON_NAME]" at bounding box center [742, 405] width 137 height 24
type input "[PERSON_NAME]"
type input "9164175343"
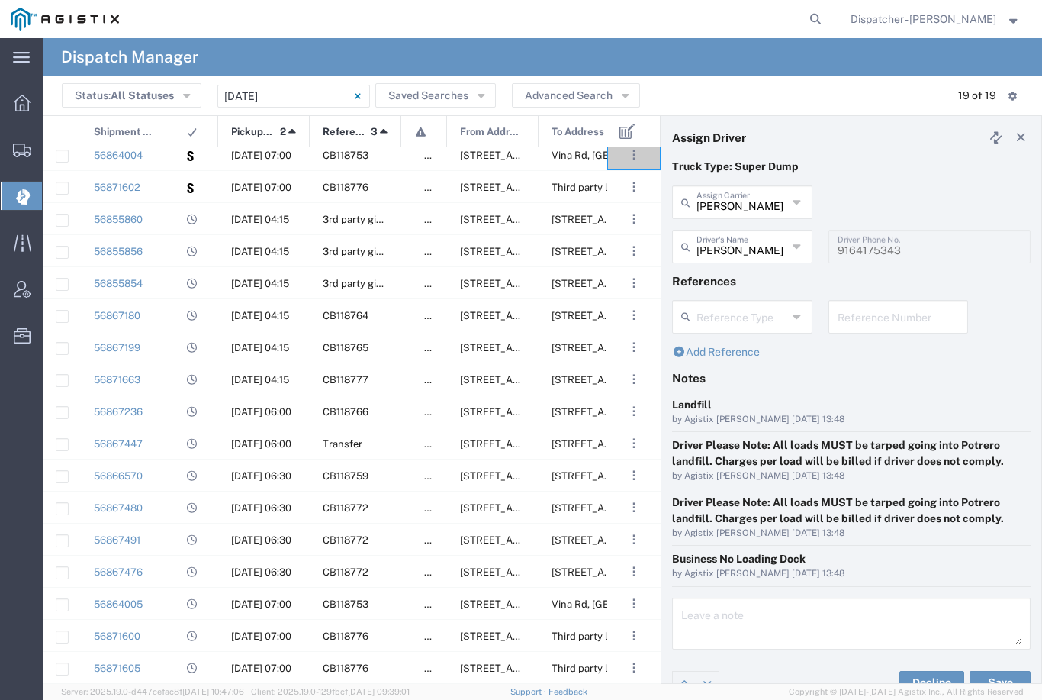
click at [991, 676] on button "Save" at bounding box center [1000, 683] width 61 height 24
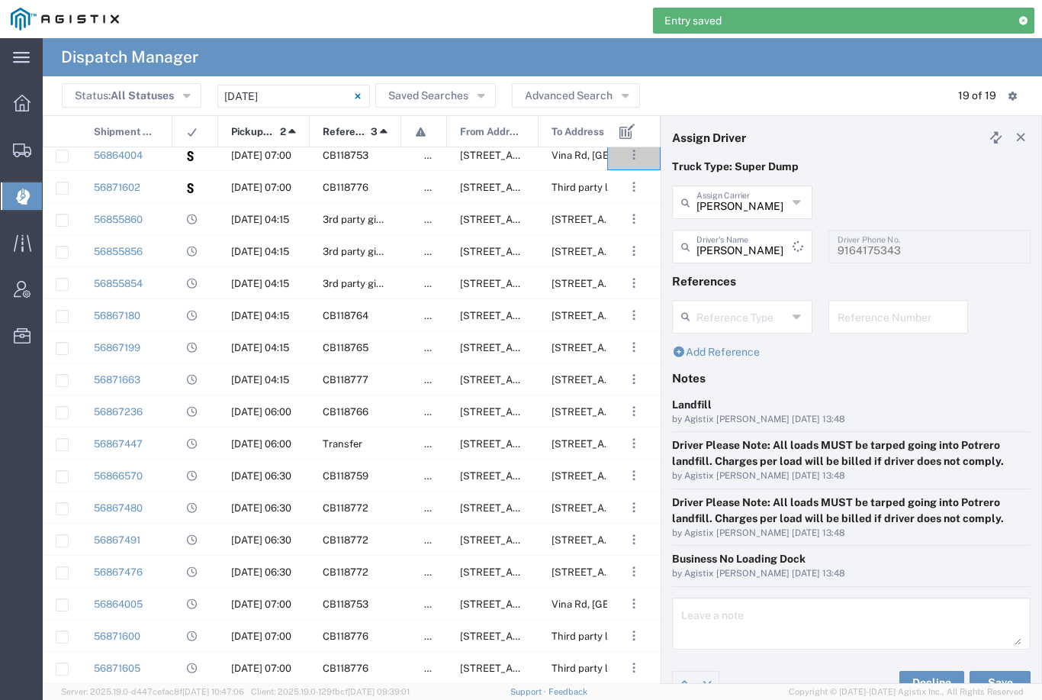
type input "[PERSON_NAME]"
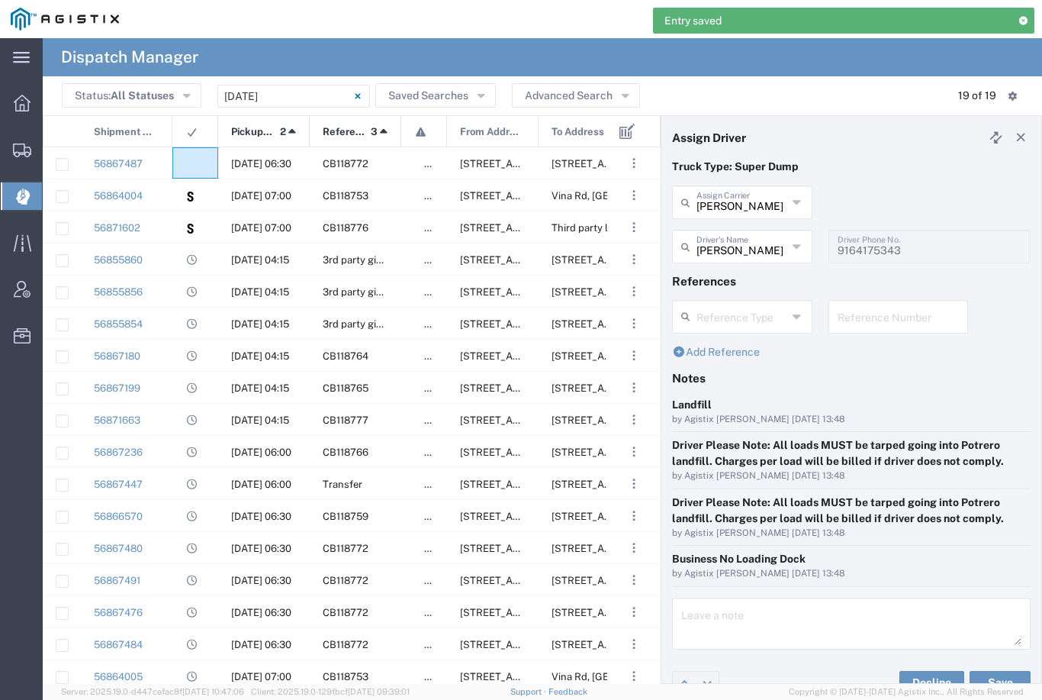
scroll to position [0, 0]
click at [192, 160] on agx-ag-table-icon-cell at bounding box center [190, 163] width 10 height 11
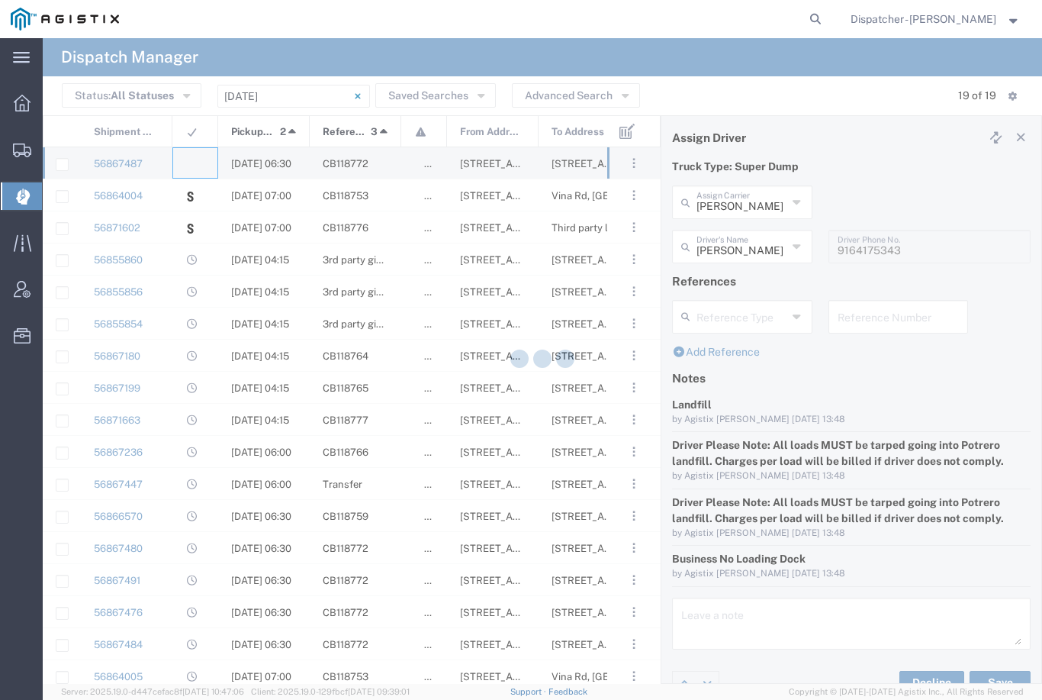
type input "[PERSON_NAME] & Sons Trucking, Inc"
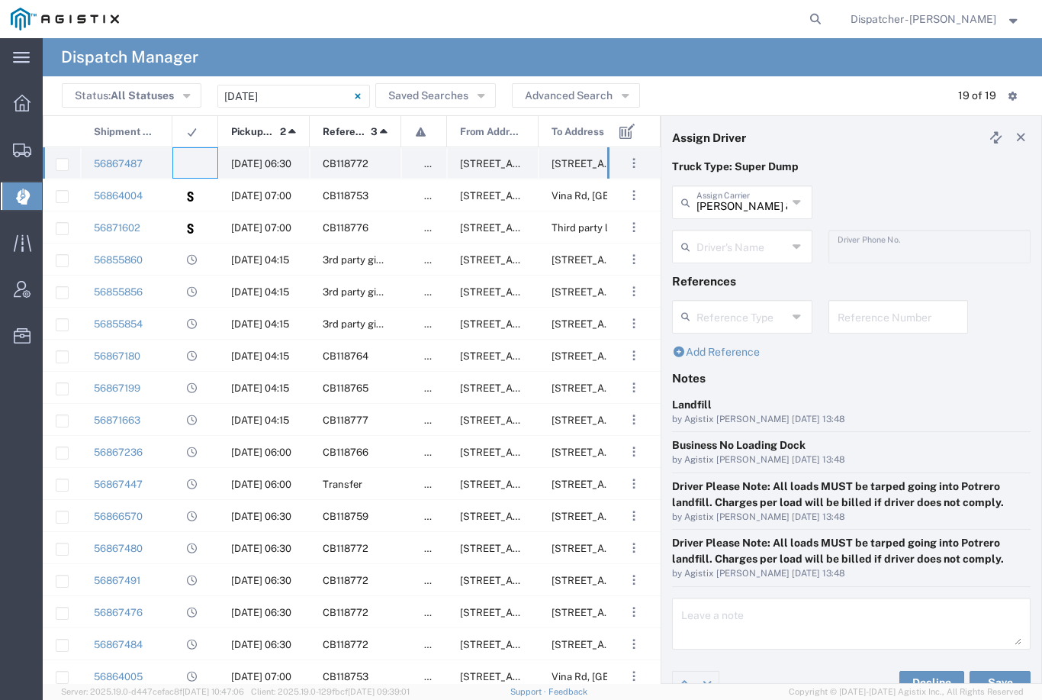
click at [196, 151] on div at bounding box center [195, 162] width 46 height 31
click at [763, 242] on input "text" at bounding box center [742, 245] width 91 height 27
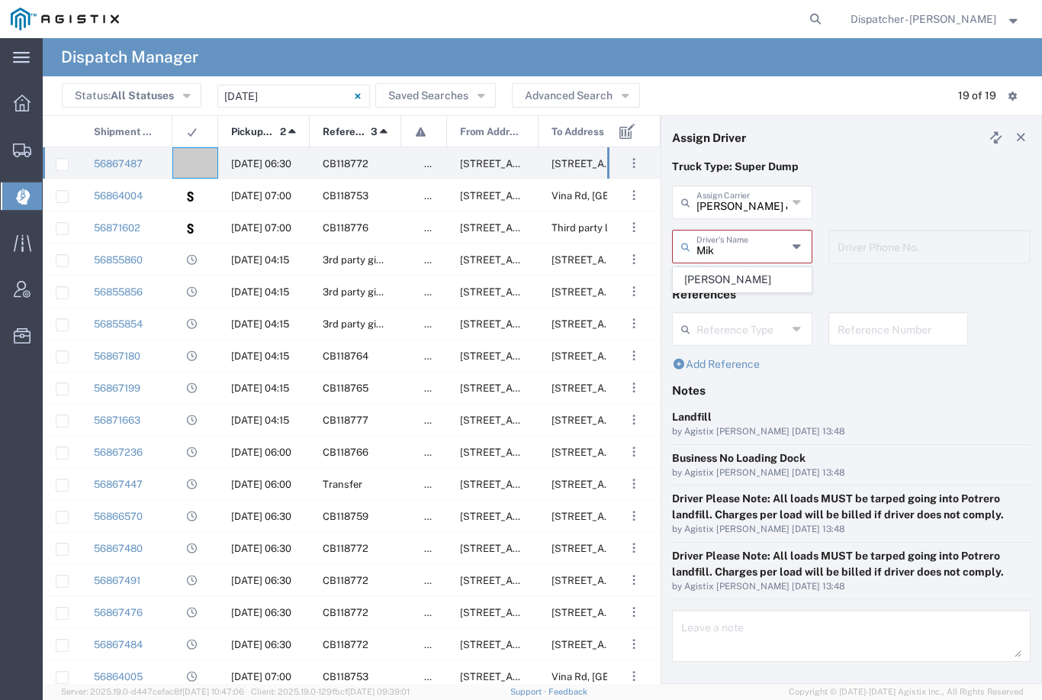
click at [739, 277] on span "[PERSON_NAME]" at bounding box center [742, 280] width 137 height 24
type input "[PERSON_NAME]"
type input "[PHONE_NUMBER]"
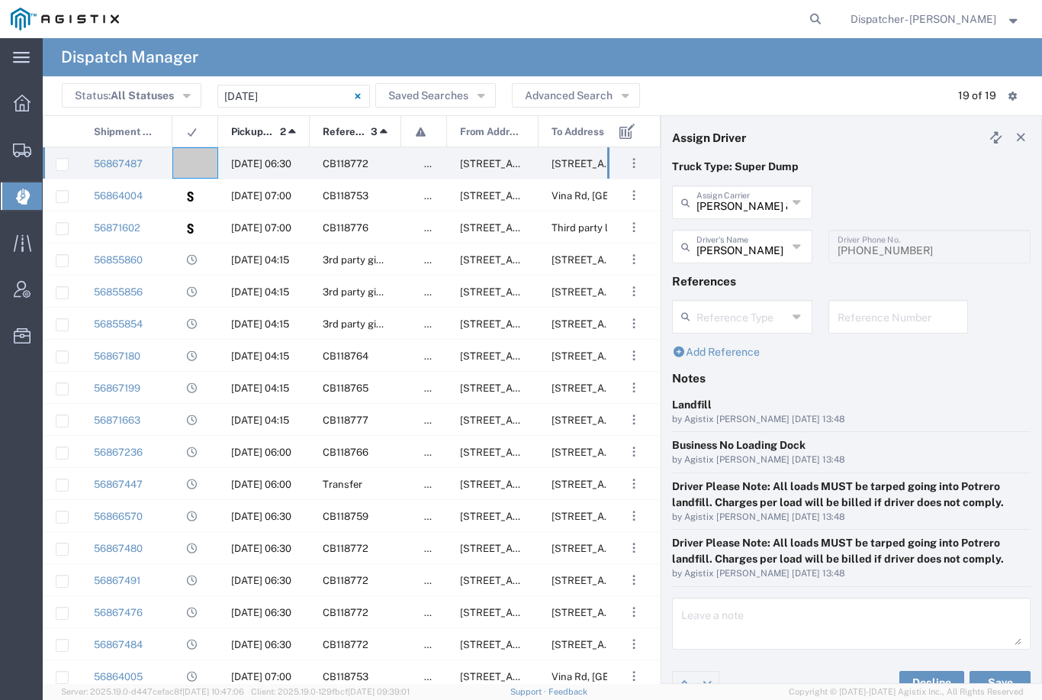
click at [1000, 671] on button "Save" at bounding box center [1000, 683] width 61 height 24
type input "[PERSON_NAME]"
